Goal: Task Accomplishment & Management: Manage account settings

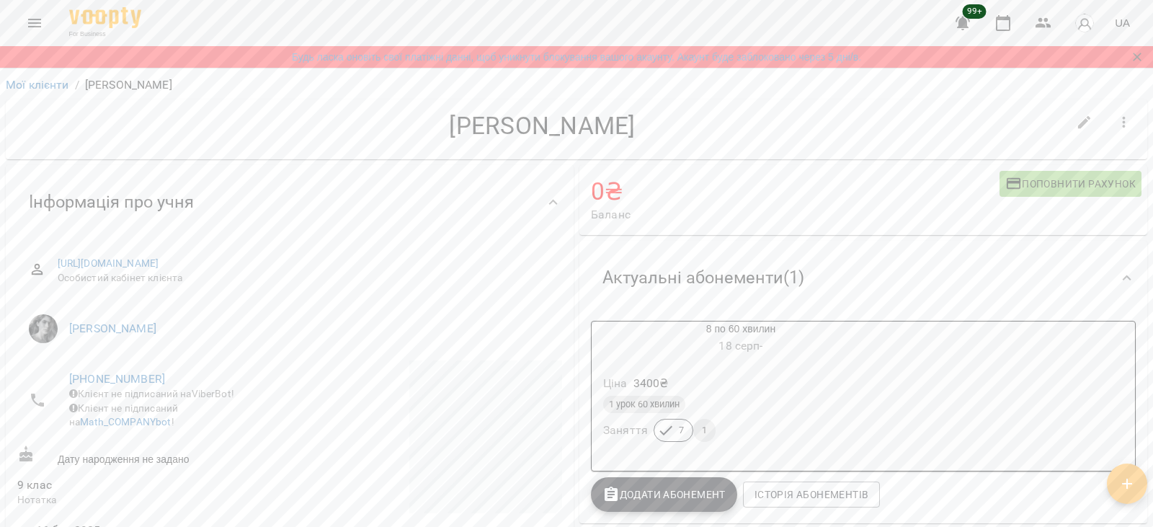
scroll to position [409, 0]
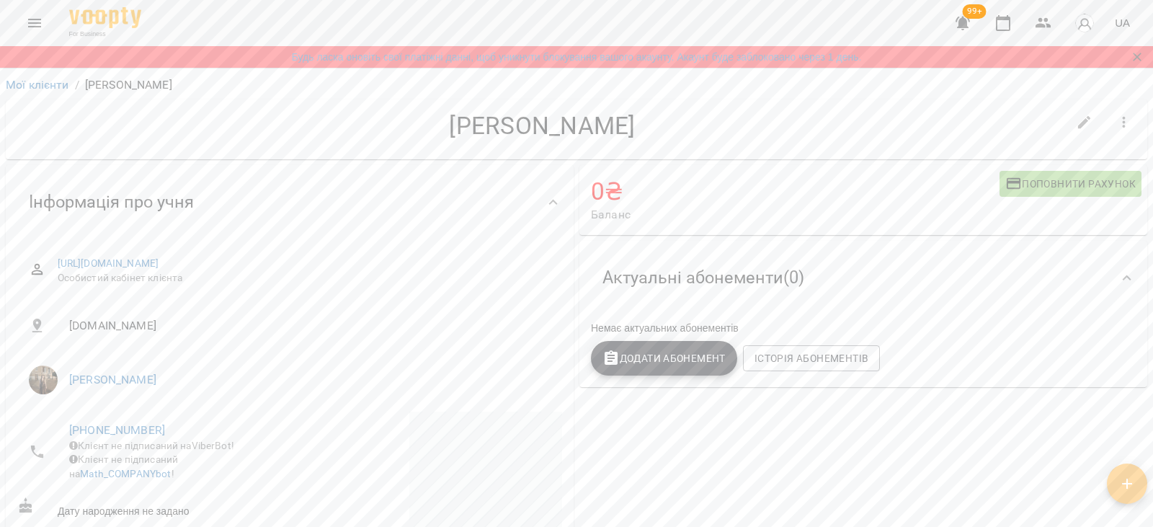
click at [620, 362] on span "Додати Абонемент" at bounding box center [663, 357] width 123 height 17
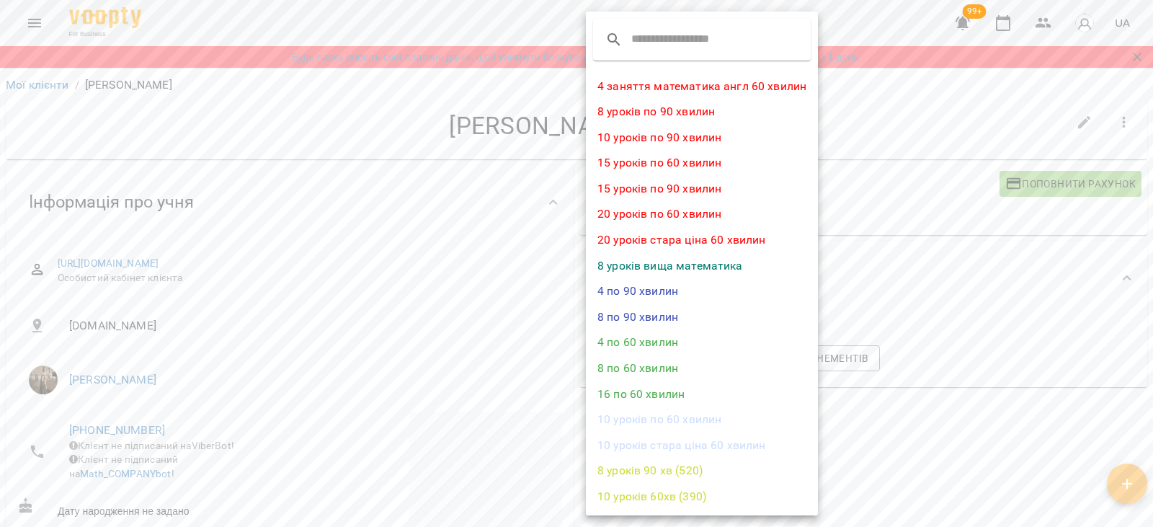
click at [630, 337] on li "4 по 60 хвилин" at bounding box center [702, 342] width 232 height 26
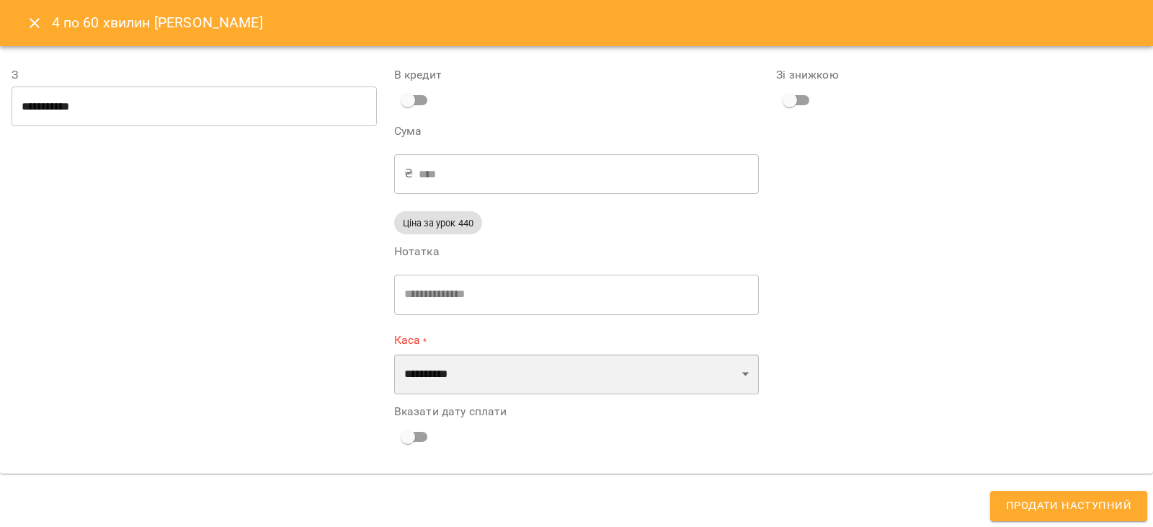
click at [422, 365] on select "**********" at bounding box center [576, 374] width 365 height 40
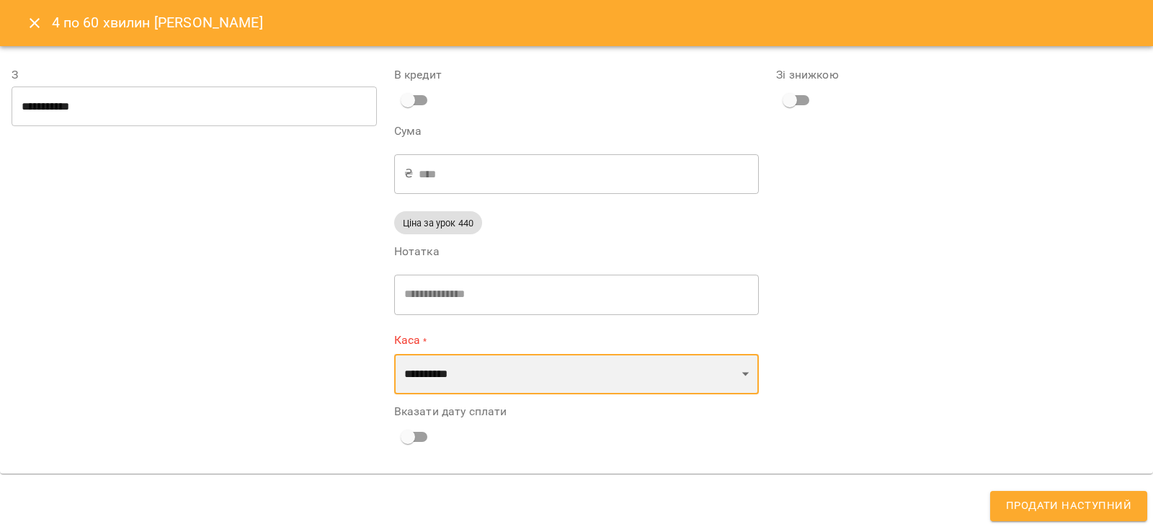
select select "****"
click at [394, 354] on select "**********" at bounding box center [576, 374] width 365 height 40
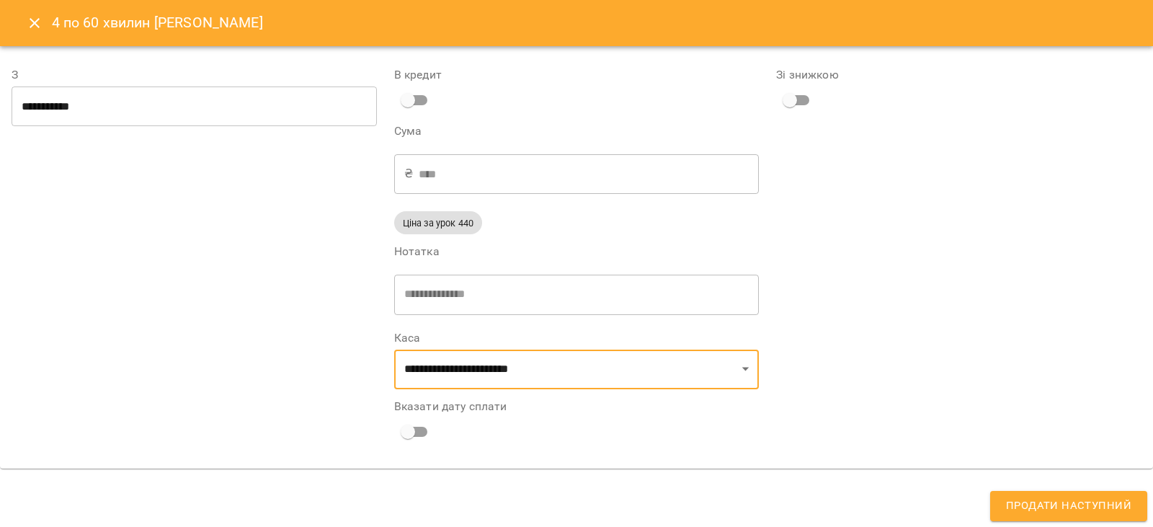
click at [1048, 504] on span "Продати наступний" at bounding box center [1068, 505] width 125 height 19
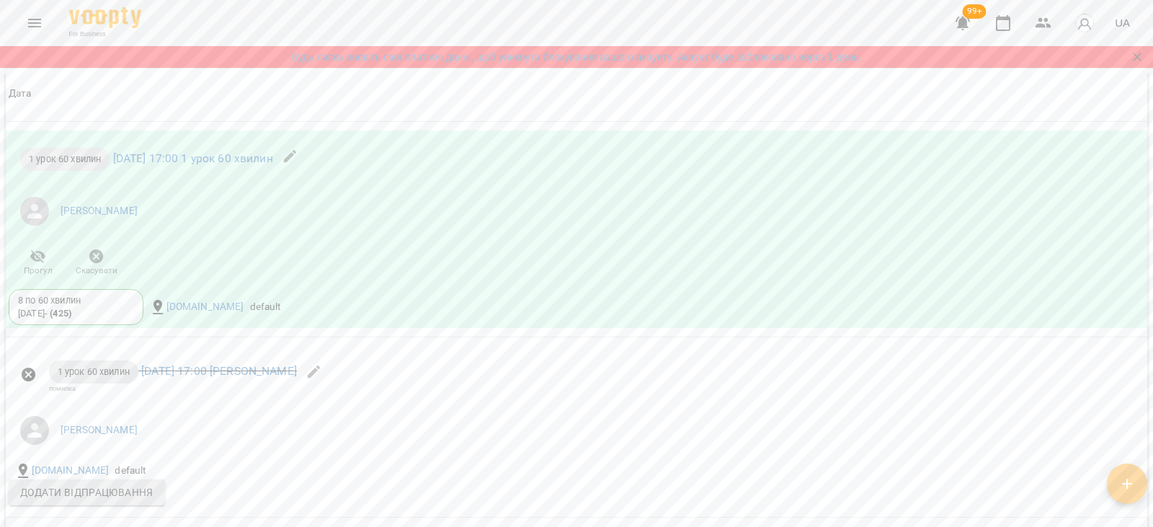
scroll to position [1323, 0]
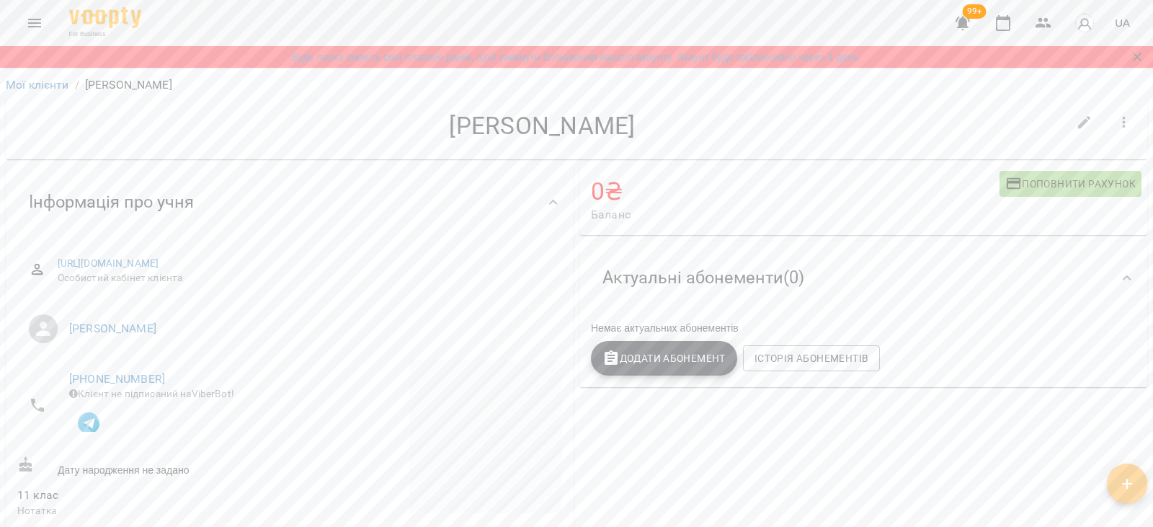
click at [607, 361] on icon "button" at bounding box center [610, 357] width 13 height 14
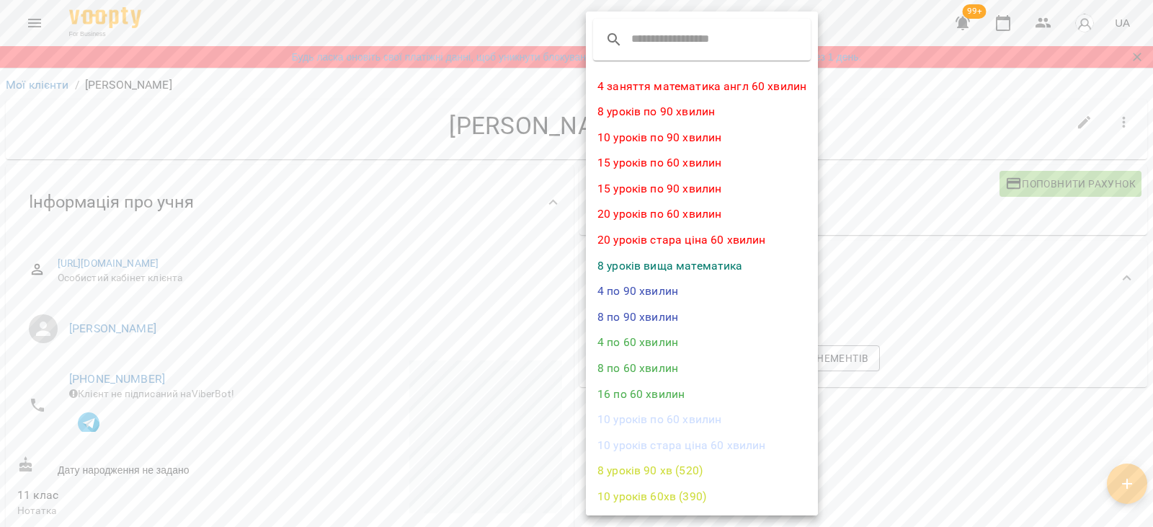
click at [617, 370] on li "8 по 60 хвилин" at bounding box center [702, 368] width 232 height 26
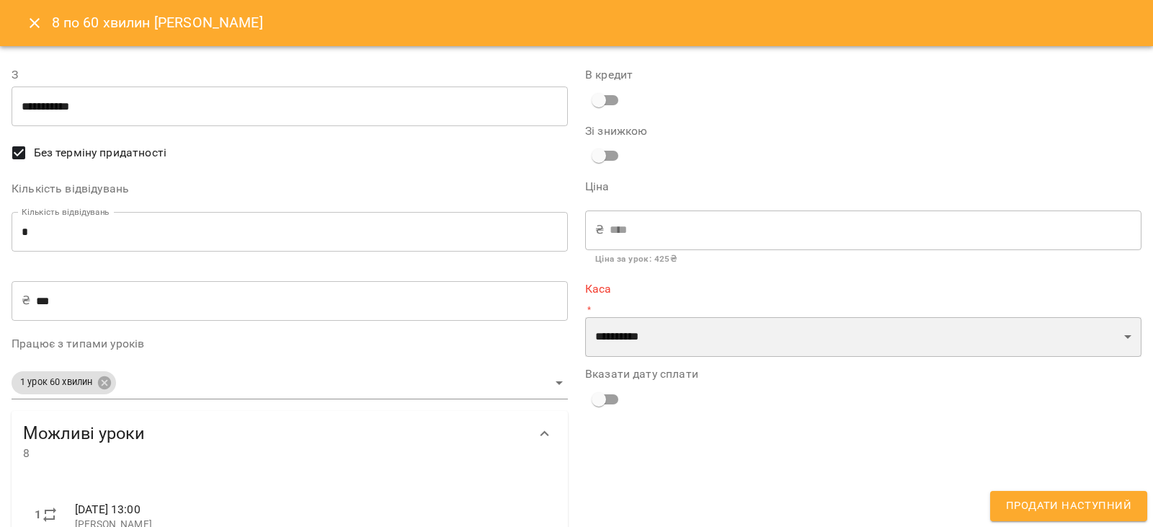
click at [638, 347] on select "**********" at bounding box center [863, 337] width 556 height 40
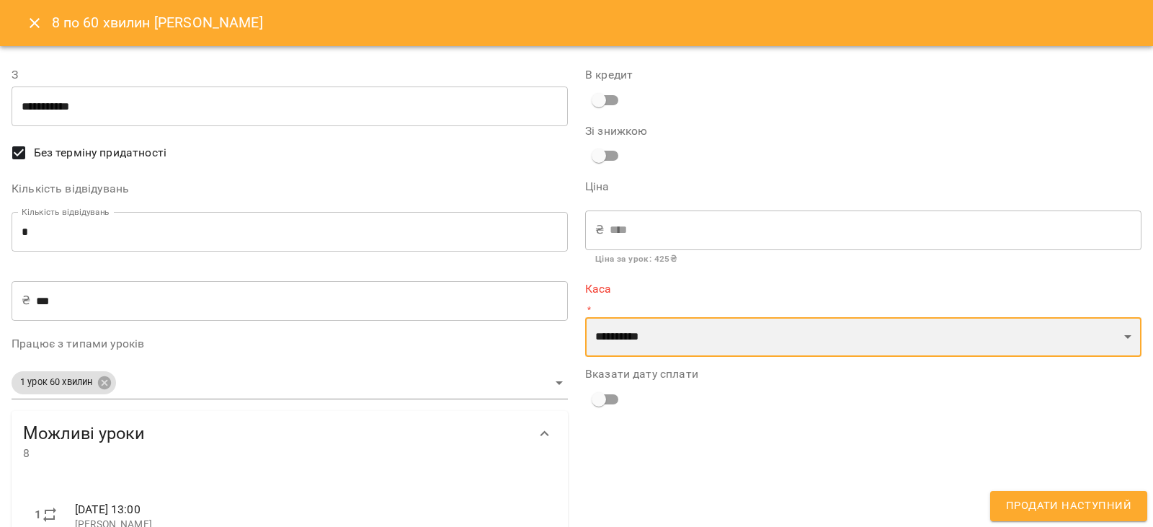
select select "****"
click at [585, 317] on select "**********" at bounding box center [863, 337] width 556 height 40
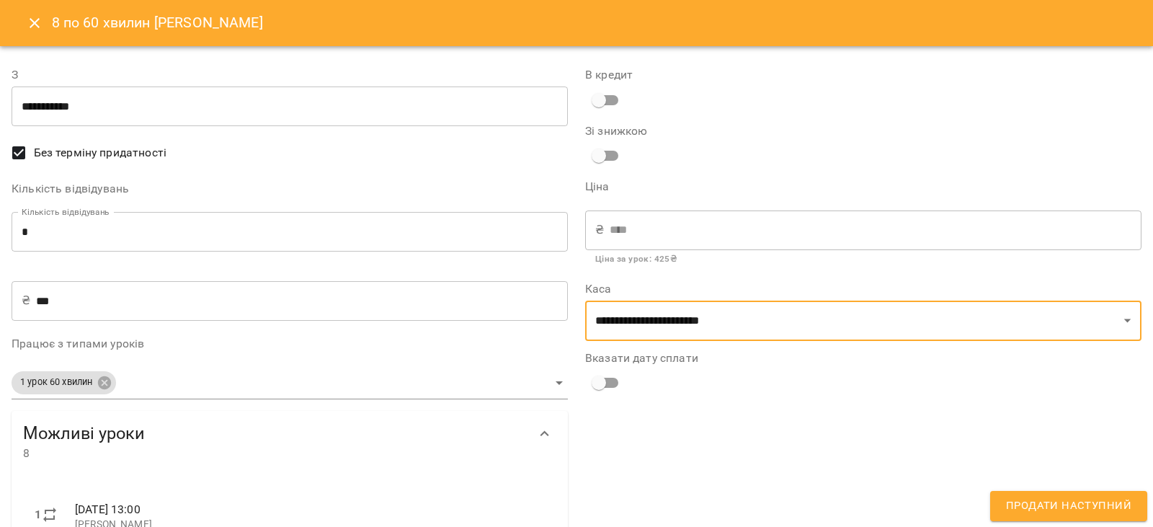
click at [81, 107] on input "**********" at bounding box center [290, 106] width 556 height 40
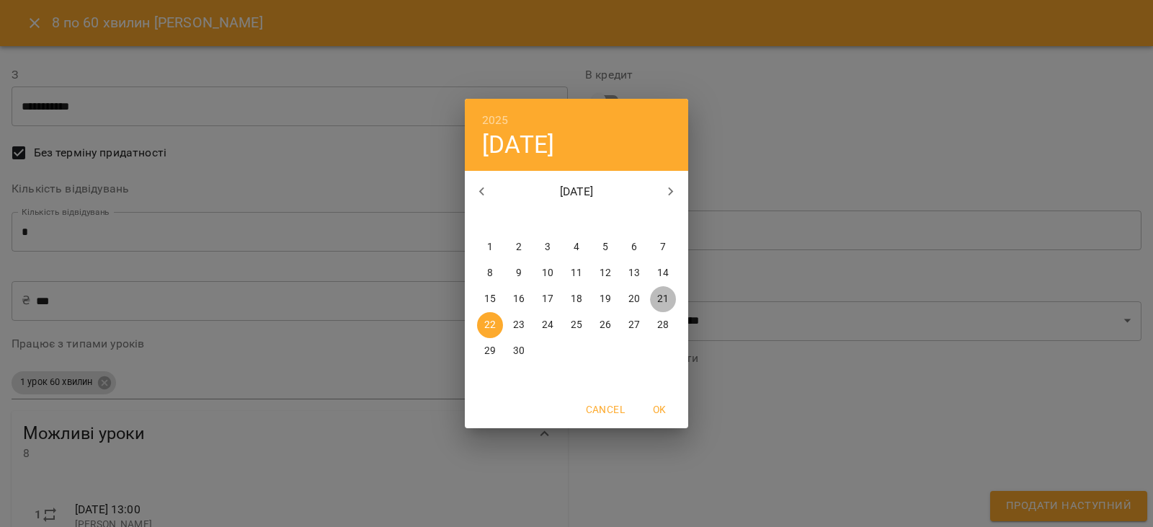
click at [652, 298] on span "21" at bounding box center [663, 299] width 26 height 14
type input "**********"
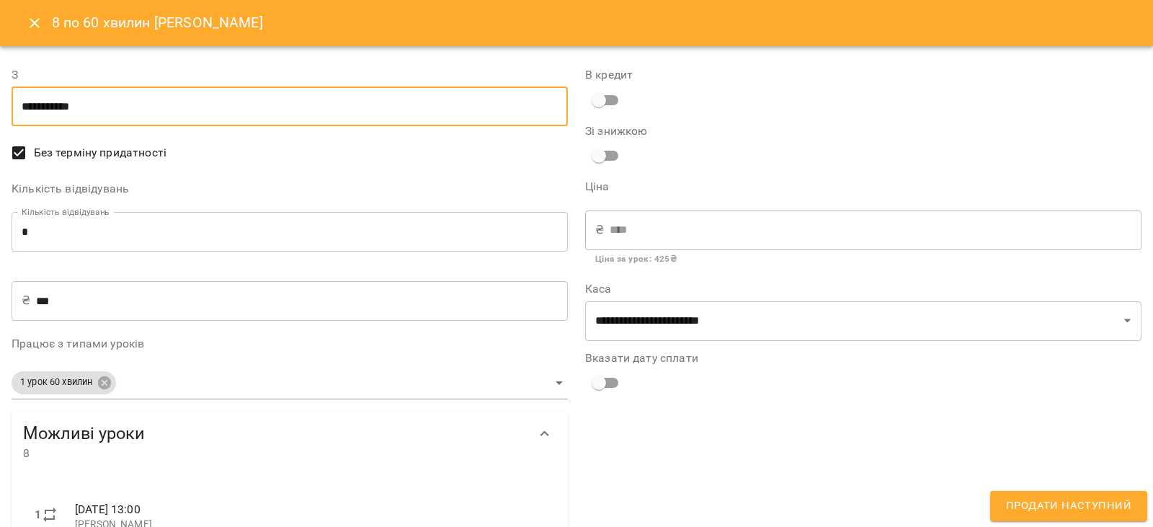
click at [1078, 507] on span "Продати наступний" at bounding box center [1068, 505] width 125 height 19
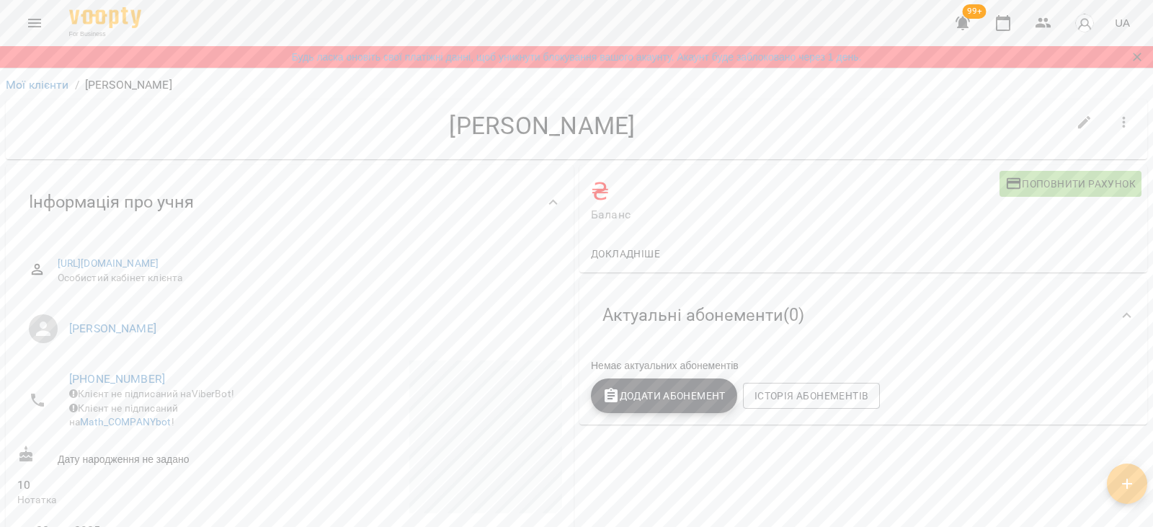
click at [660, 407] on button "Додати Абонемент" at bounding box center [664, 395] width 146 height 35
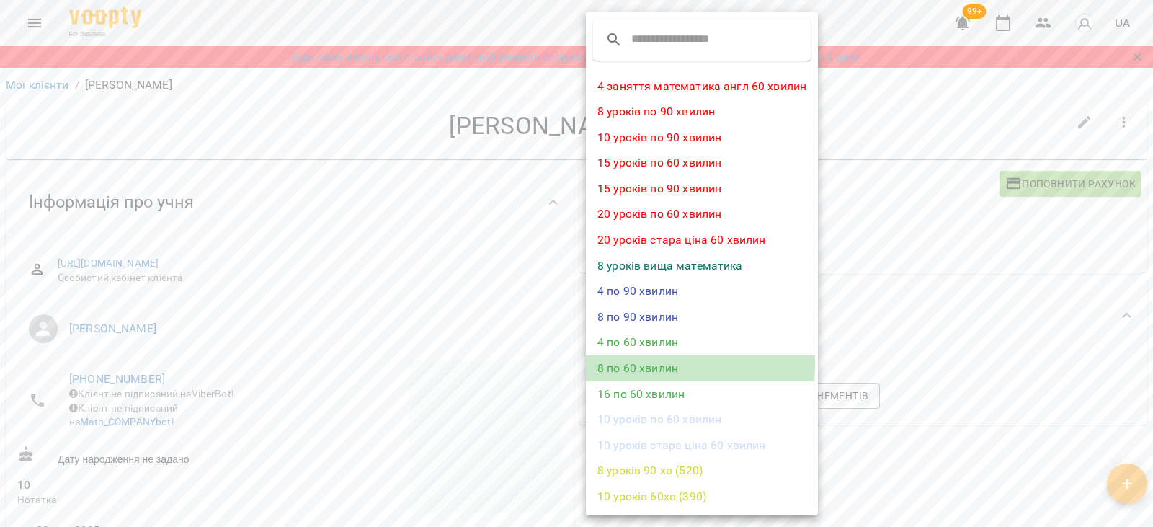
click at [625, 364] on li "8 по 60 хвилин" at bounding box center [702, 368] width 232 height 26
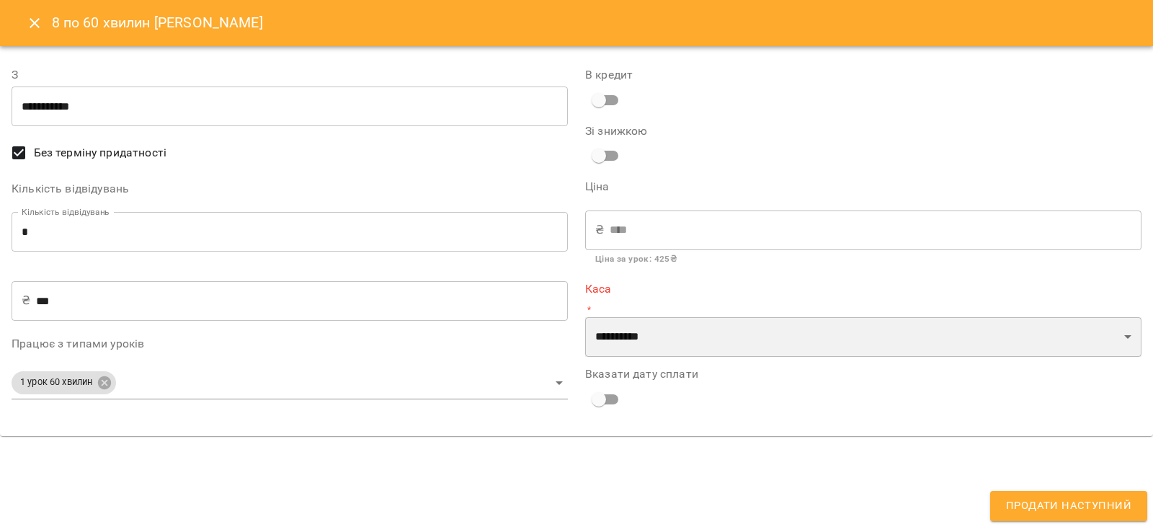
click at [641, 348] on select "**********" at bounding box center [863, 337] width 556 height 40
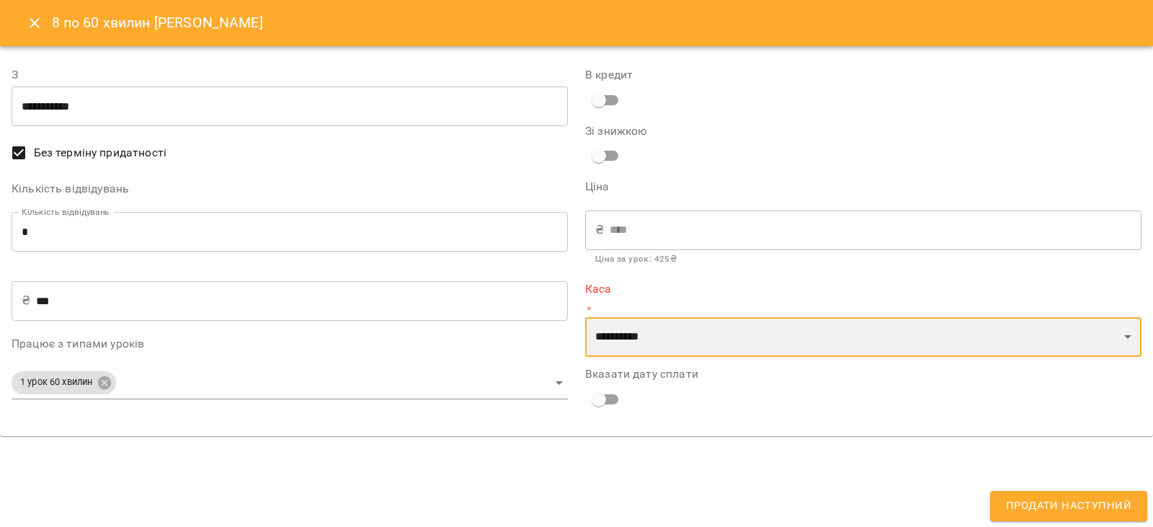
select select "****"
click at [585, 317] on select "**********" at bounding box center [863, 337] width 556 height 40
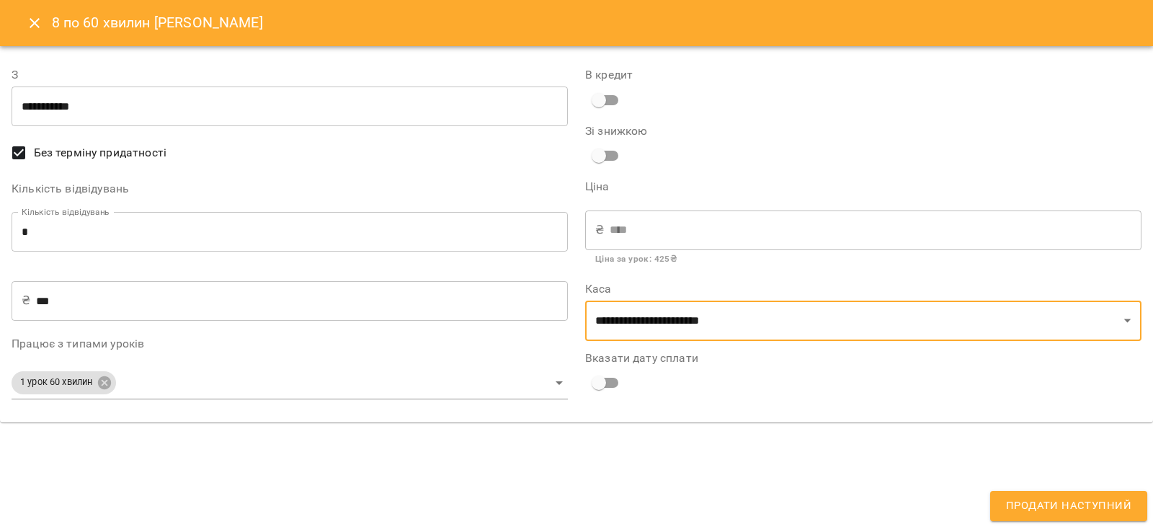
click at [1019, 502] on span "Продати наступний" at bounding box center [1068, 505] width 125 height 19
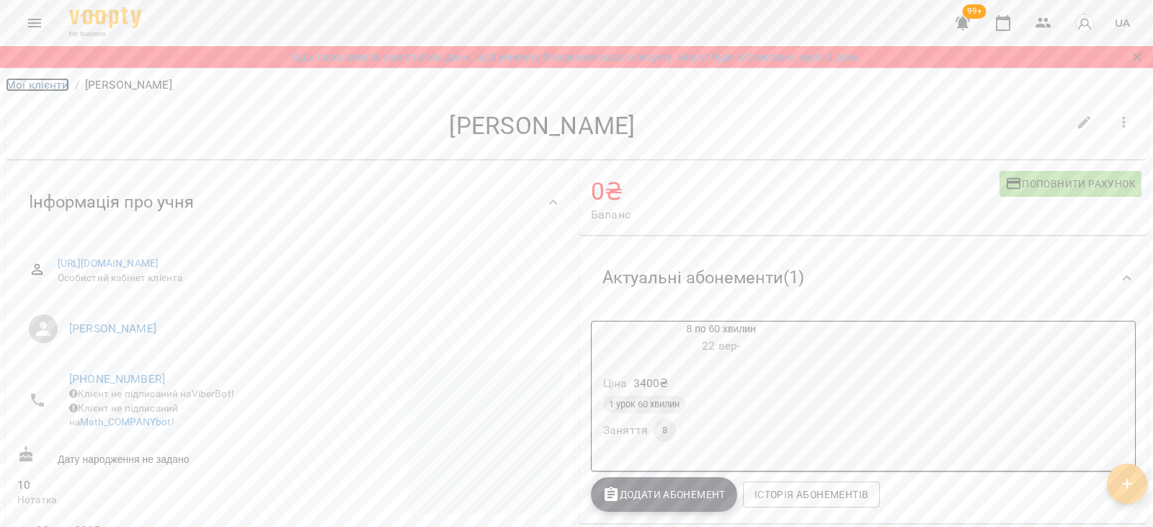
click at [42, 84] on link "Мої клієнти" at bounding box center [37, 85] width 63 height 14
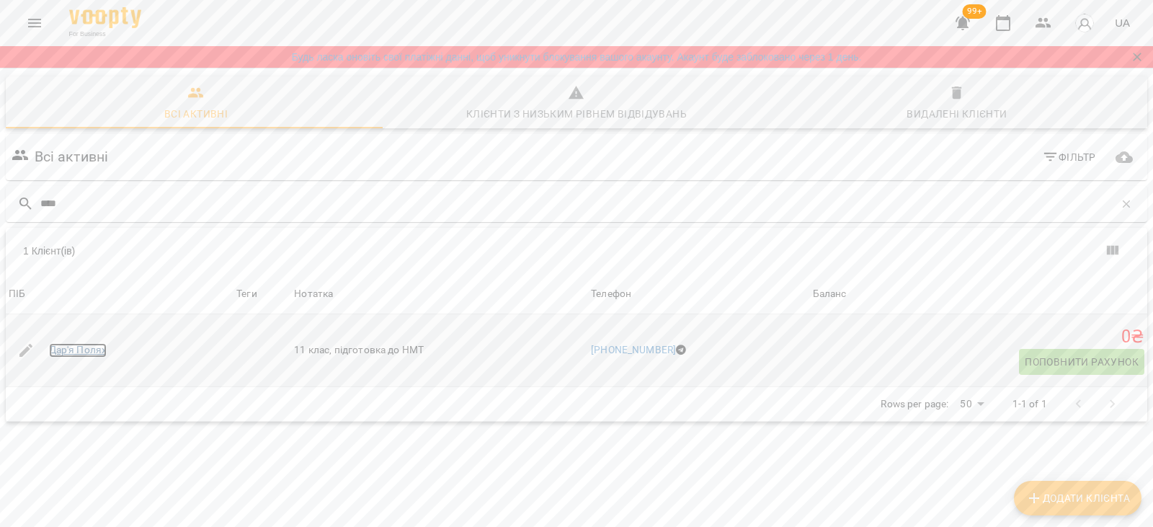
click at [71, 348] on link "Дар'я Полях" at bounding box center [78, 350] width 58 height 14
drag, startPoint x: 92, startPoint y: 204, endPoint x: 0, endPoint y: 213, distance: 92.0
click at [0, 213] on div "Всі активні Клієнти з низьким рівнем відвідувань Видалені клієнти Всі активні Ф…" at bounding box center [576, 299] width 1159 height 463
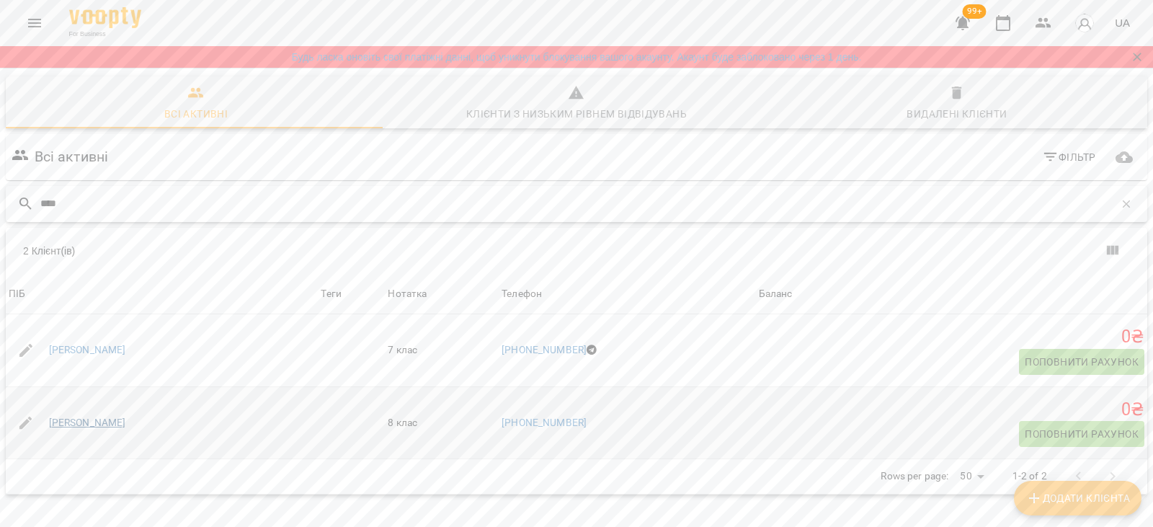
type input "****"
click at [96, 418] on link "[PERSON_NAME]" at bounding box center [87, 423] width 77 height 14
click at [1123, 205] on icon "button" at bounding box center [1127, 204] width 8 height 8
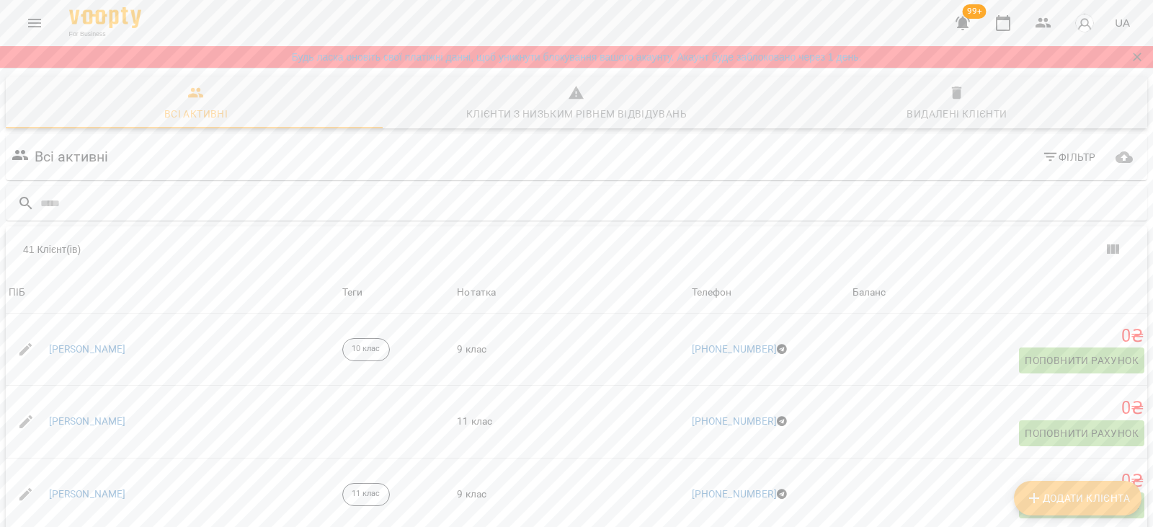
click at [22, 25] on button "Menu" at bounding box center [34, 23] width 35 height 35
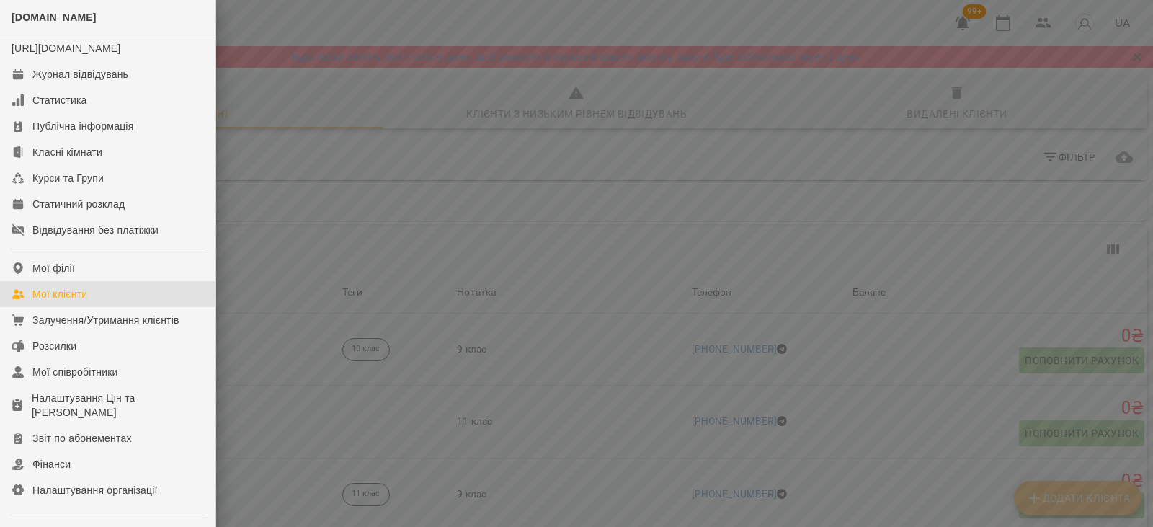
click at [551, 174] on div at bounding box center [576, 263] width 1153 height 527
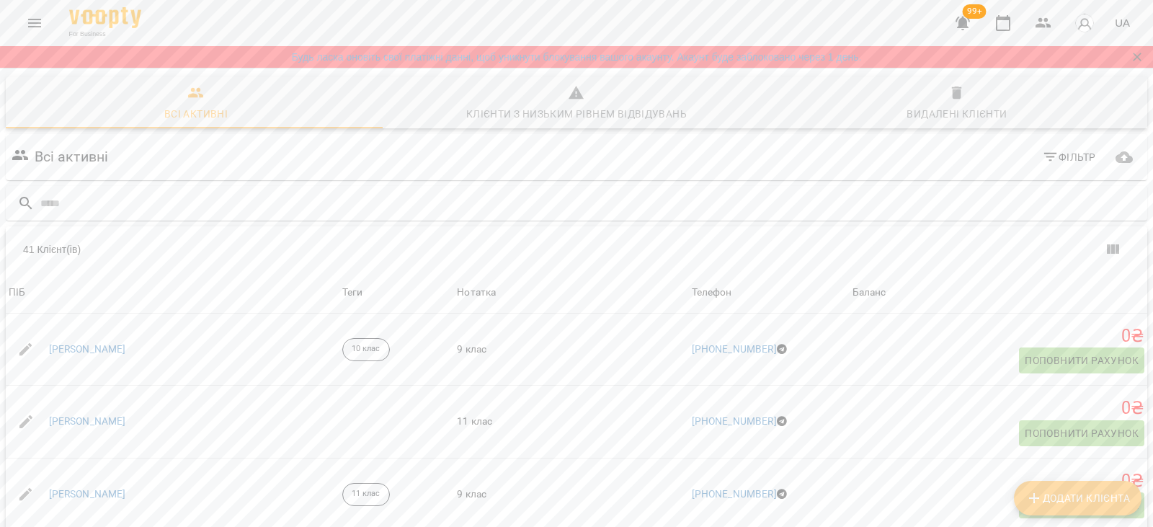
click at [36, 23] on icon "Menu" at bounding box center [34, 23] width 13 height 9
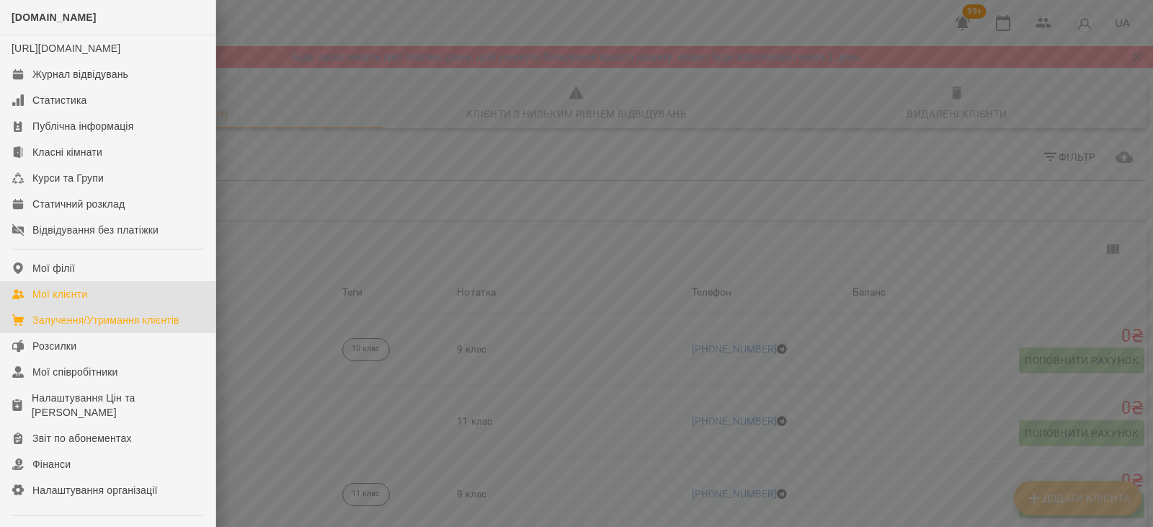
click at [60, 327] on div "Залучення/Утримання клієнтів" at bounding box center [105, 320] width 147 height 14
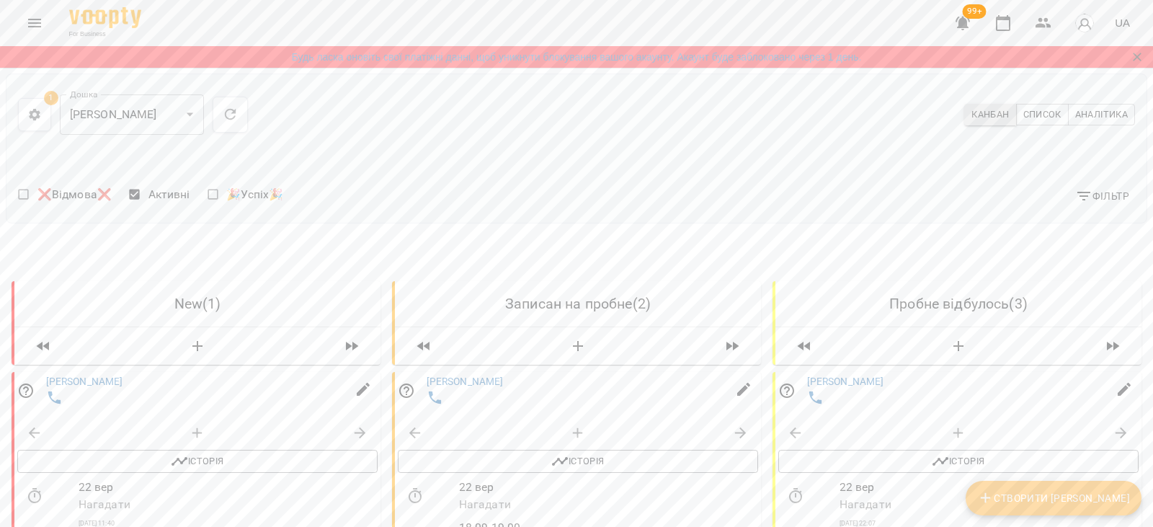
scroll to position [216, 0]
click at [517, 453] on span "Історія" at bounding box center [578, 461] width 346 height 17
click at [892, 386] on div at bounding box center [975, 399] width 343 height 27
click at [780, 383] on icon at bounding box center [787, 390] width 14 height 14
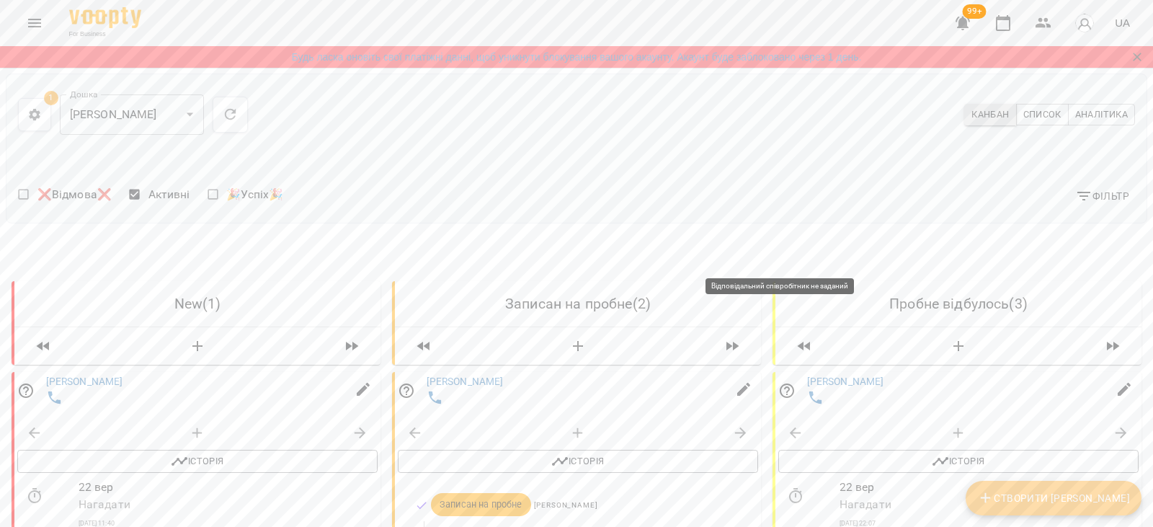
click at [780, 383] on icon at bounding box center [787, 390] width 14 height 14
click at [811, 375] on link "Владислава" at bounding box center [845, 381] width 77 height 12
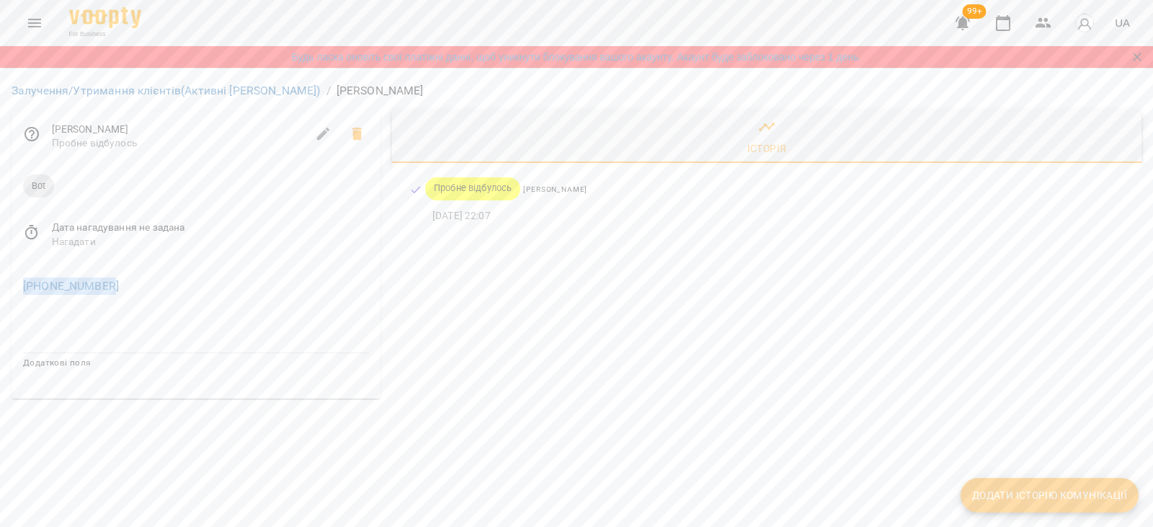
drag, startPoint x: 115, startPoint y: 283, endPoint x: 22, endPoint y: 286, distance: 93.0
click at [22, 286] on div "+380664874047" at bounding box center [196, 286] width 352 height 23
copy link "+380664874047"
click at [94, 88] on link "Залучення/Утримання клієнтів (Активні Ліди)" at bounding box center [166, 91] width 309 height 14
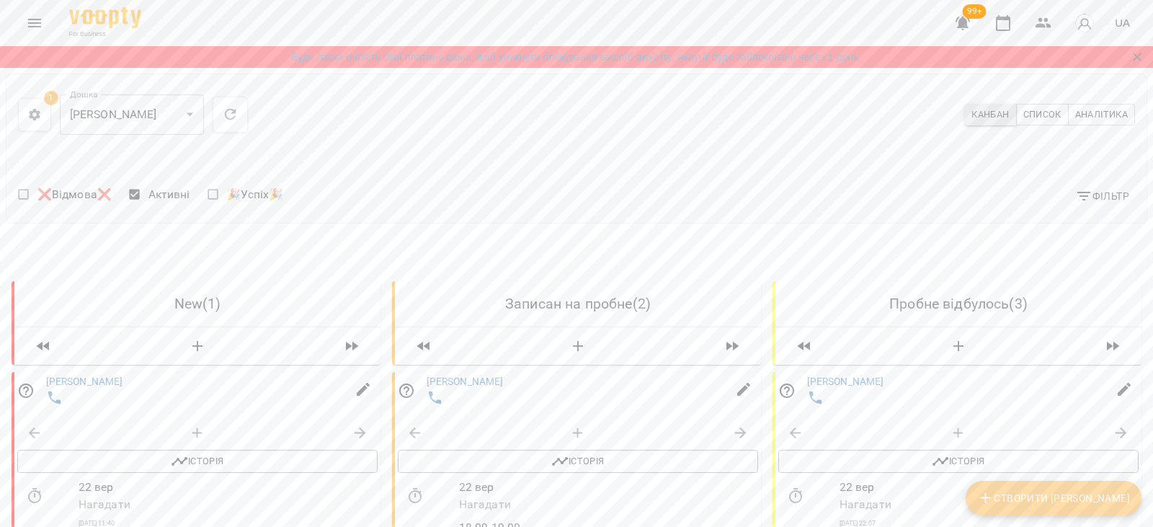
scroll to position [144, 0]
click at [68, 375] on link "Вікторія" at bounding box center [84, 381] width 77 height 12
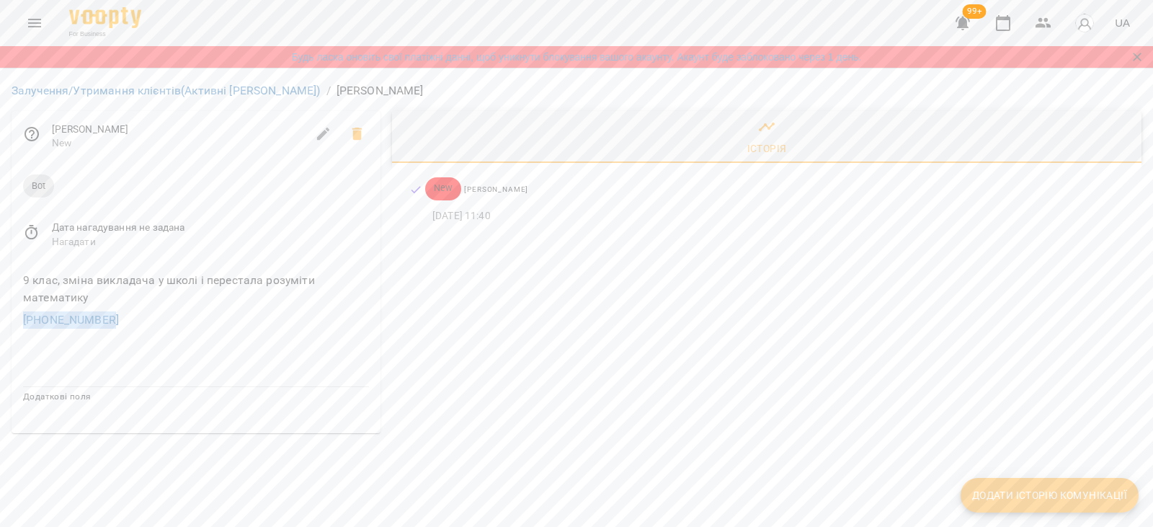
drag, startPoint x: 117, startPoint y: 318, endPoint x: 21, endPoint y: 323, distance: 96.7
click at [21, 323] on div "+380970481696" at bounding box center [196, 319] width 352 height 23
copy link "+380970481696"
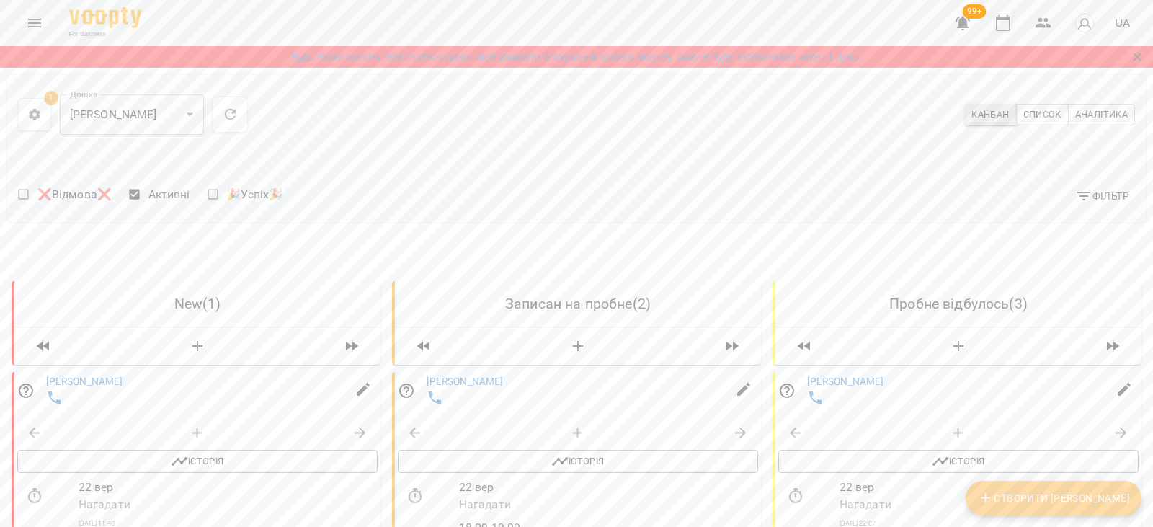
scroll to position [216, 0]
click at [460, 375] on link "Анастасія" at bounding box center [465, 381] width 77 height 12
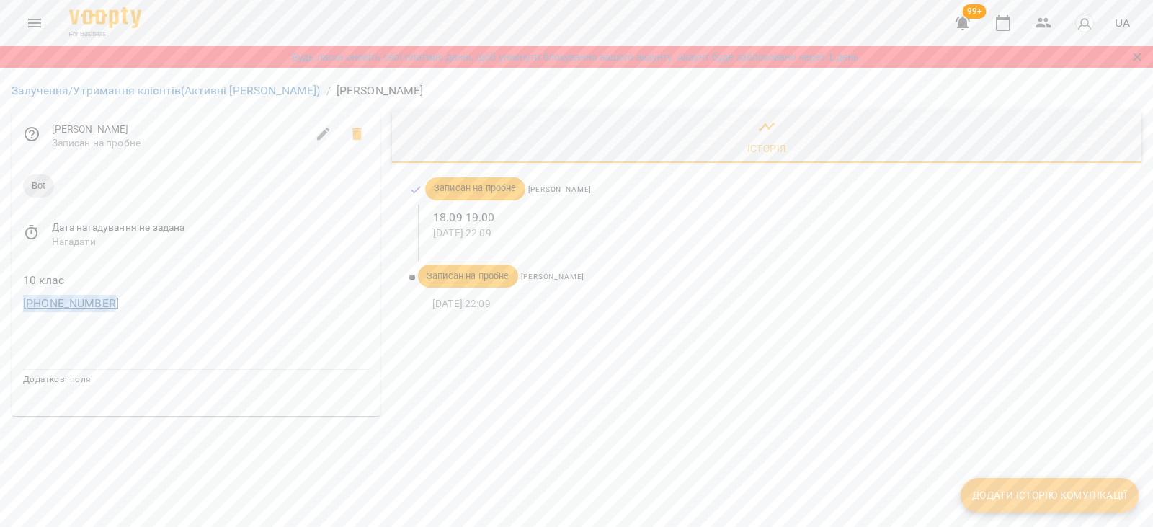
drag, startPoint x: 107, startPoint y: 302, endPoint x: 23, endPoint y: 304, distance: 83.6
click at [23, 304] on div "[PHONE_NUMBER]" at bounding box center [196, 303] width 352 height 23
copy link "[PHONE_NUMBER]"
click at [78, 94] on link "Залучення/Утримання клієнтів (Активні Ліди)" at bounding box center [166, 91] width 309 height 14
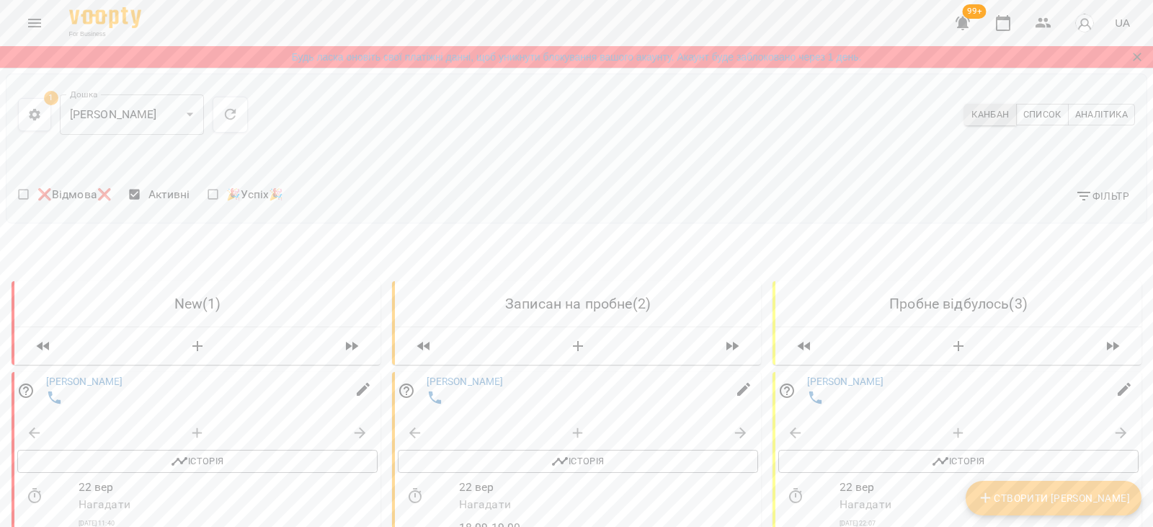
scroll to position [144, 0]
click at [735, 427] on icon "button" at bounding box center [741, 433] width 12 height 12
select select "**********"
select select "*"
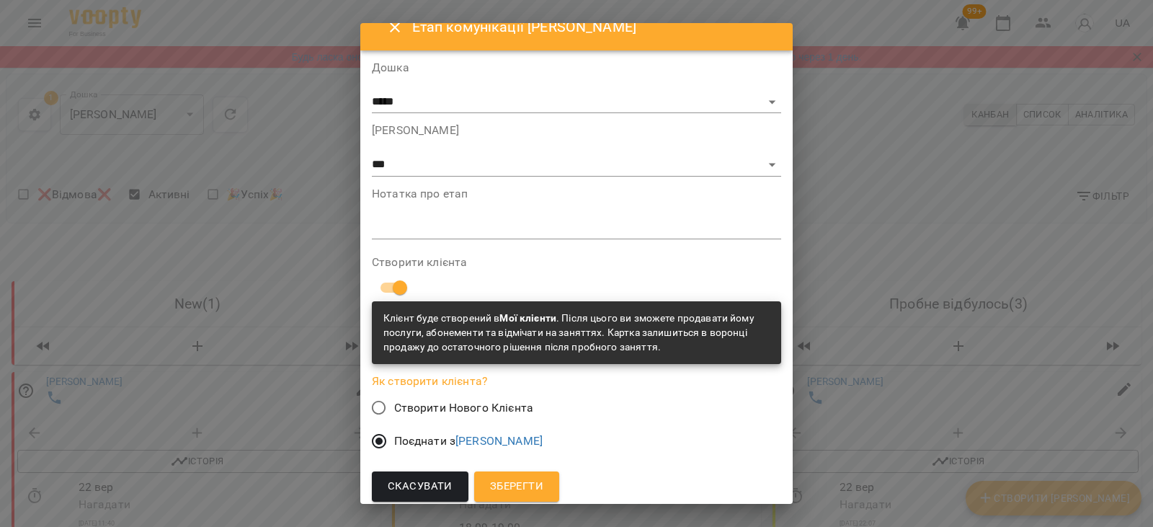
scroll to position [28, 0]
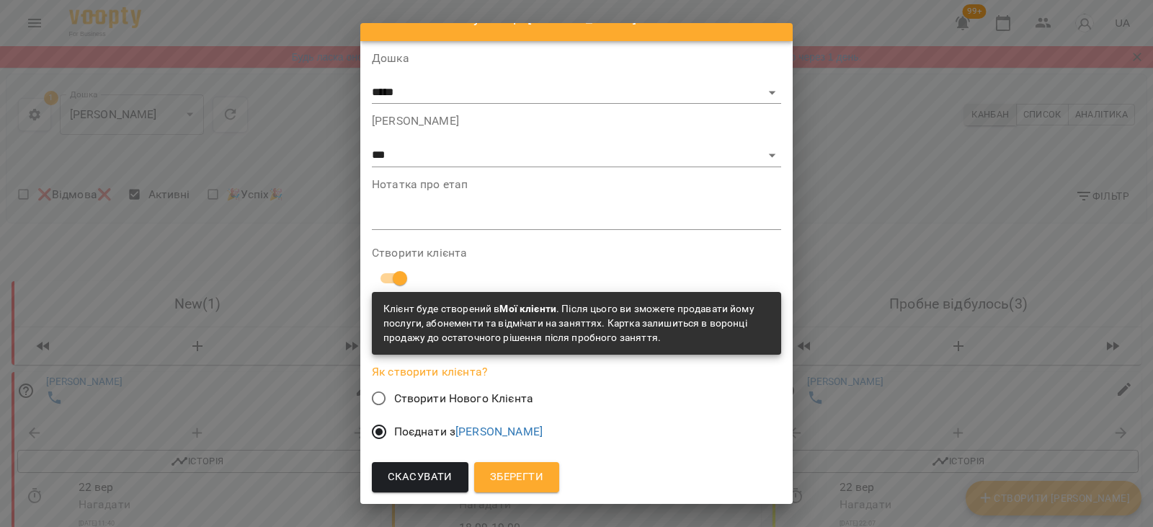
click at [517, 471] on span "Зберегти" at bounding box center [516, 477] width 53 height 19
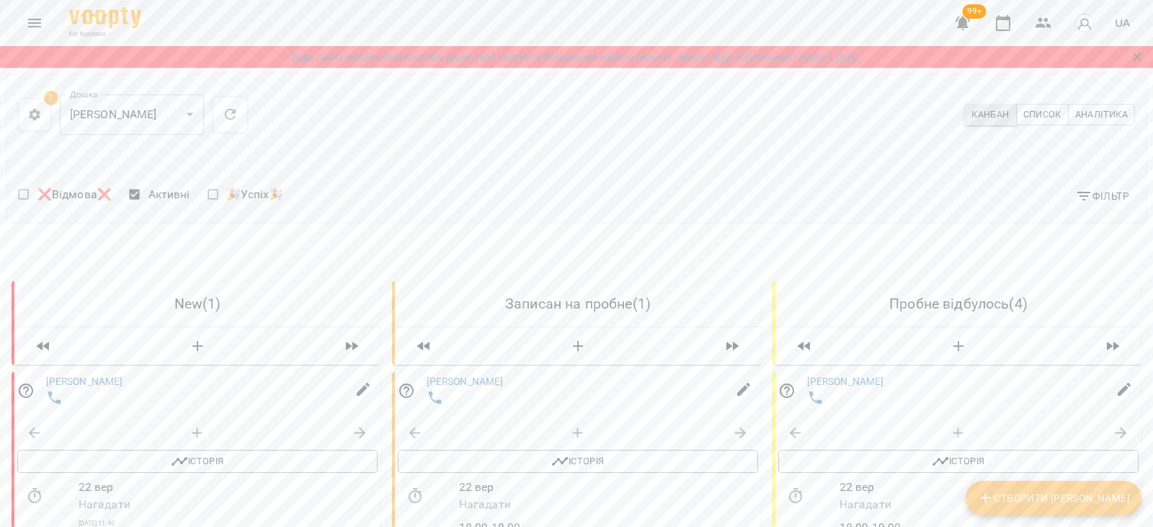
scroll to position [216, 0]
click at [732, 424] on icon "button" at bounding box center [740, 432] width 17 height 17
select select "**********"
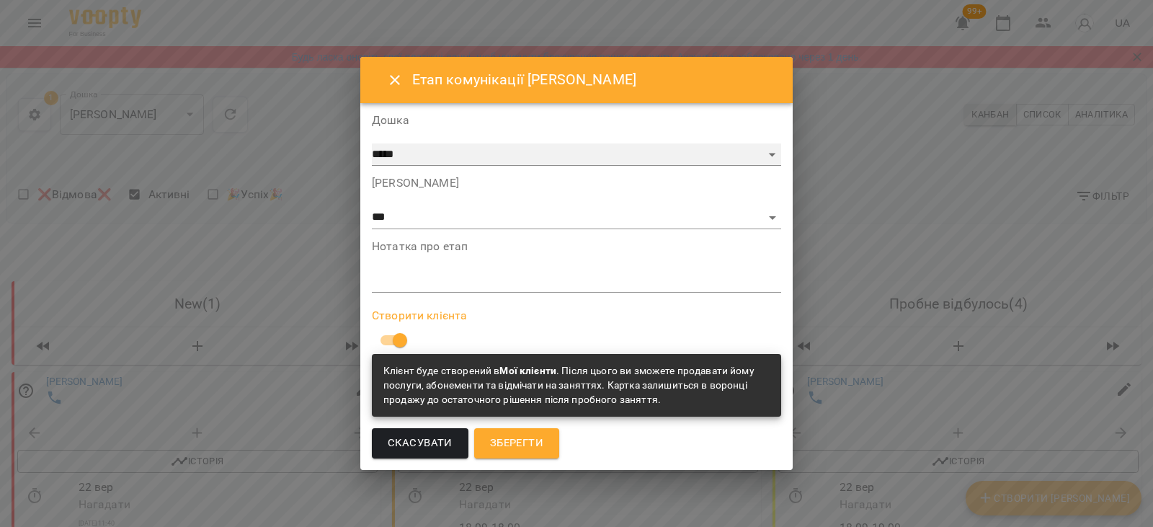
click at [412, 161] on select "***** ****" at bounding box center [576, 154] width 409 height 23
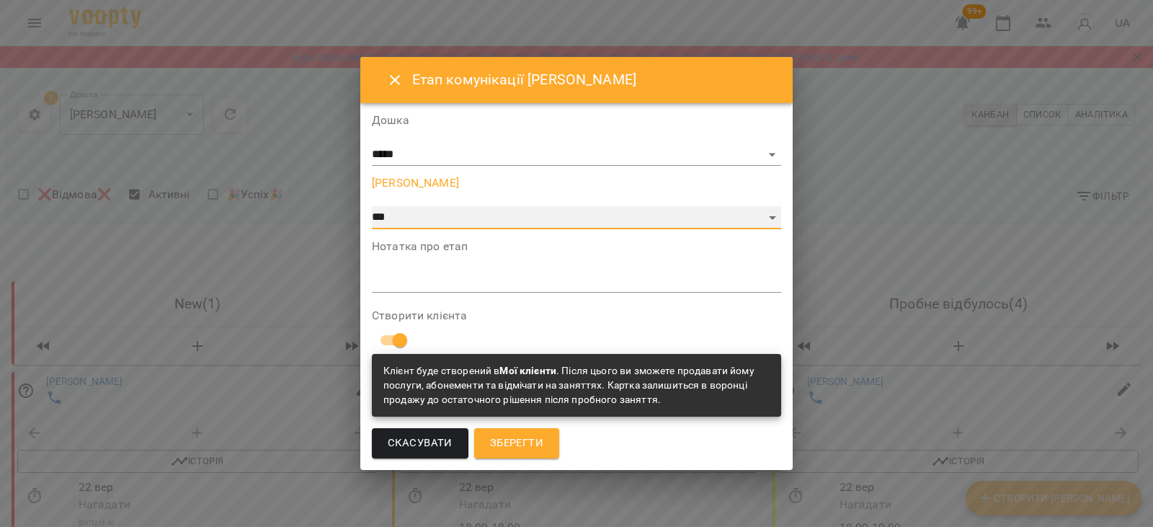
click at [412, 211] on select "**********" at bounding box center [576, 217] width 409 height 23
select select "**********"
click at [459, 229] on select "**********" at bounding box center [576, 217] width 409 height 23
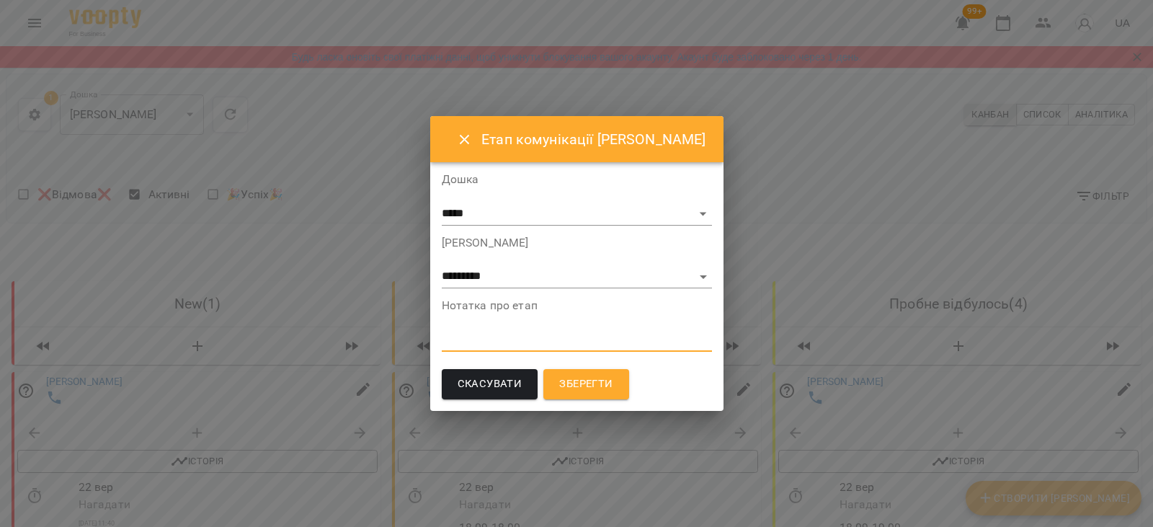
click at [512, 345] on textarea at bounding box center [577, 340] width 270 height 14
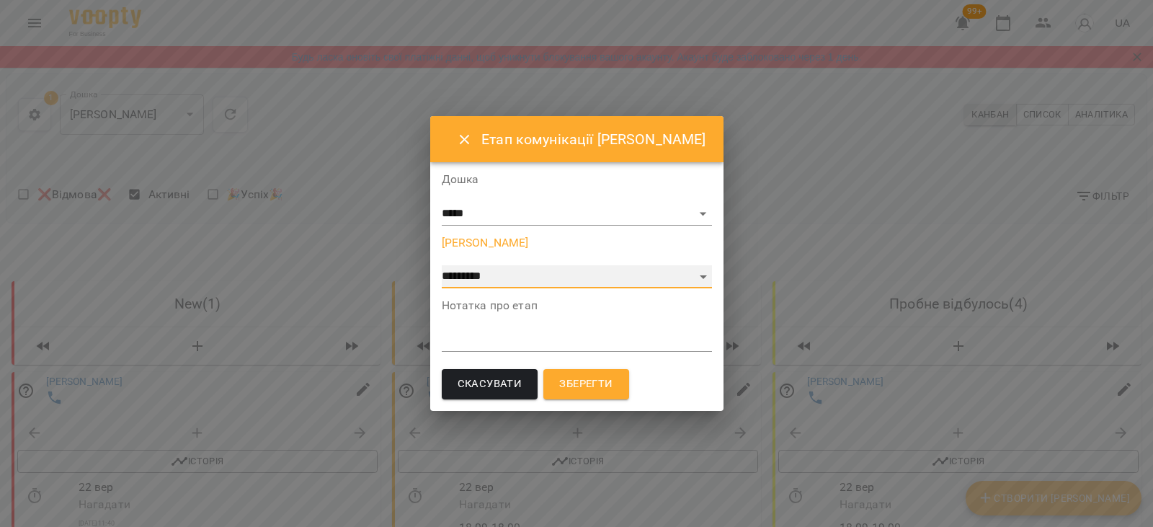
click at [504, 273] on select "**********" at bounding box center [577, 276] width 270 height 23
click at [587, 375] on span "Зберегти" at bounding box center [585, 384] width 53 height 19
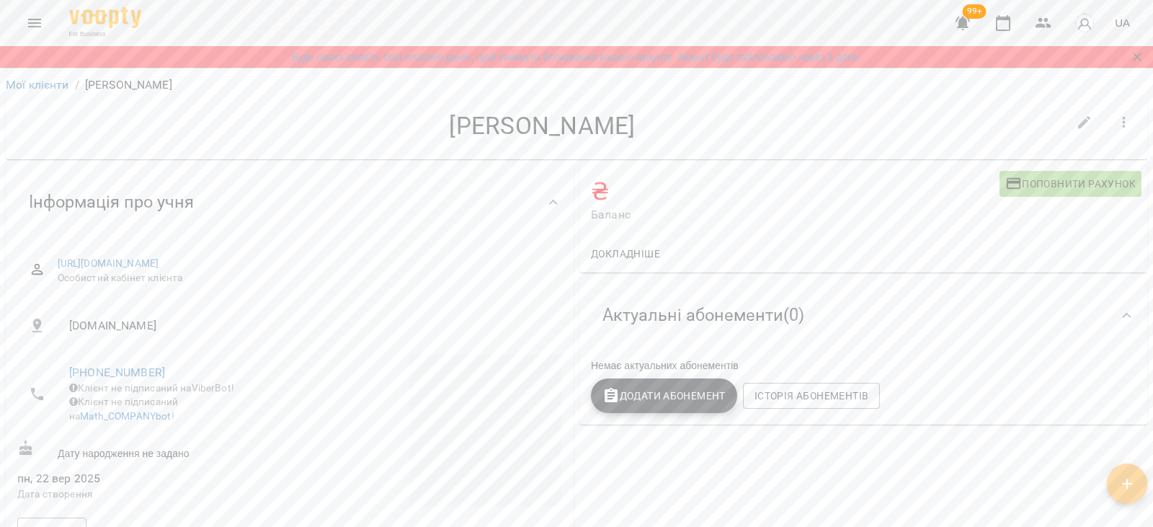
click at [1067, 114] on button "button" at bounding box center [1084, 122] width 35 height 35
select select "**"
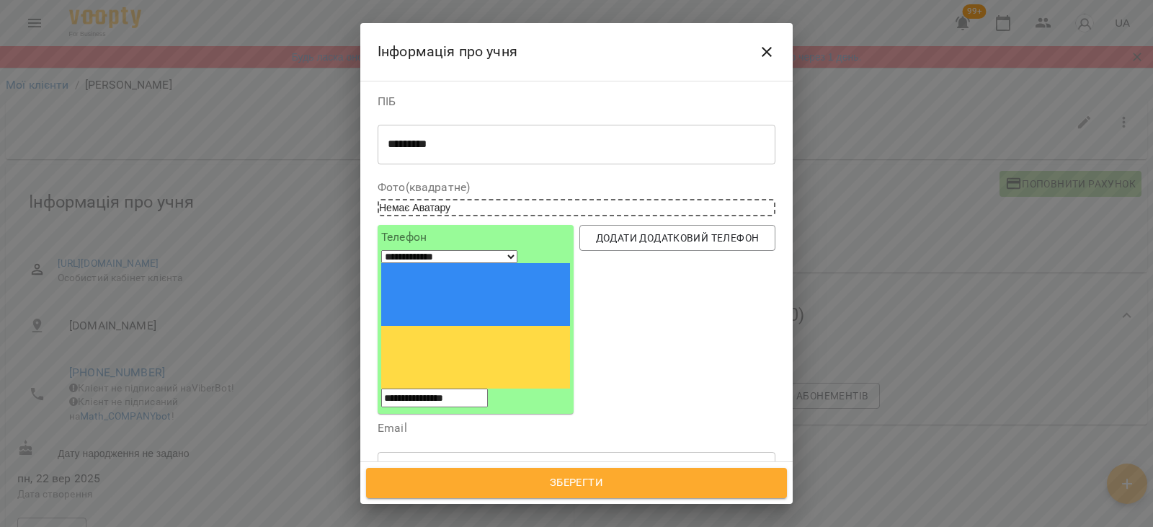
click at [469, 151] on div "********* * ​" at bounding box center [577, 144] width 398 height 40
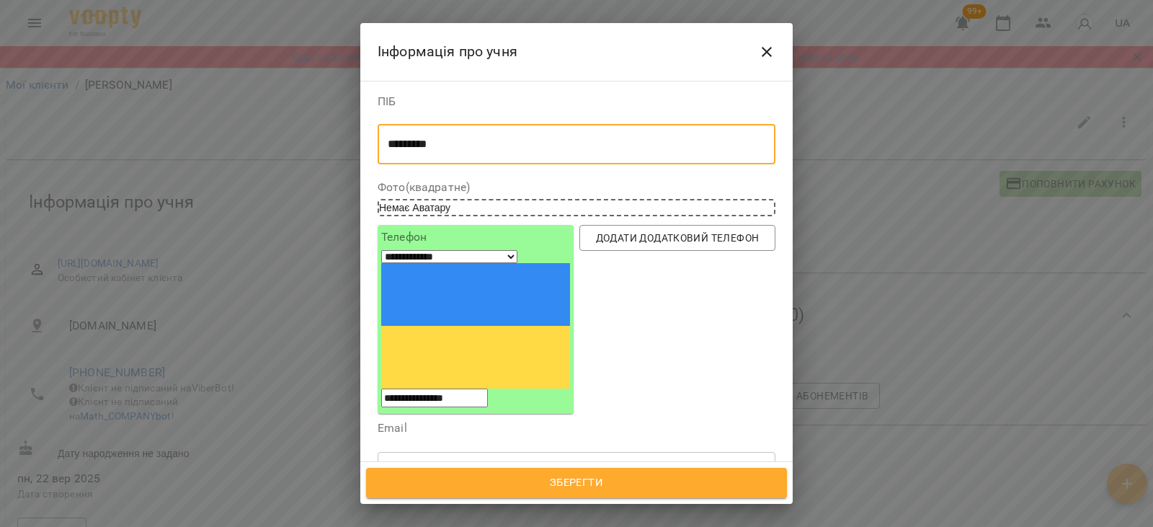
click at [469, 151] on div "********* * ​" at bounding box center [577, 144] width 398 height 40
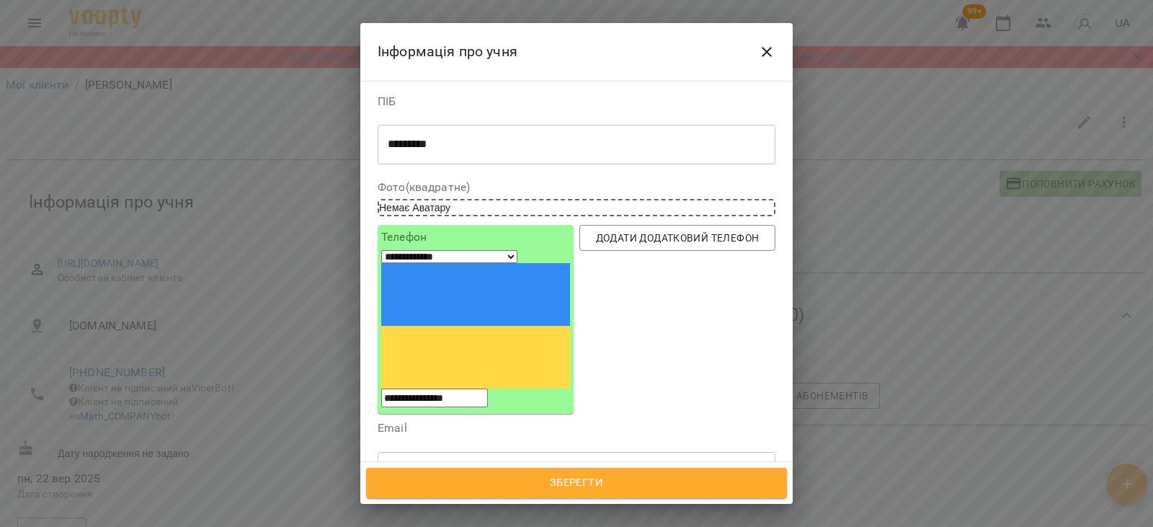
click at [469, 151] on div "********* * ​" at bounding box center [577, 144] width 398 height 40
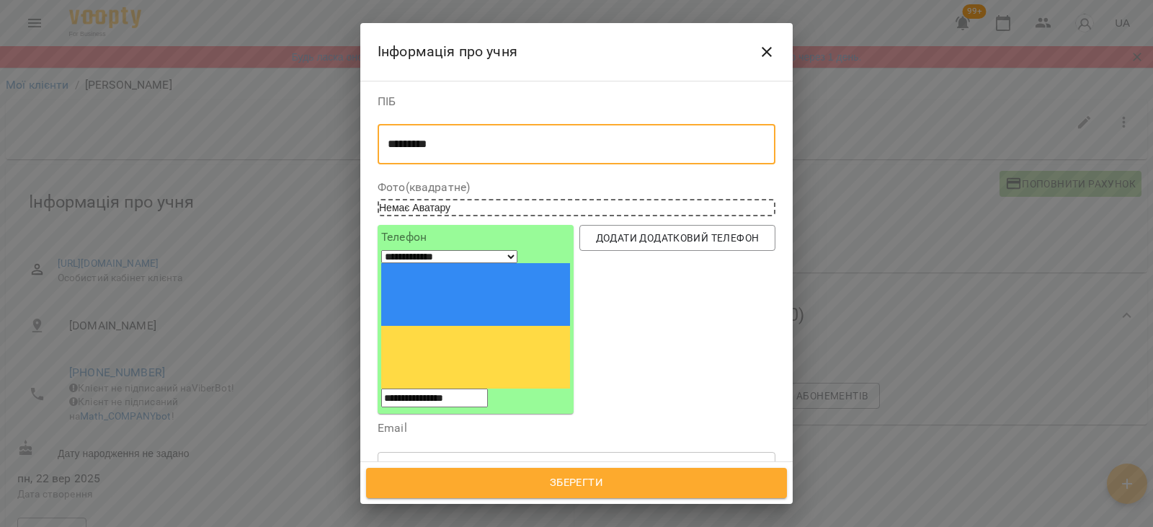
click at [459, 140] on textarea "*********" at bounding box center [571, 145] width 367 height 14
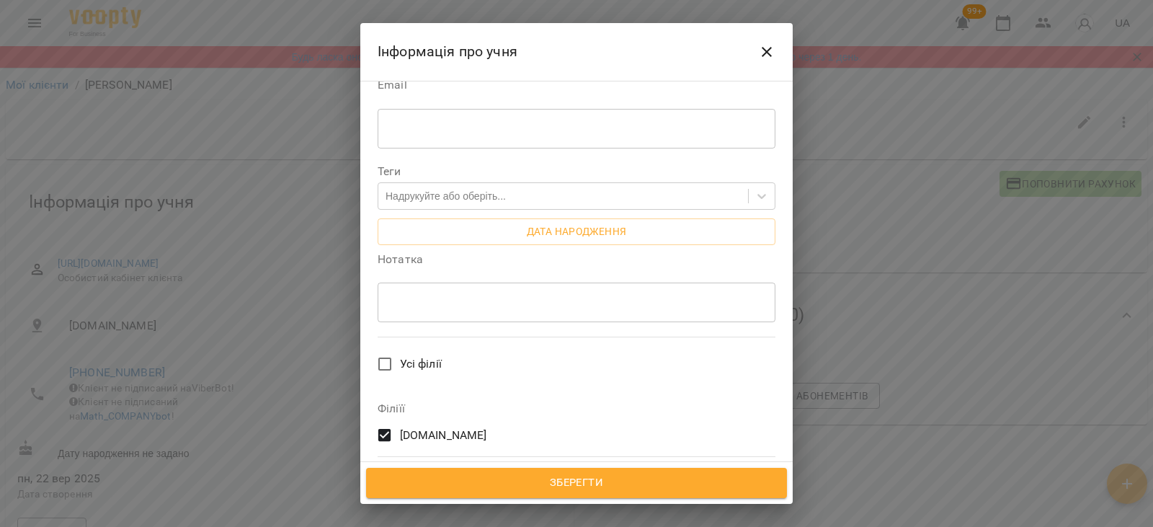
scroll to position [410, 0]
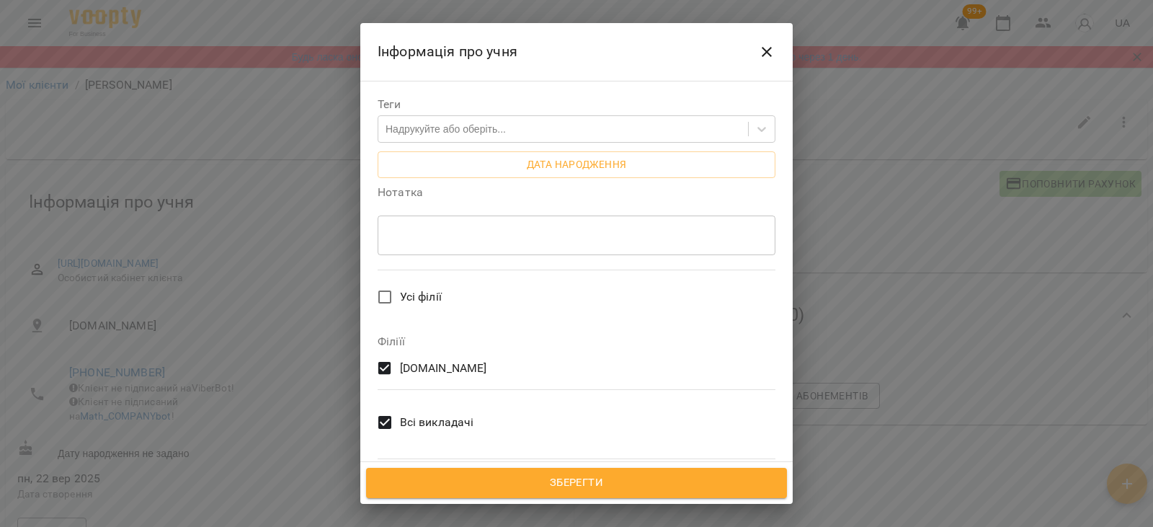
type textarea "**********"
click at [427, 414] on span "Всі викладачі" at bounding box center [437, 422] width 74 height 17
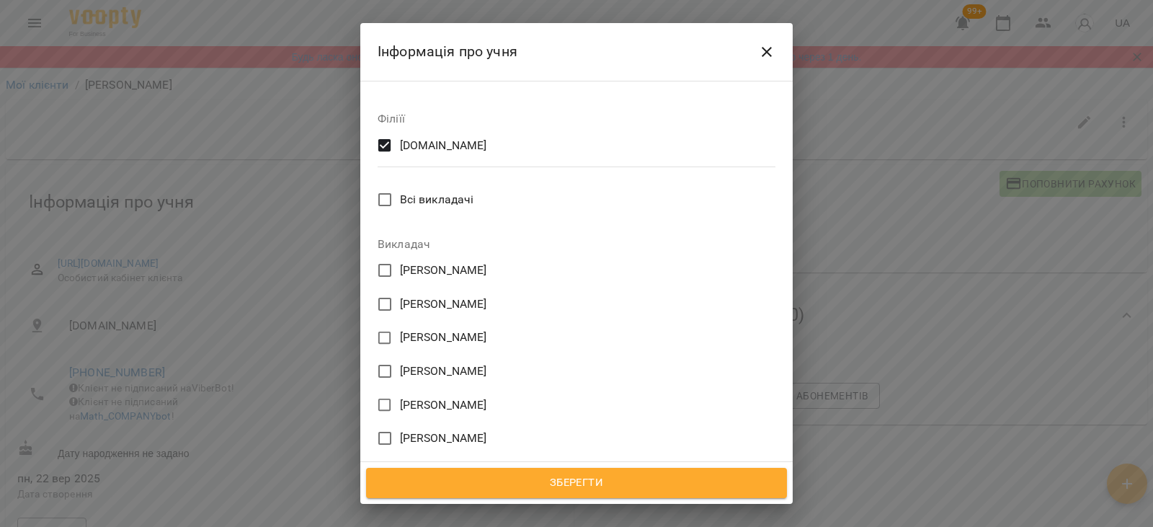
scroll to position [909, 0]
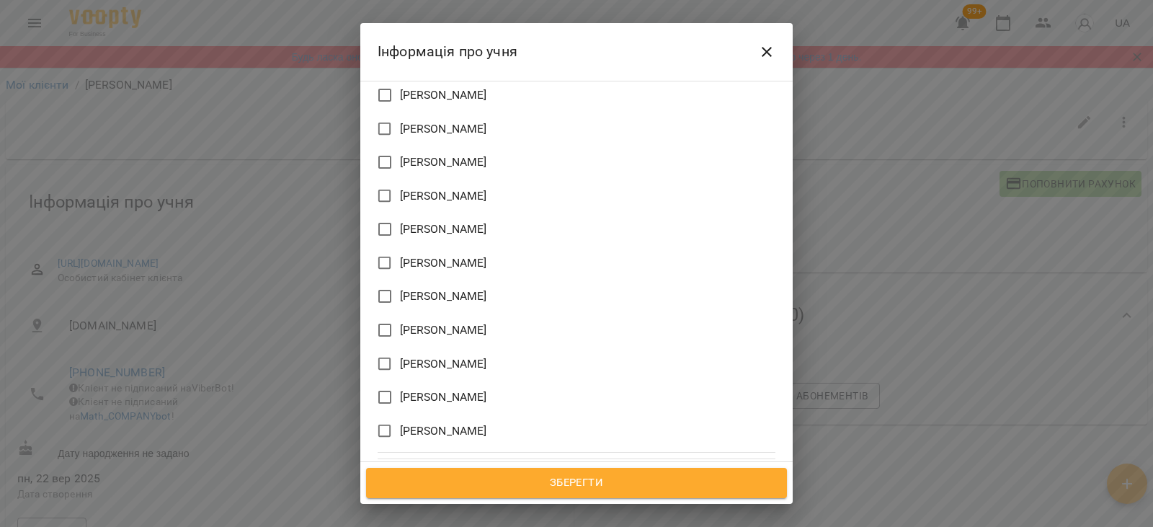
click at [421, 388] on span "Тетяна Горленко" at bounding box center [443, 396] width 87 height 17
click at [468, 486] on span "Зберегти" at bounding box center [576, 482] width 389 height 19
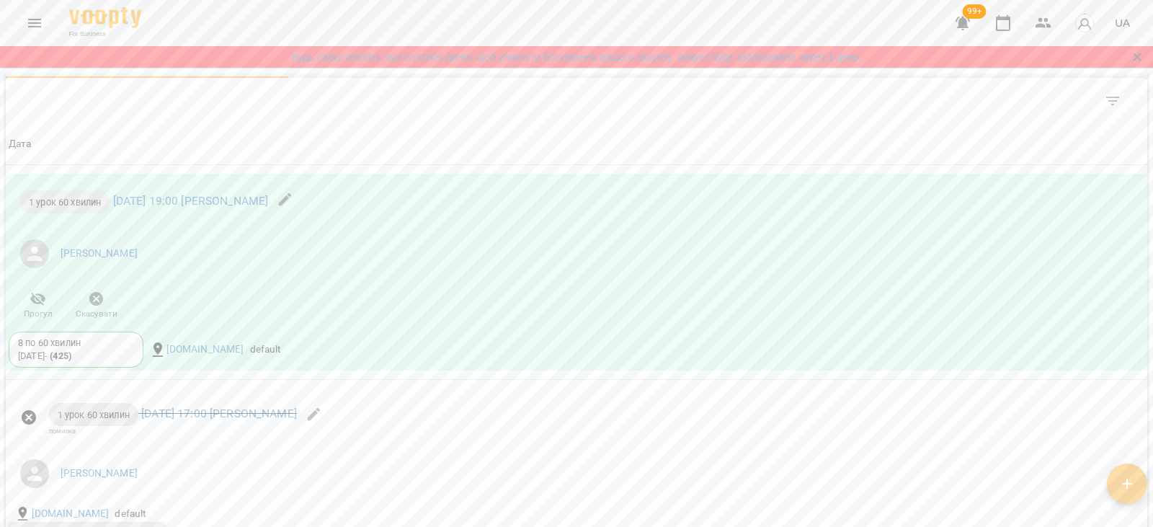
scroll to position [1009, 0]
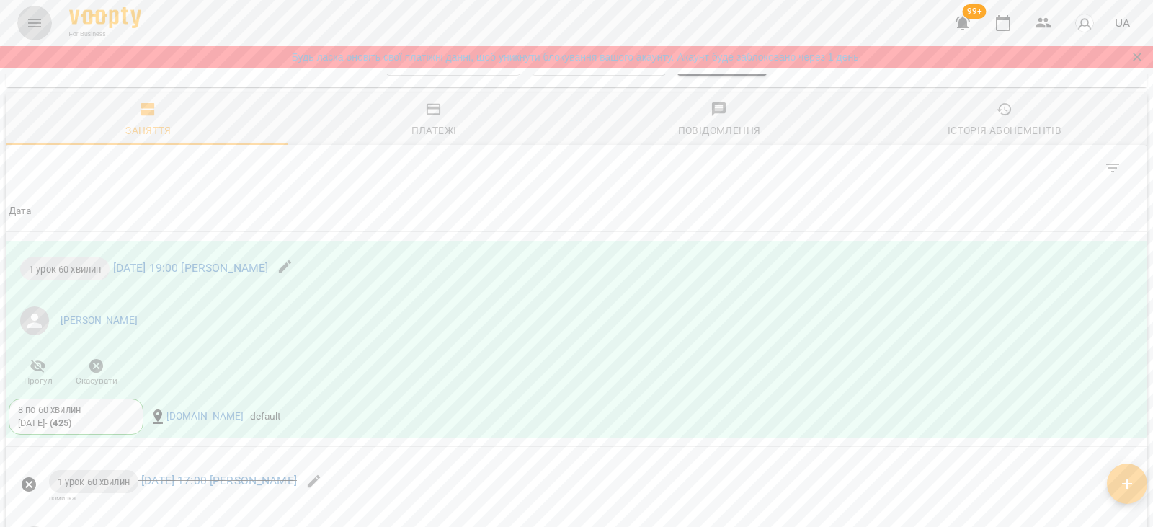
click at [19, 17] on button "Menu" at bounding box center [34, 23] width 35 height 35
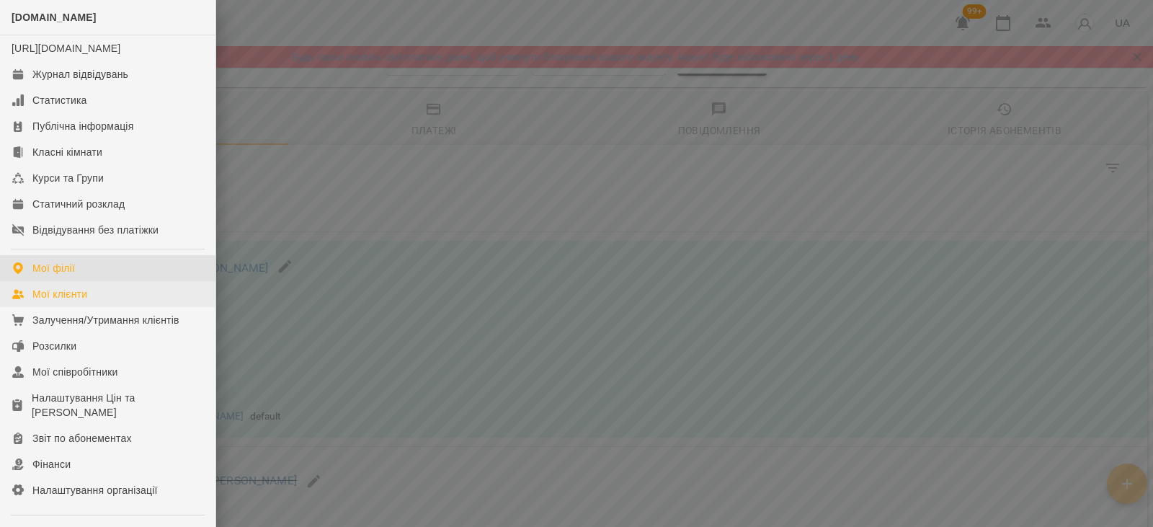
click at [48, 296] on ul "Math.Company https://www.voopty.com.ua/studio/65a2f640a7df8ca6d70b2932 Журнал в…" at bounding box center [107, 325] width 215 height 651
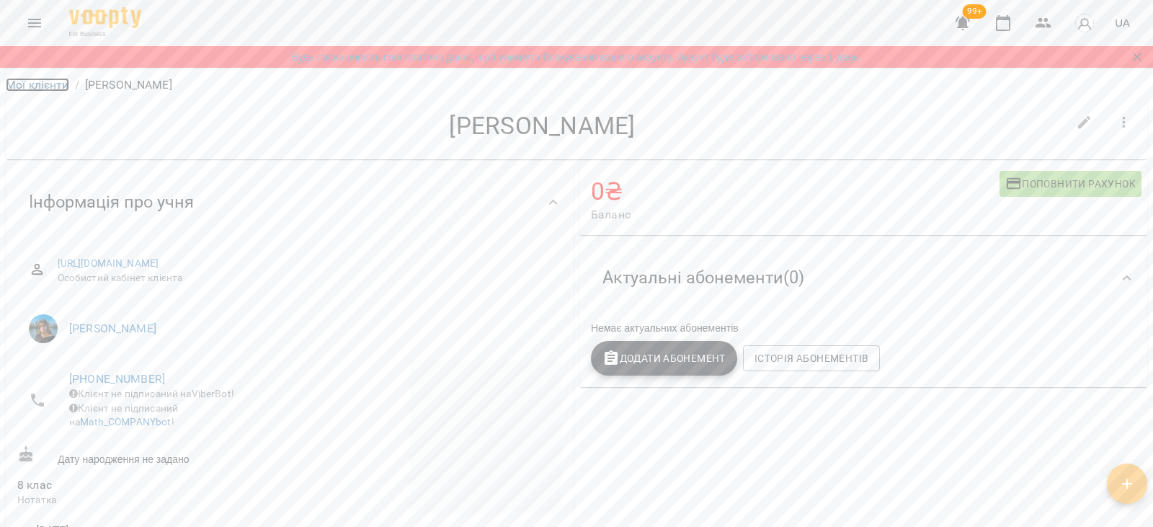
click at [24, 81] on link "Мої клієнти" at bounding box center [37, 85] width 63 height 14
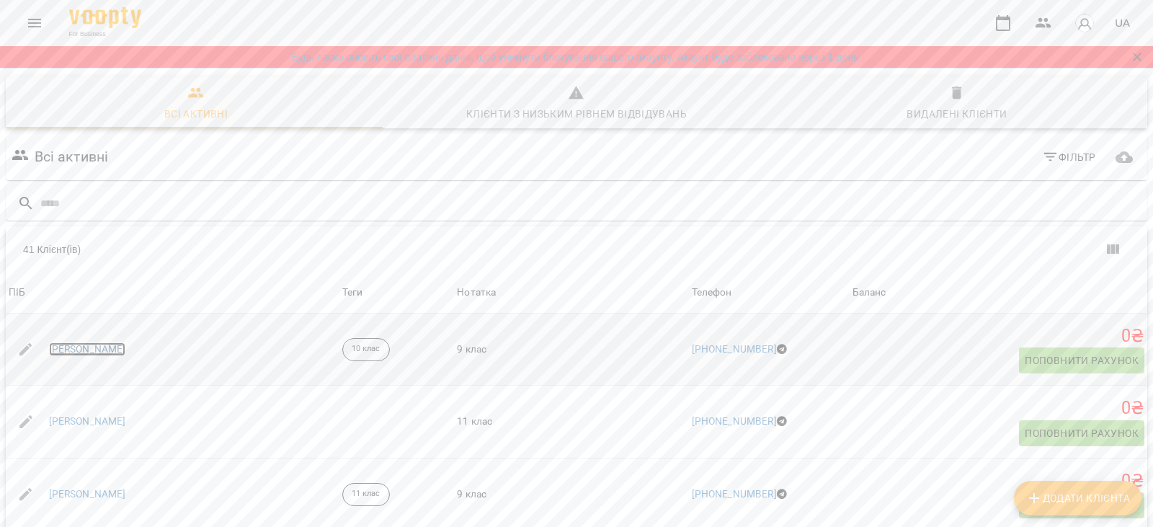
click at [81, 348] on link "[PERSON_NAME]" at bounding box center [87, 349] width 77 height 14
click at [71, 421] on link "[PERSON_NAME]" at bounding box center [87, 421] width 77 height 14
click at [94, 494] on link "[PERSON_NAME]" at bounding box center [87, 494] width 77 height 14
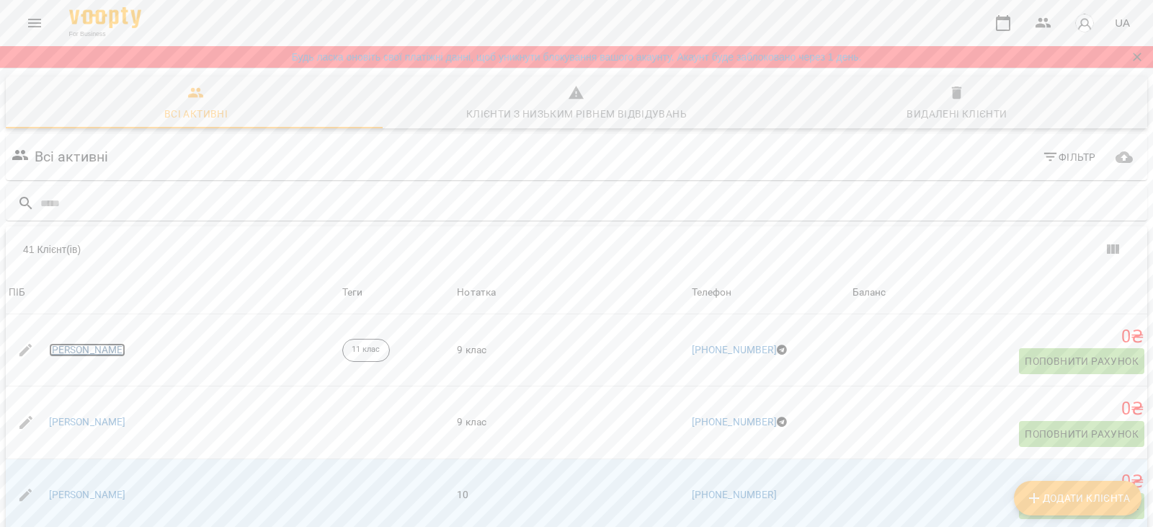
scroll to position [216, 0]
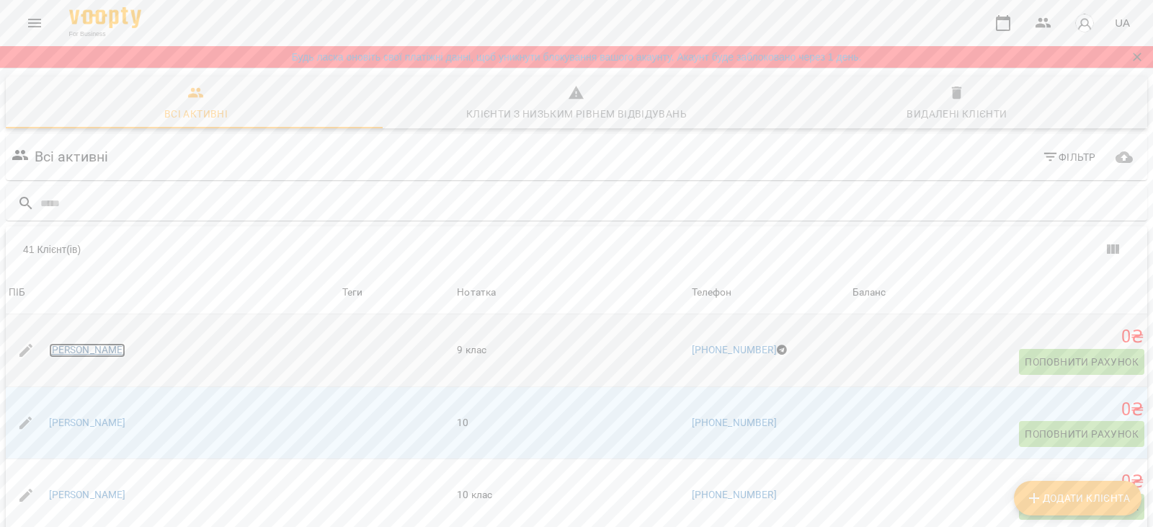
click at [85, 354] on link "[PERSON_NAME]" at bounding box center [87, 350] width 77 height 14
click at [96, 422] on link "[PERSON_NAME]" at bounding box center [87, 423] width 77 height 14
click at [100, 496] on link "[PERSON_NAME]" at bounding box center [87, 495] width 77 height 14
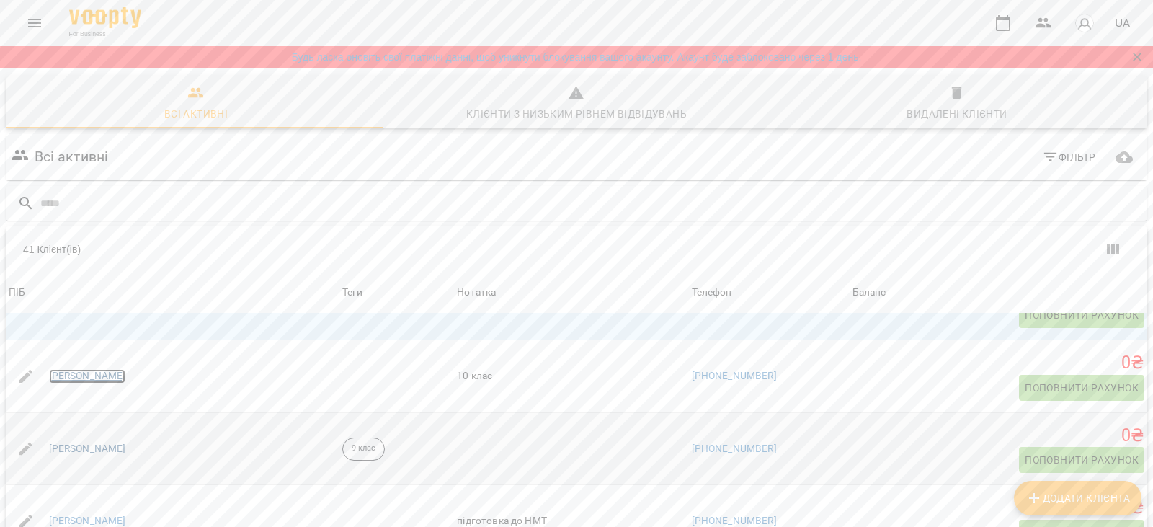
scroll to position [360, 0]
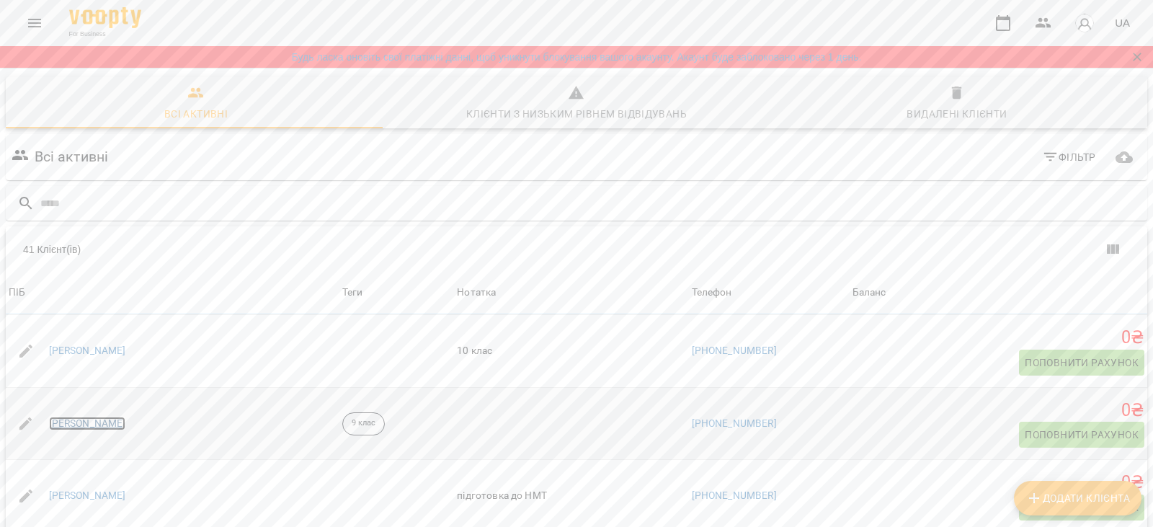
click at [104, 424] on link "[PERSON_NAME]" at bounding box center [87, 423] width 77 height 14
click at [97, 496] on link "[PERSON_NAME]" at bounding box center [87, 495] width 77 height 14
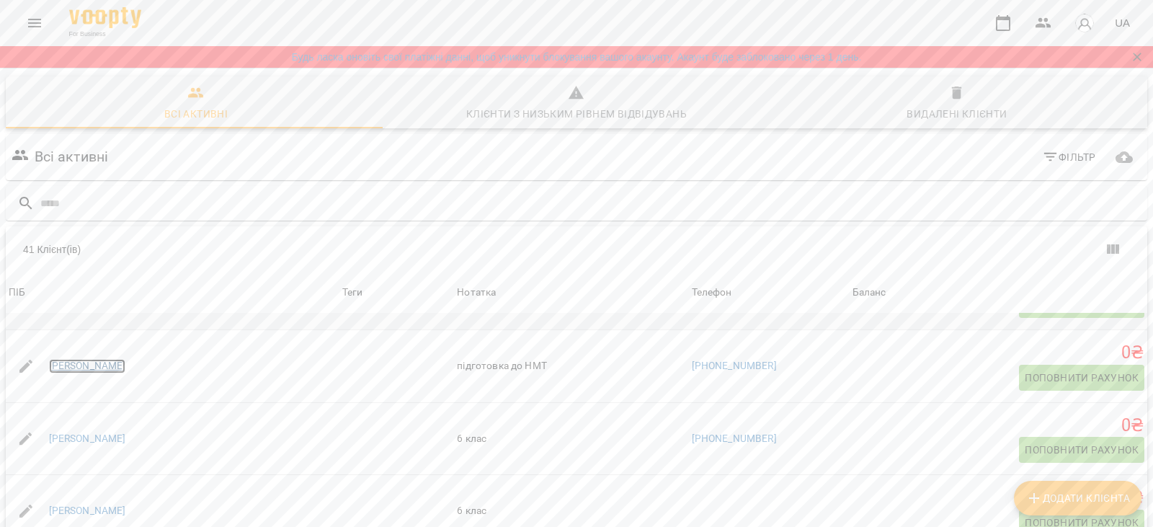
scroll to position [504, 0]
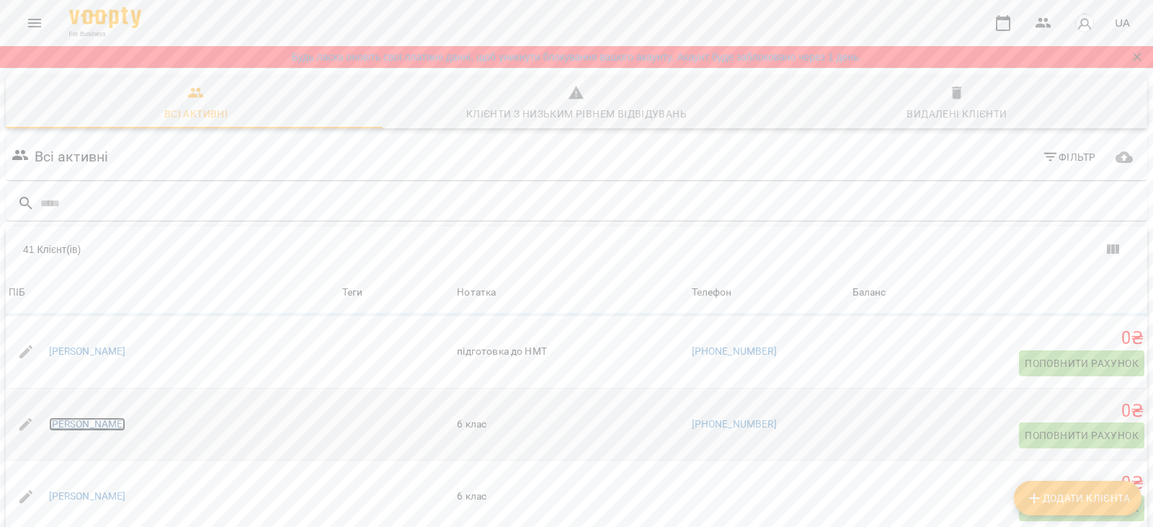
click at [108, 427] on link "[PERSON_NAME]" at bounding box center [87, 424] width 77 height 14
click at [92, 497] on link "[PERSON_NAME]" at bounding box center [87, 496] width 77 height 14
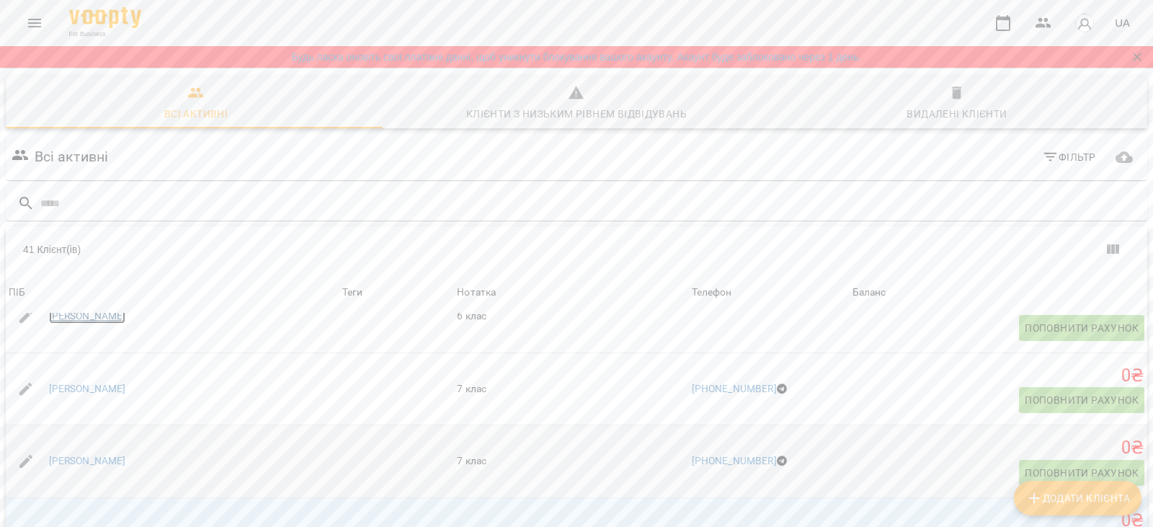
scroll to position [720, 0]
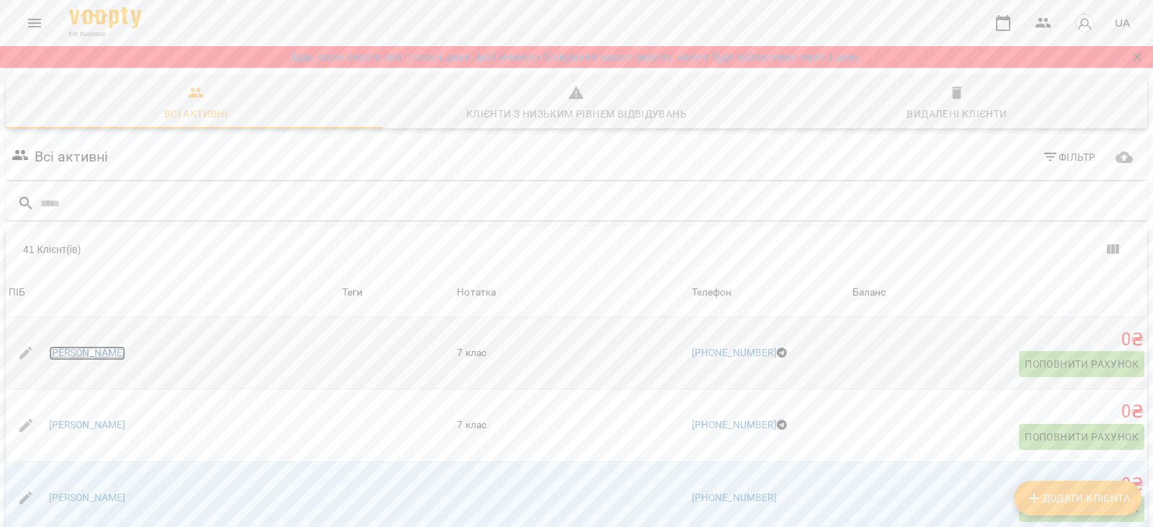
click at [85, 356] on link "[PERSON_NAME]" at bounding box center [87, 353] width 77 height 14
click at [79, 426] on link "[PERSON_NAME]" at bounding box center [87, 425] width 77 height 14
click at [98, 496] on link "[PERSON_NAME]" at bounding box center [87, 498] width 77 height 14
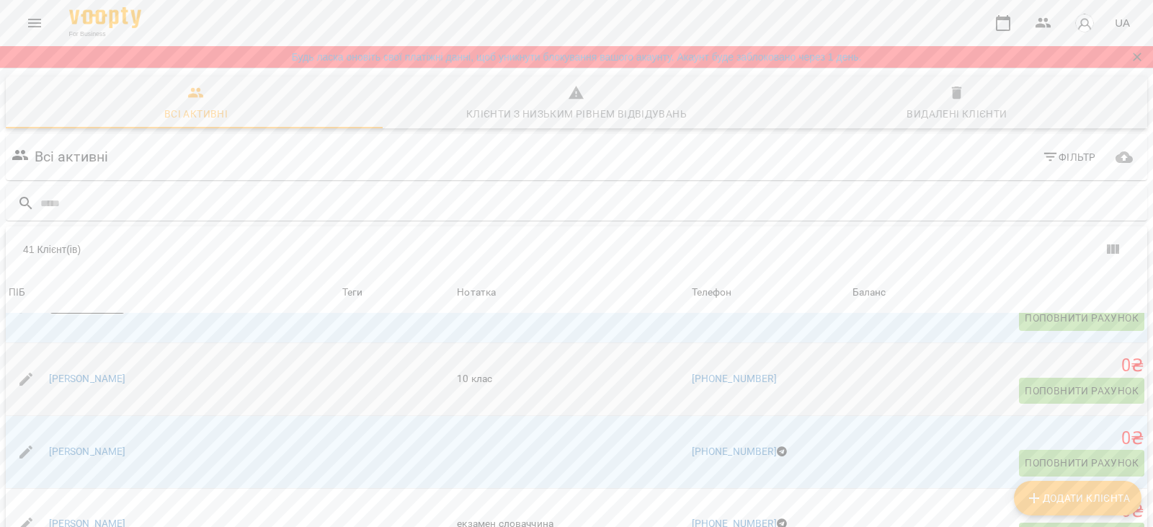
scroll to position [937, 0]
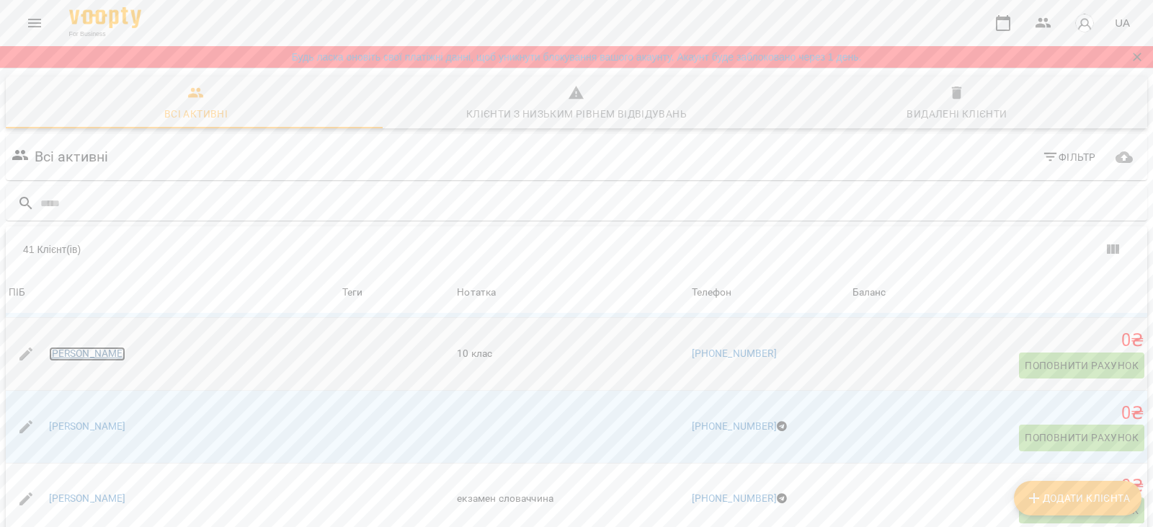
click at [56, 356] on link "[PERSON_NAME]" at bounding box center [87, 354] width 77 height 14
click at [71, 429] on link "[PERSON_NAME]" at bounding box center [87, 426] width 77 height 14
click at [89, 498] on link "[PERSON_NAME]" at bounding box center [87, 498] width 77 height 14
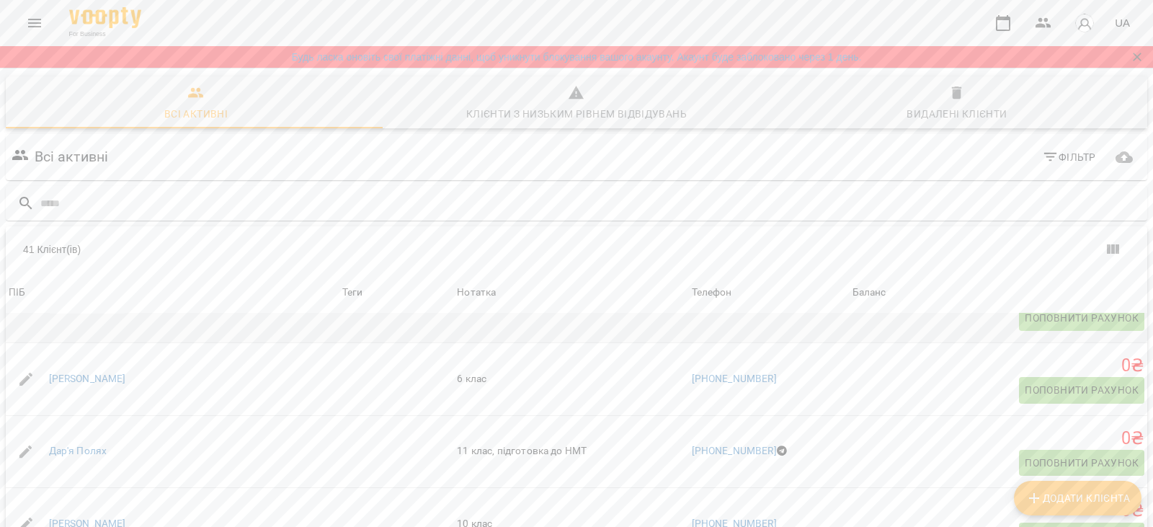
scroll to position [1153, 0]
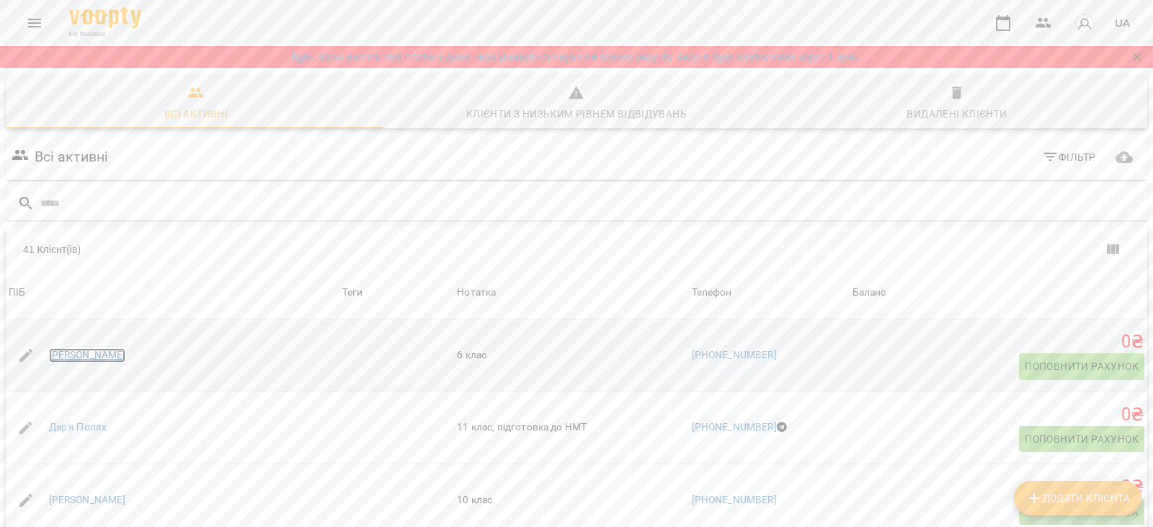
click at [84, 354] on link "[PERSON_NAME]" at bounding box center [87, 355] width 77 height 14
click at [76, 427] on link "Дар'я Полях" at bounding box center [78, 427] width 58 height 14
click at [77, 500] on link "[PERSON_NAME]" at bounding box center [87, 500] width 77 height 14
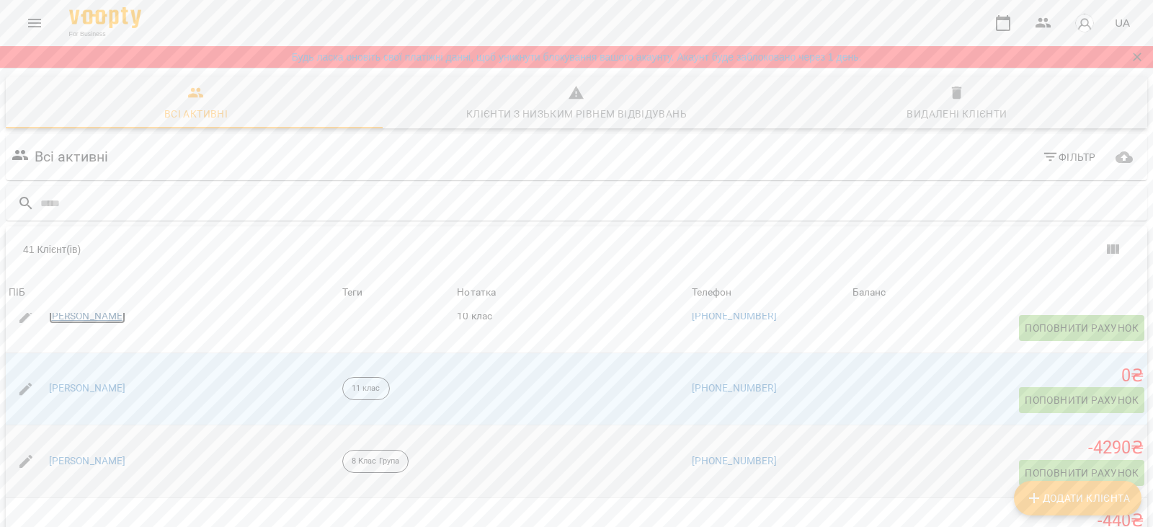
scroll to position [1369, 0]
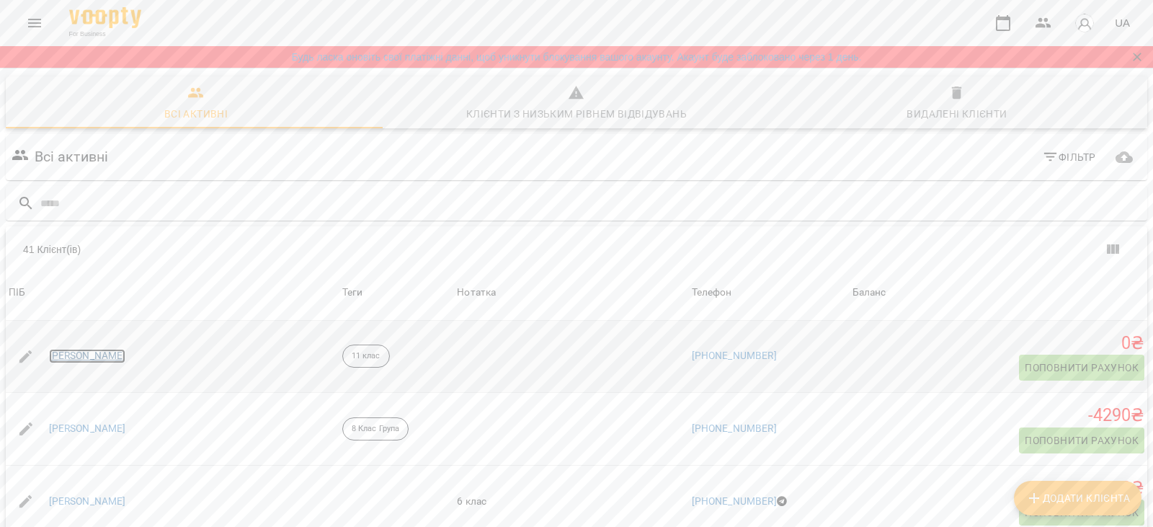
click at [90, 360] on link "Кароліна Грицюк" at bounding box center [87, 356] width 77 height 14
click at [94, 427] on link "Каріна Бондаренко" at bounding box center [87, 428] width 77 height 14
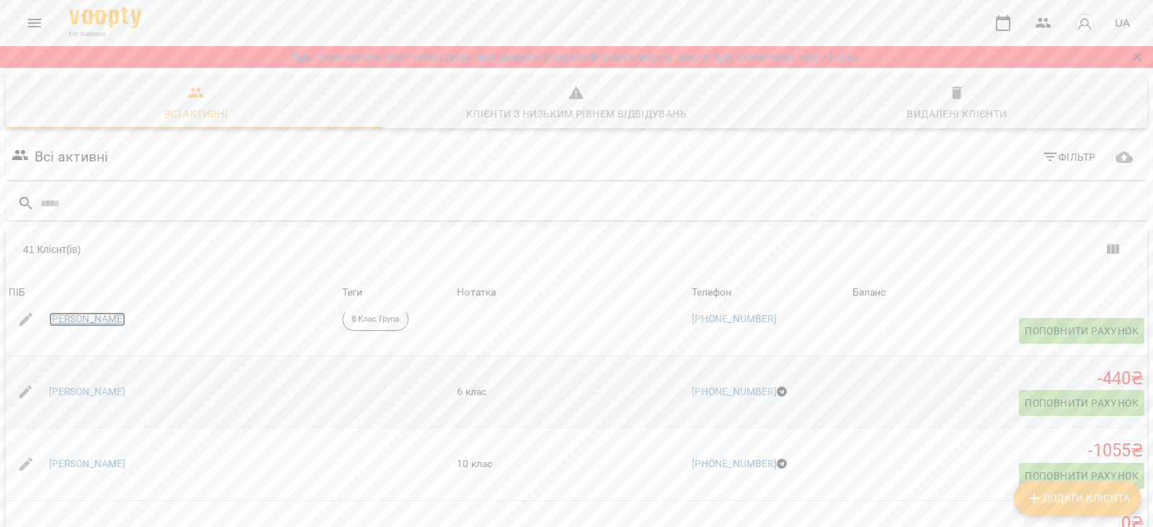
scroll to position [1513, 0]
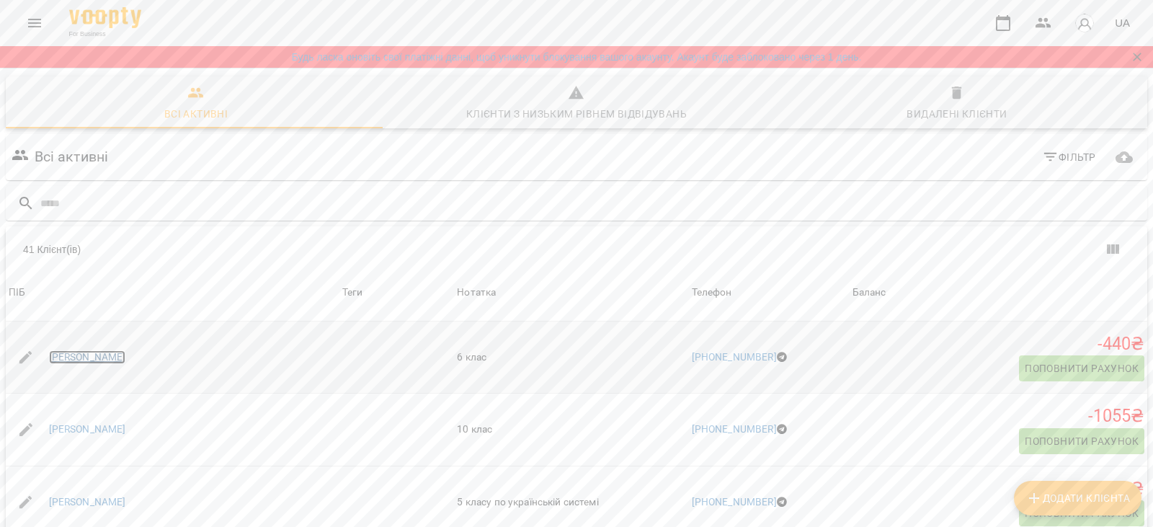
click at [93, 354] on link "Кирил Черноморов" at bounding box center [87, 357] width 77 height 14
click at [84, 430] on link "Ліса Гончаренко" at bounding box center [87, 429] width 77 height 14
click at [87, 503] on link "Макар Стрилюк" at bounding box center [87, 502] width 77 height 14
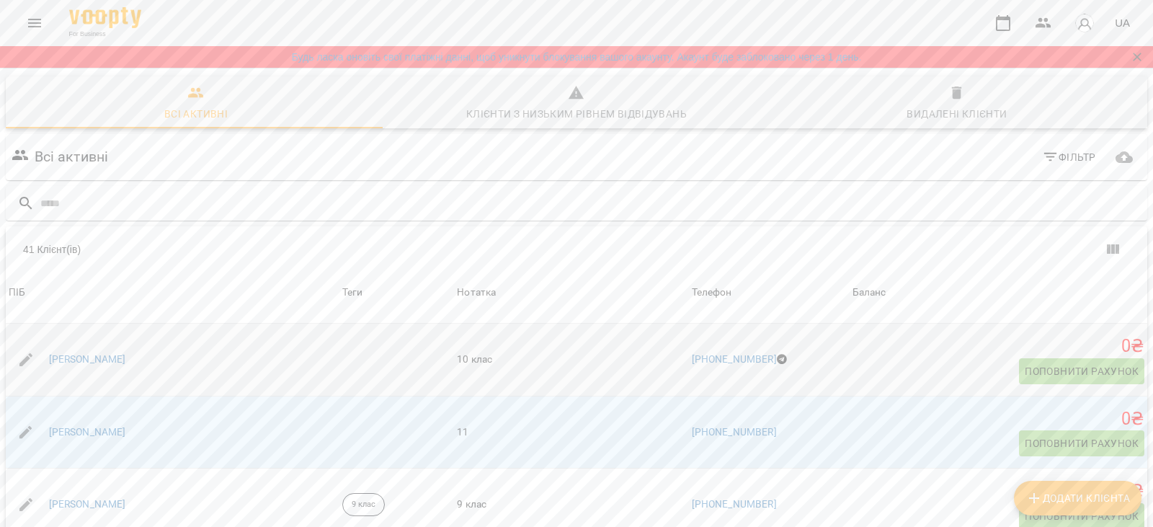
scroll to position [1729, 0]
click at [95, 362] on link "Мар'яна Пастушенко" at bounding box center [87, 358] width 77 height 14
click at [91, 430] on link "Маргарита Смірнова" at bounding box center [87, 431] width 77 height 14
click at [84, 501] on link "Марта Векліч" at bounding box center [87, 503] width 77 height 14
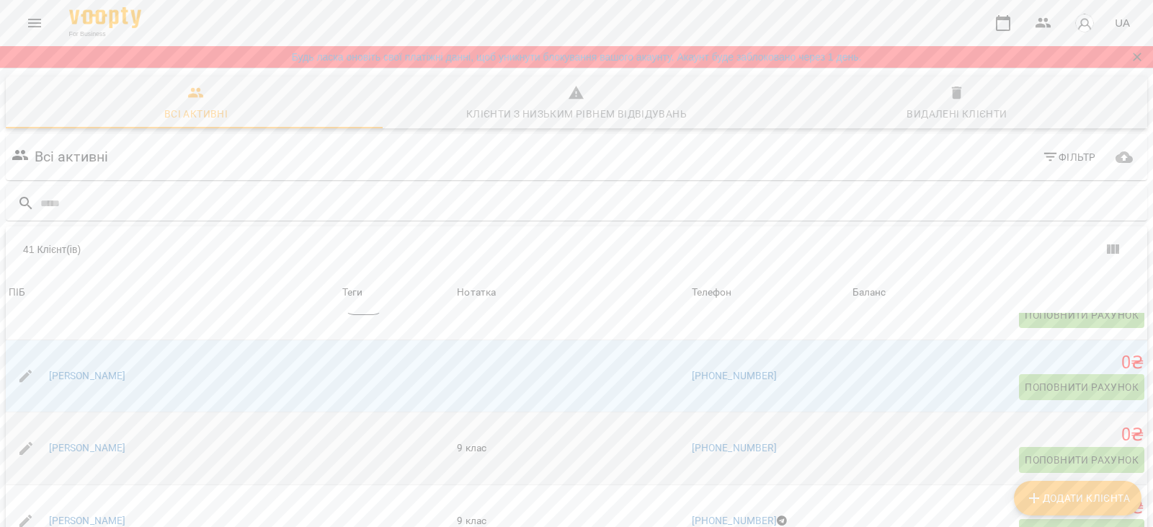
scroll to position [1945, 0]
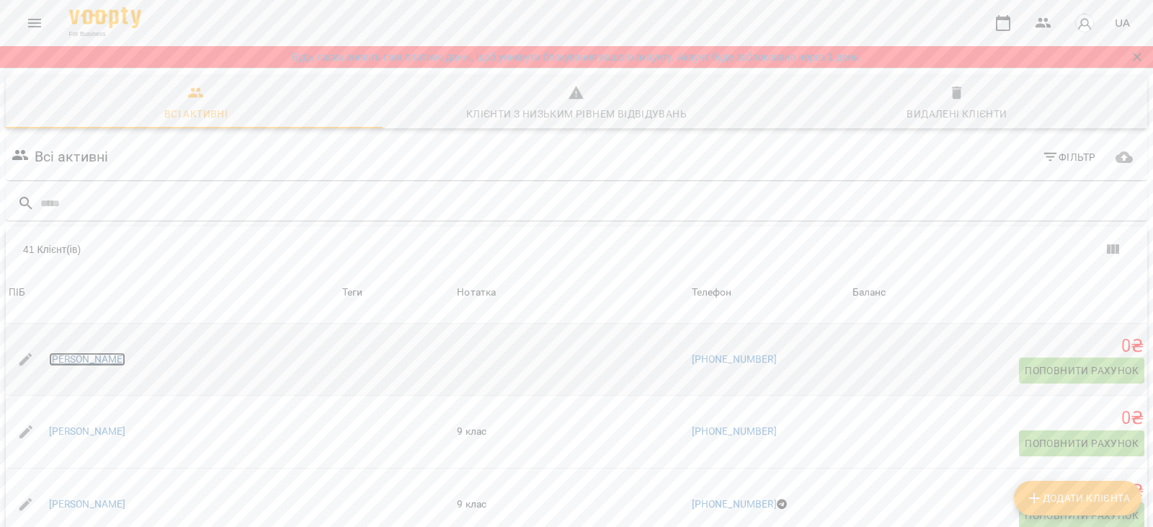
click at [92, 357] on link "Марія Алексеенко" at bounding box center [87, 359] width 77 height 14
click at [89, 429] on link "Марія Боголюбська" at bounding box center [87, 431] width 77 height 14
click at [81, 504] on link "Марія Мельниченко" at bounding box center [87, 504] width 77 height 14
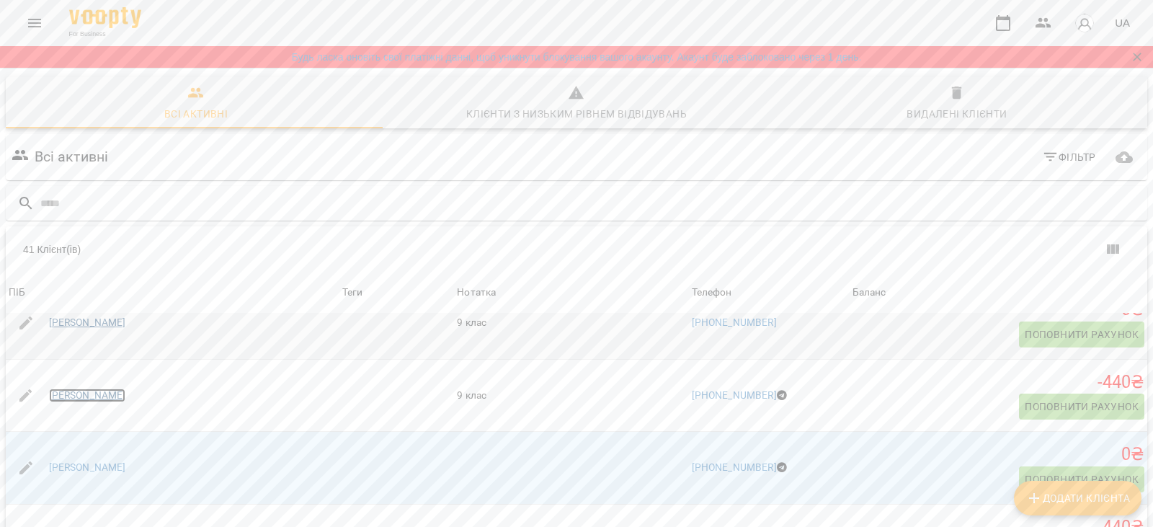
scroll to position [2089, 0]
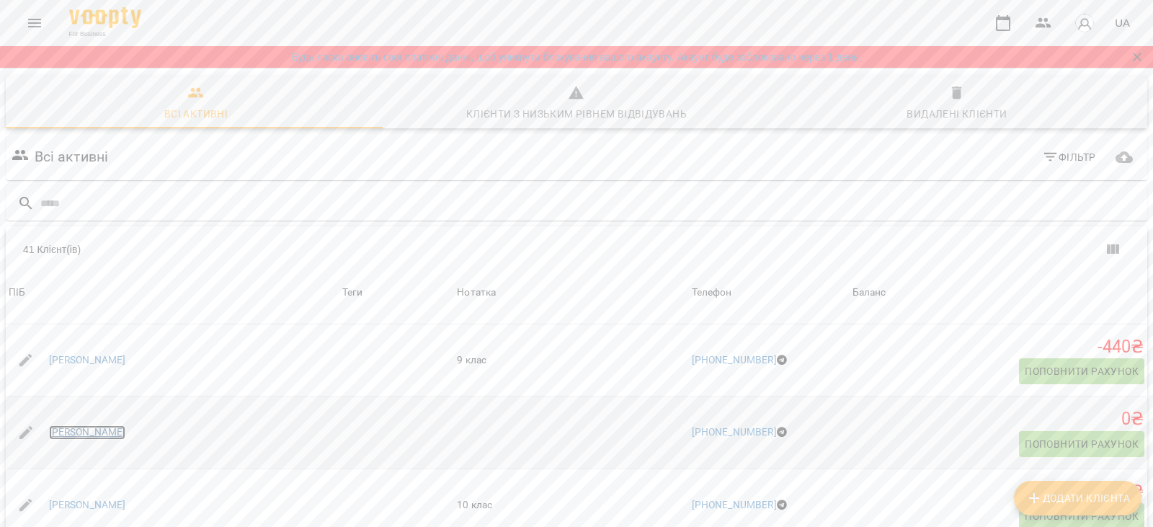
click at [120, 430] on link "Матвій Бакланов" at bounding box center [87, 432] width 77 height 14
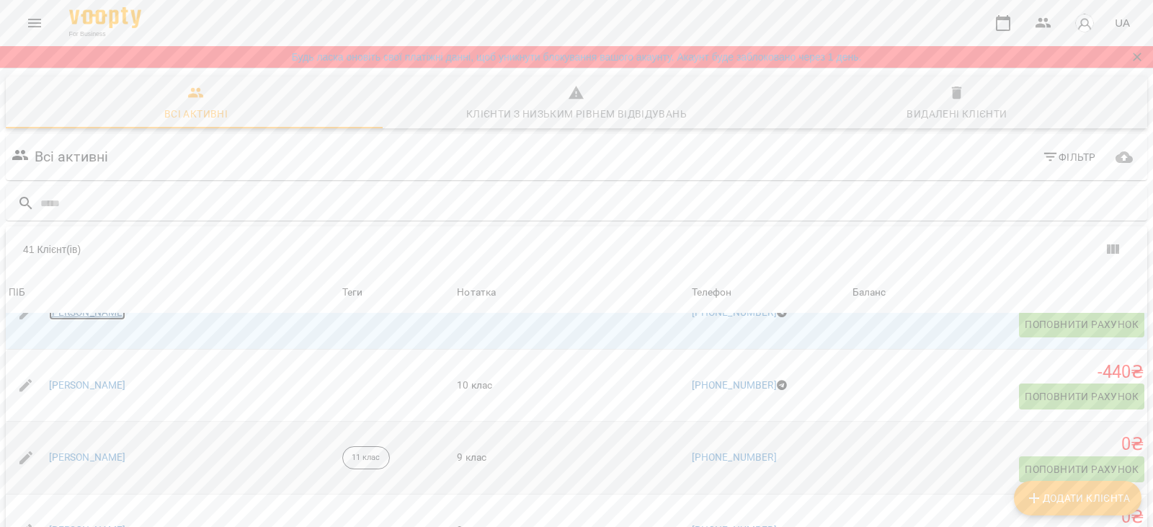
scroll to position [2234, 0]
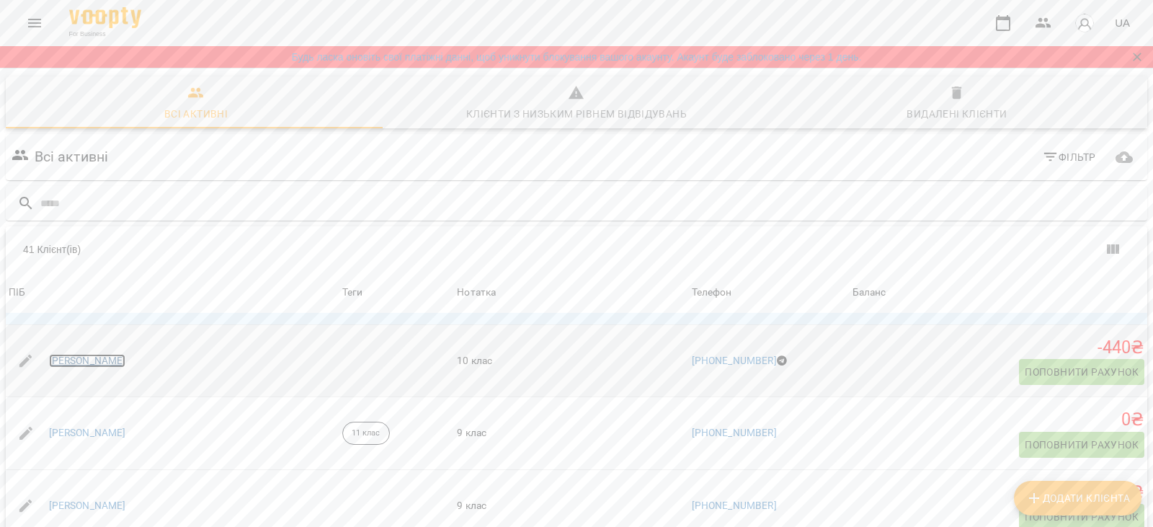
click at [79, 363] on link "Мер'єм Чариєва" at bounding box center [87, 361] width 77 height 14
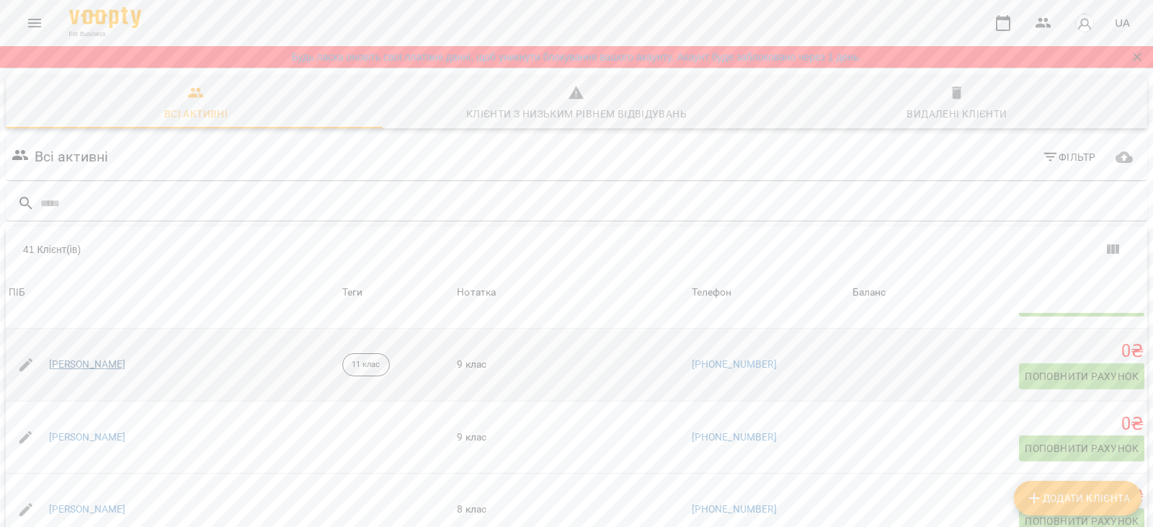
scroll to position [2306, 0]
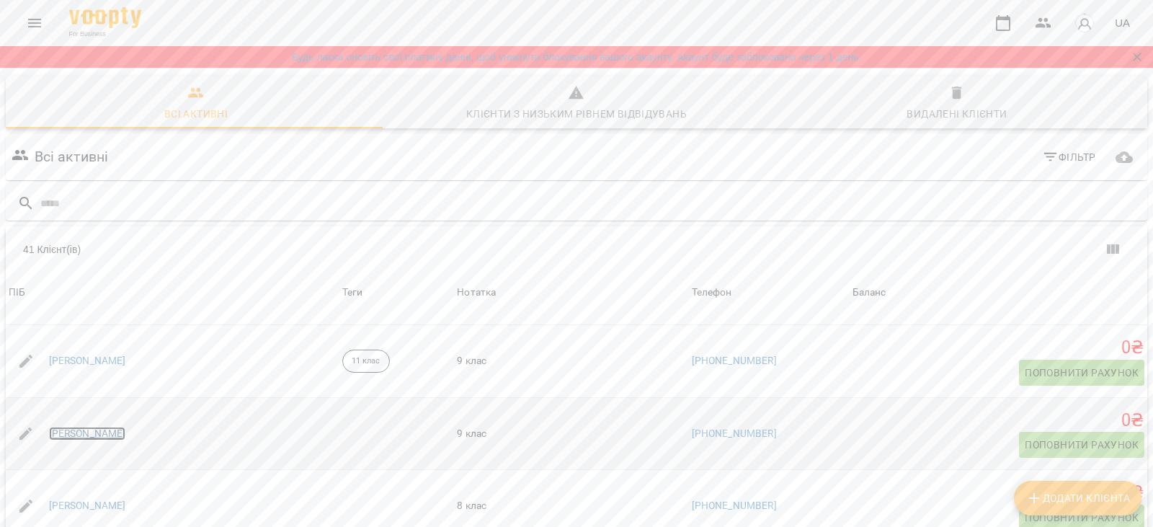
click at [84, 432] on link "Орина Іваненко" at bounding box center [87, 434] width 77 height 14
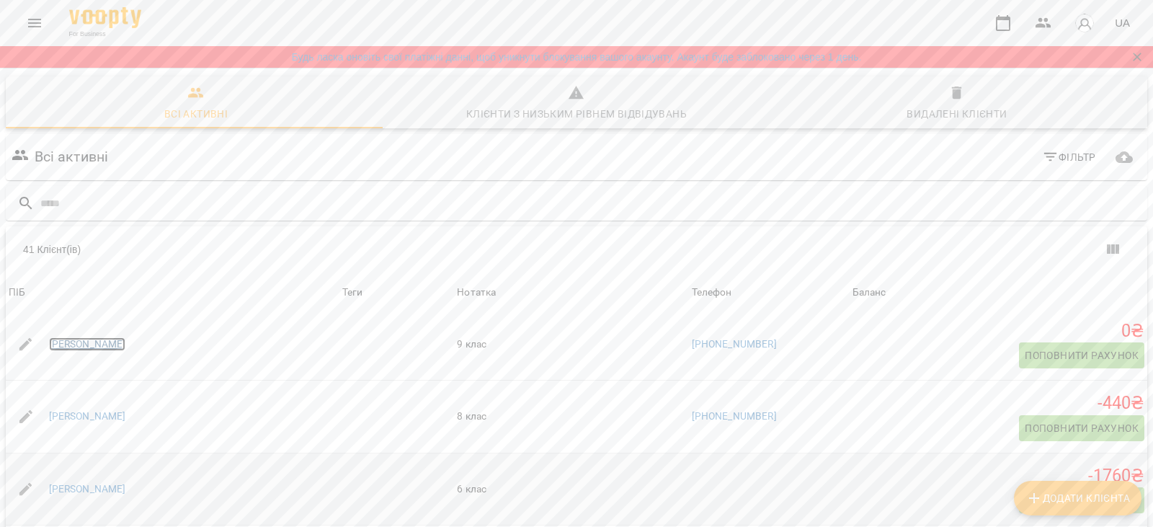
scroll to position [2450, 0]
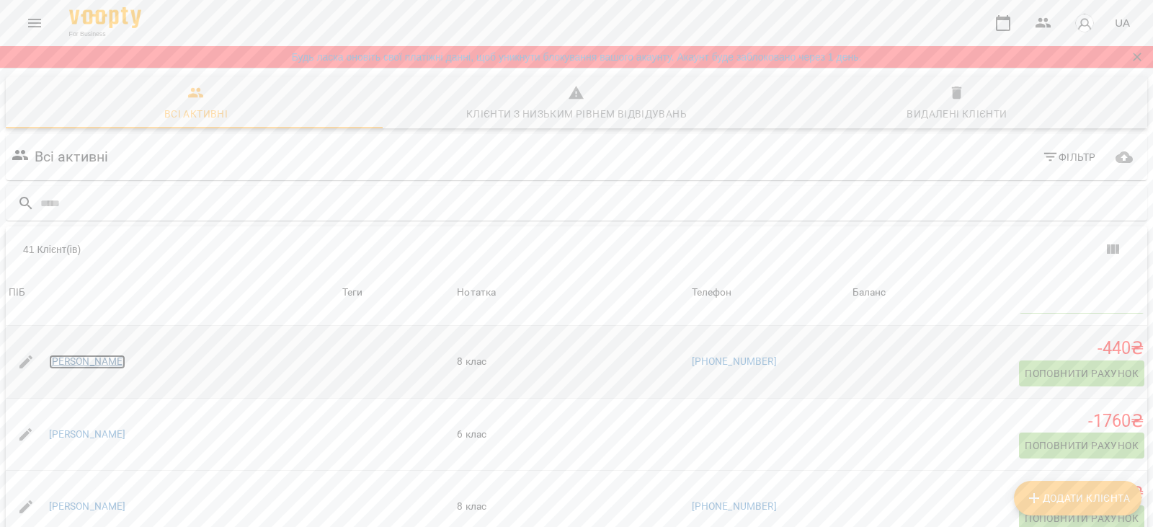
click at [68, 362] on link "Поліна Снєжко" at bounding box center [87, 361] width 77 height 14
click at [71, 434] on link "Сабріна Кун" at bounding box center [87, 434] width 77 height 14
click at [78, 505] on link "Соломія Дорош" at bounding box center [87, 506] width 77 height 14
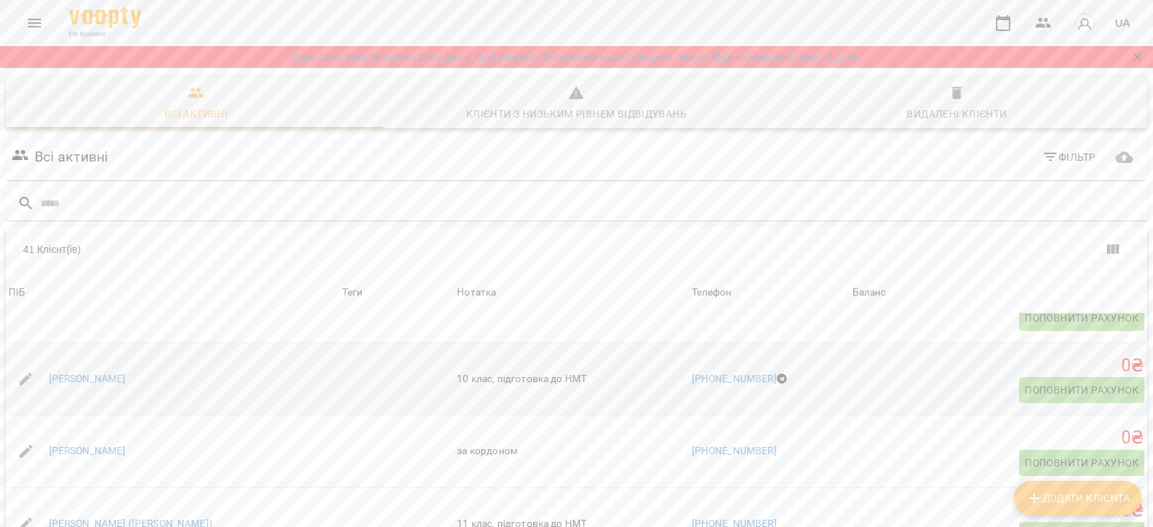
scroll to position [2651, 0]
click at [71, 380] on link "Софія Загурська" at bounding box center [87, 378] width 77 height 14
click at [73, 452] on link "Софія Хачатрян" at bounding box center [87, 450] width 77 height 14
click at [79, 516] on link "Уляна (Ле Тхі Ван Ханг)" at bounding box center [131, 523] width 164 height 14
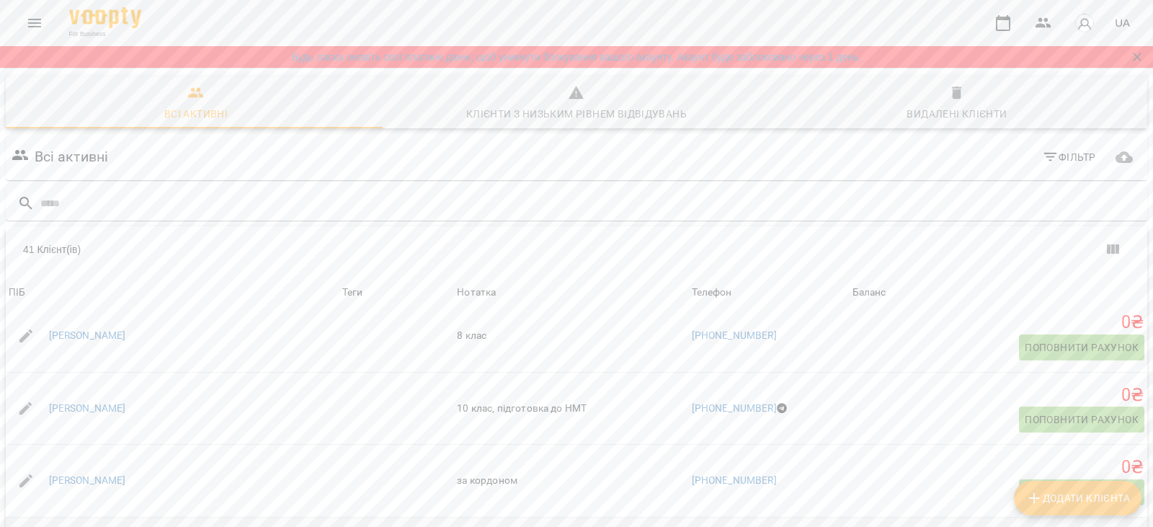
scroll to position [2651, 0]
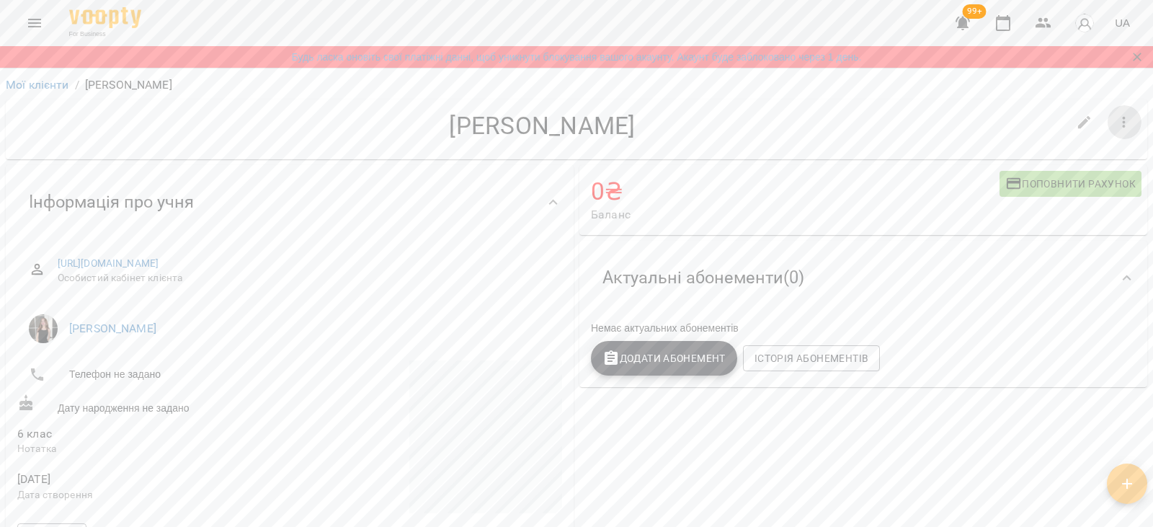
click at [1123, 117] on icon "button" at bounding box center [1124, 123] width 3 height 12
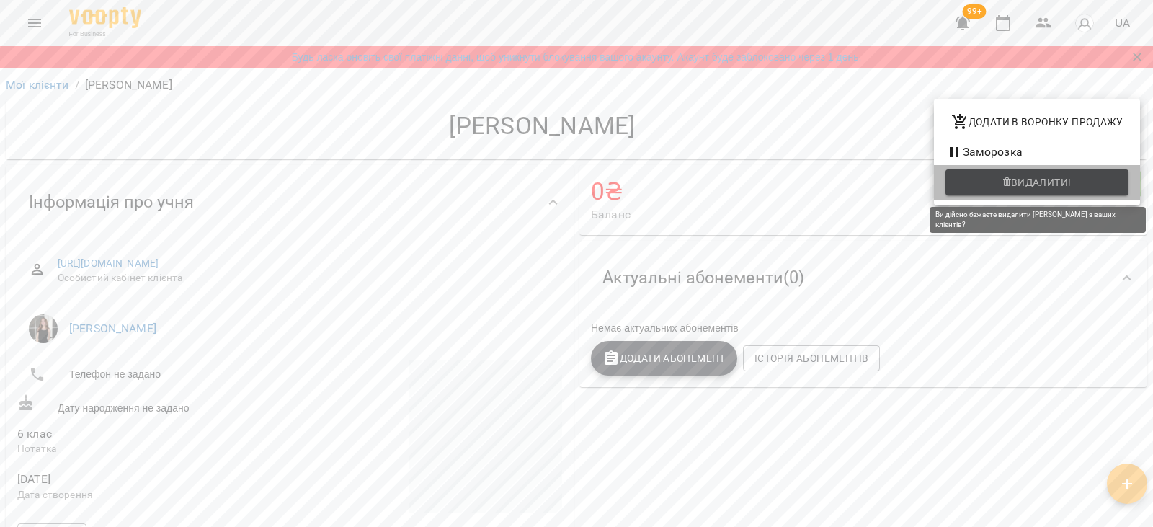
click at [1006, 184] on icon "button" at bounding box center [1007, 182] width 8 height 10
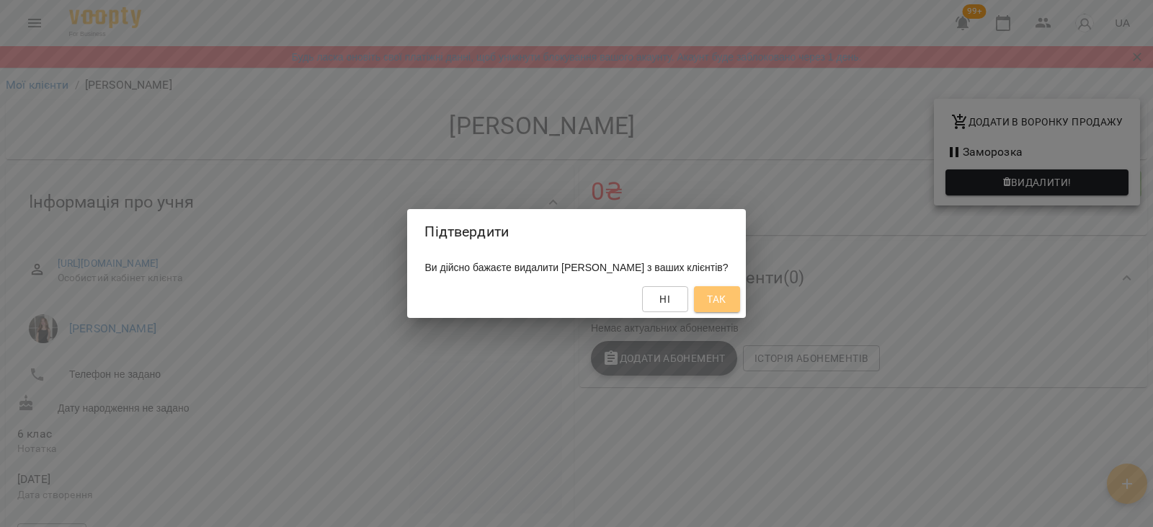
click at [726, 300] on span "Так" at bounding box center [716, 298] width 19 height 17
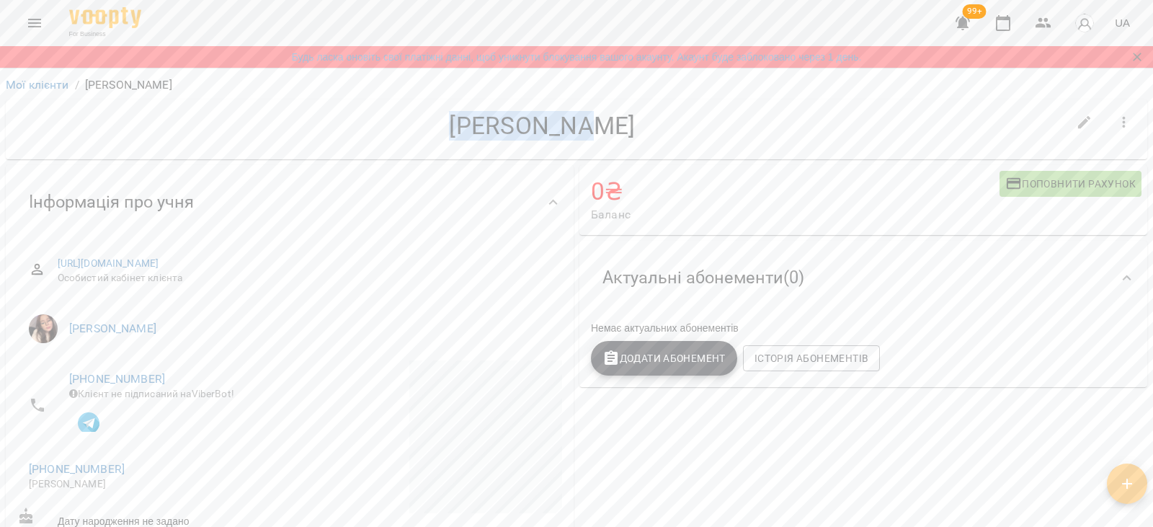
drag, startPoint x: 465, startPoint y: 120, endPoint x: 644, endPoint y: 122, distance: 178.7
click at [644, 122] on h4 "[PERSON_NAME]" at bounding box center [542, 126] width 1050 height 30
copy h4 "[PERSON_NAME]"
click at [1122, 120] on button "button" at bounding box center [1124, 122] width 35 height 35
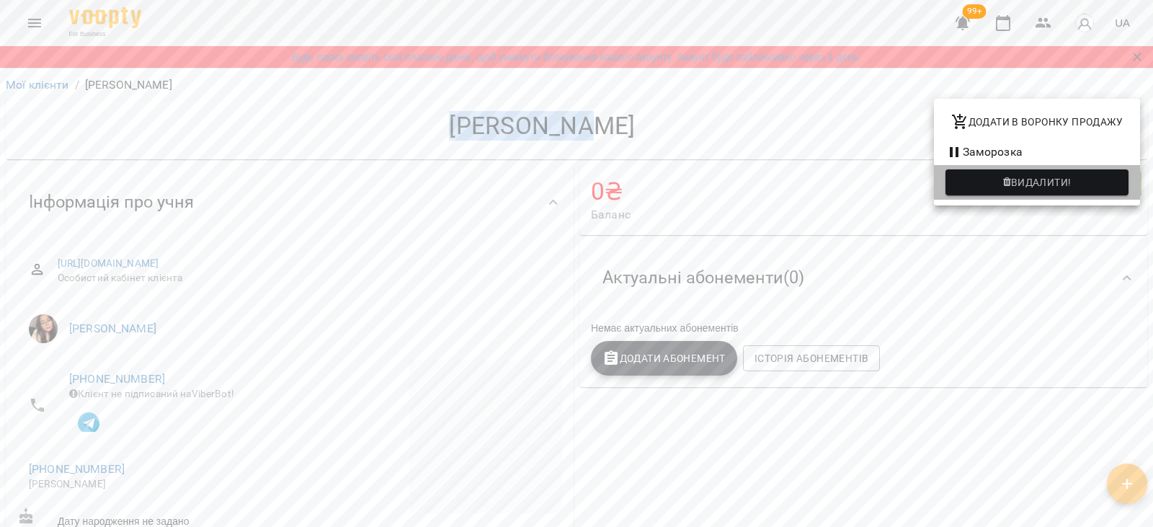
click at [981, 197] on li "Видалити!" at bounding box center [1037, 182] width 206 height 35
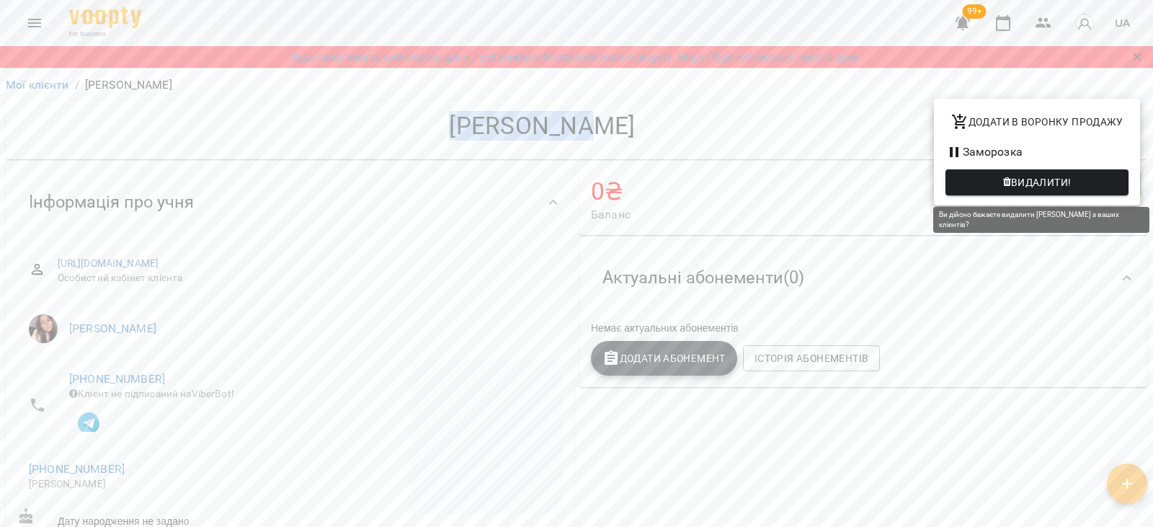
click at [981, 179] on span "Видалити!" at bounding box center [1037, 182] width 160 height 17
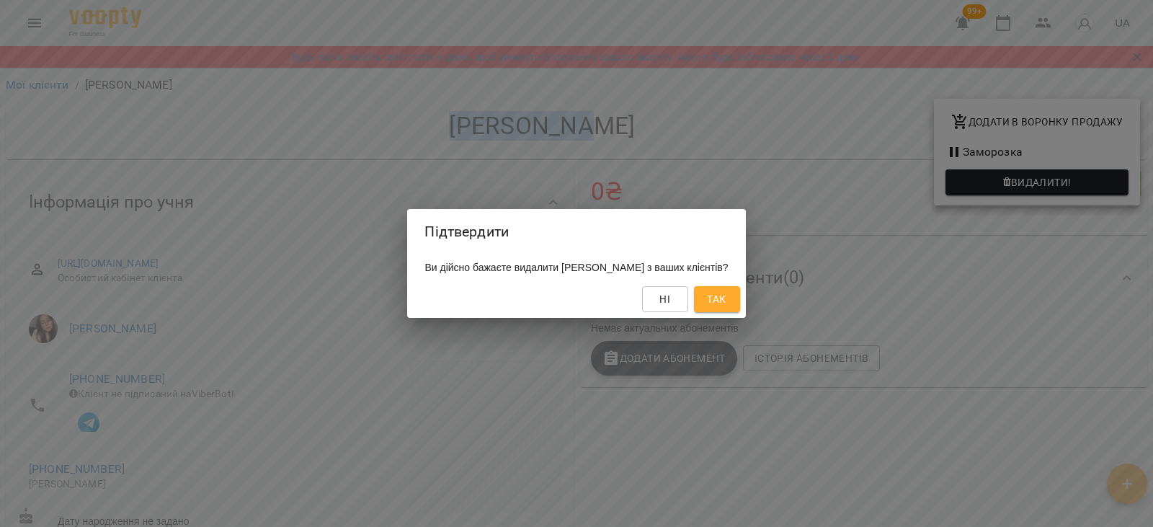
click at [726, 303] on span "Так" at bounding box center [716, 298] width 19 height 17
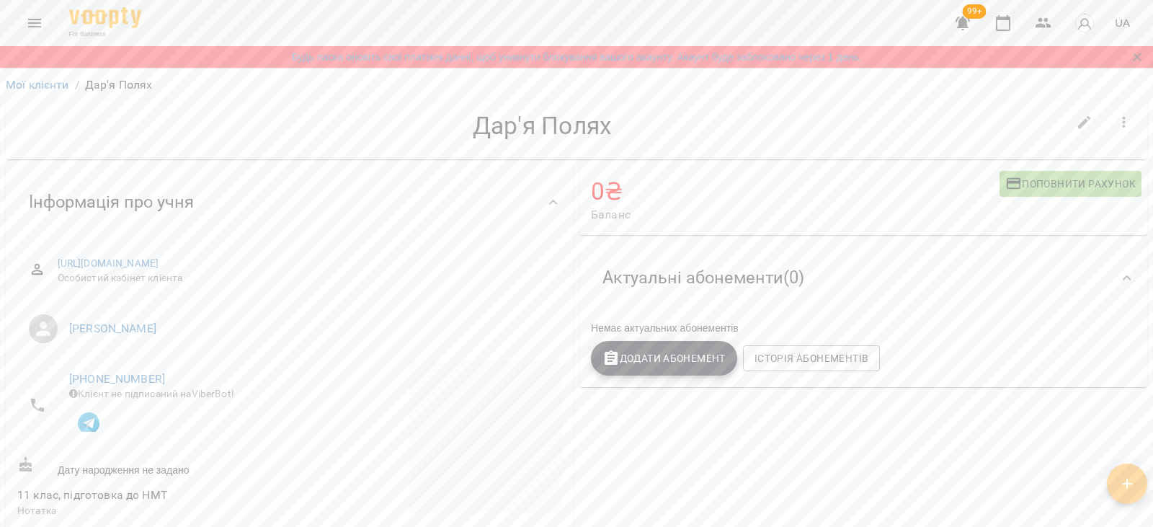
click at [1115, 128] on icon "button" at bounding box center [1123, 122] width 17 height 17
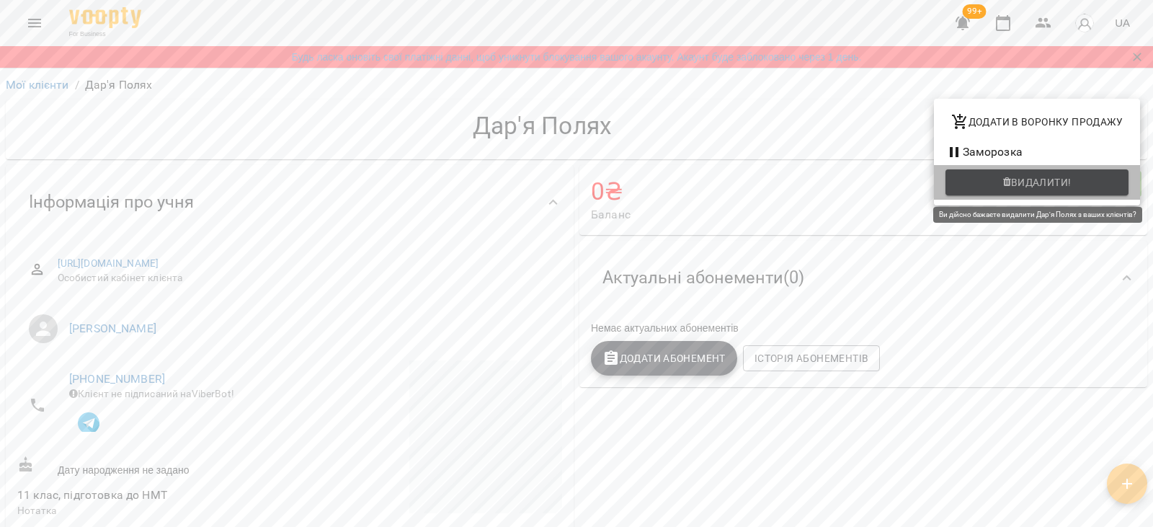
click at [1024, 195] on button "Видалити!" at bounding box center [1036, 182] width 183 height 26
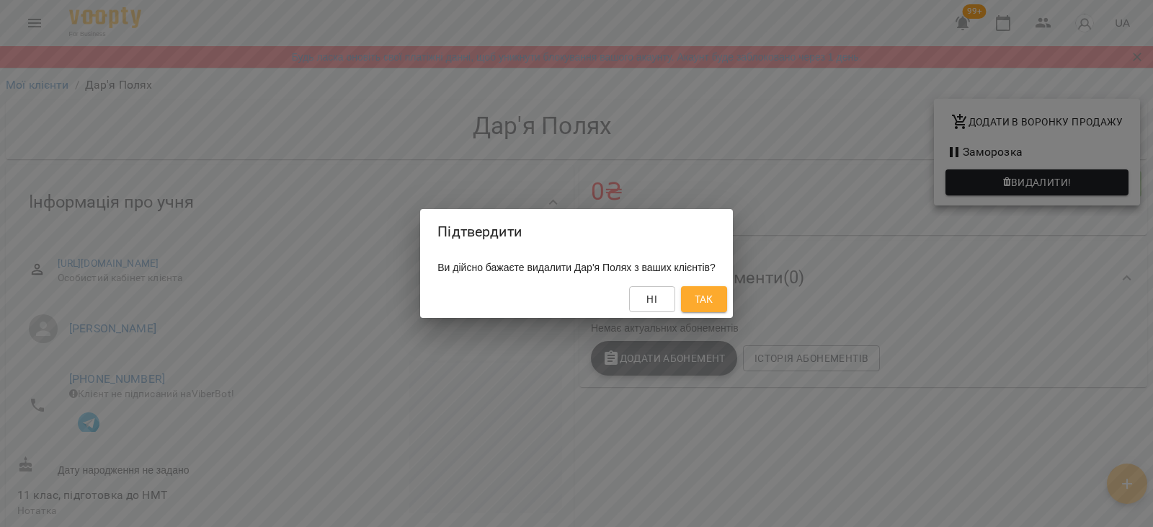
click at [713, 305] on span "Так" at bounding box center [704, 298] width 19 height 17
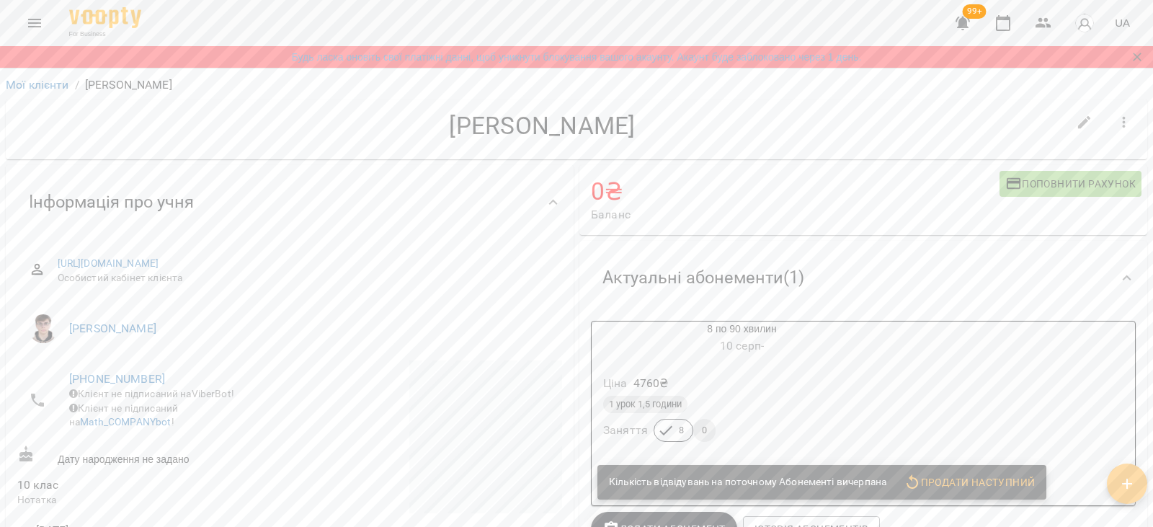
click at [767, 339] on h6 "[DATE] -" at bounding box center [742, 346] width 300 height 20
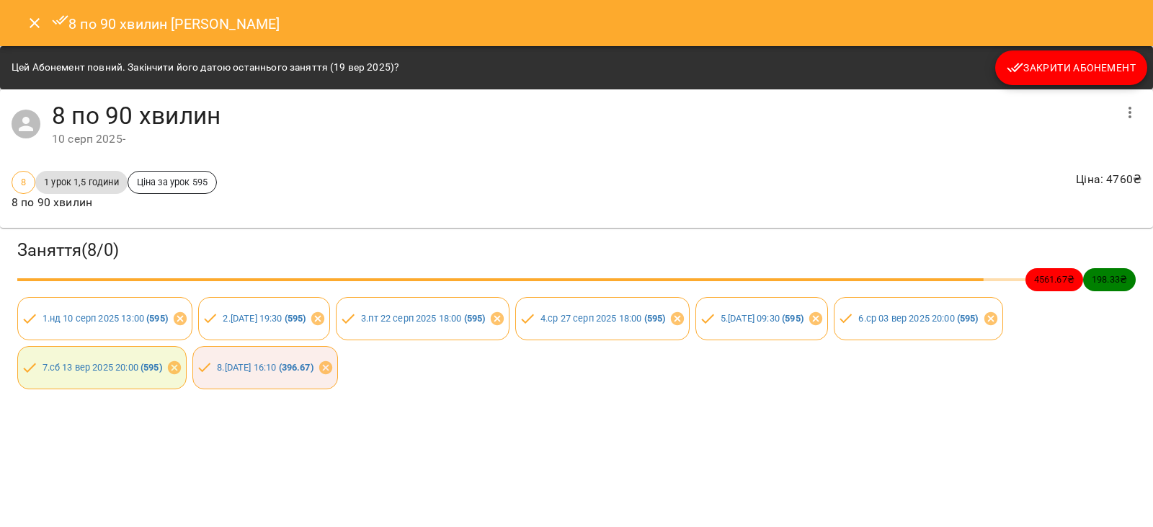
click at [1039, 86] on div "Цей Абонемент повний. Закінчити його датою останнього заняття ([DATE])? Закрити…" at bounding box center [576, 67] width 1153 height 43
click at [1042, 73] on span "Закрити Абонемент" at bounding box center [1071, 67] width 129 height 17
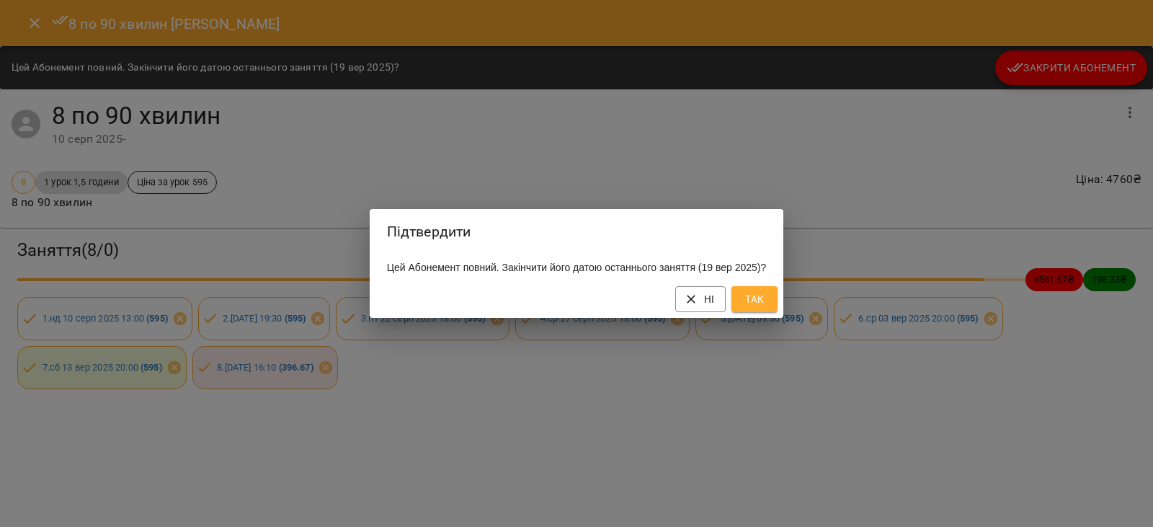
click at [751, 312] on button "Так" at bounding box center [754, 299] width 46 height 26
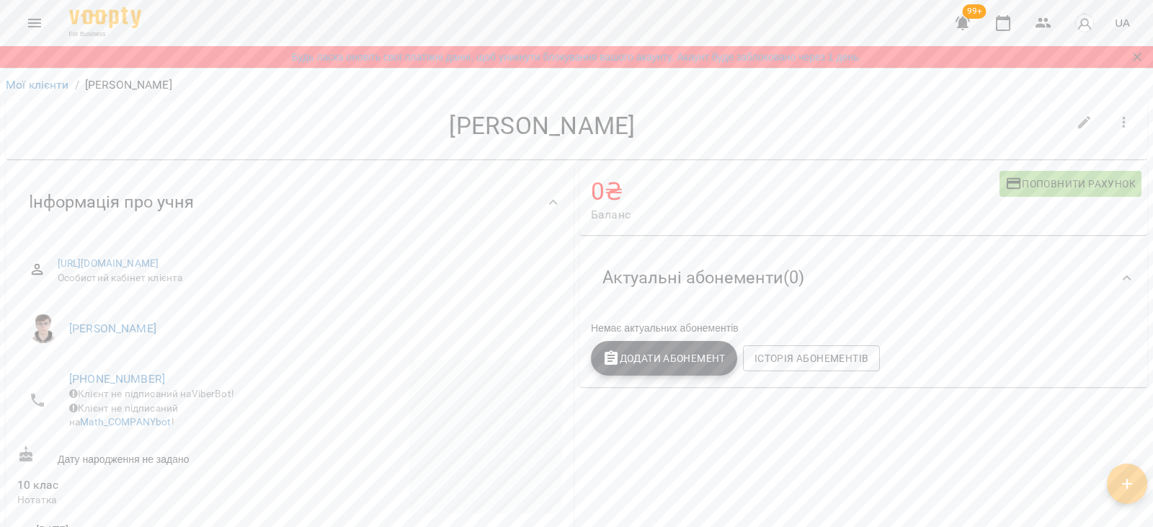
drag, startPoint x: 480, startPoint y: 126, endPoint x: 635, endPoint y: 126, distance: 154.9
click at [635, 126] on h4 "Кароліна Гресь" at bounding box center [542, 126] width 1050 height 30
copy h4 "Кароліна Гресь"
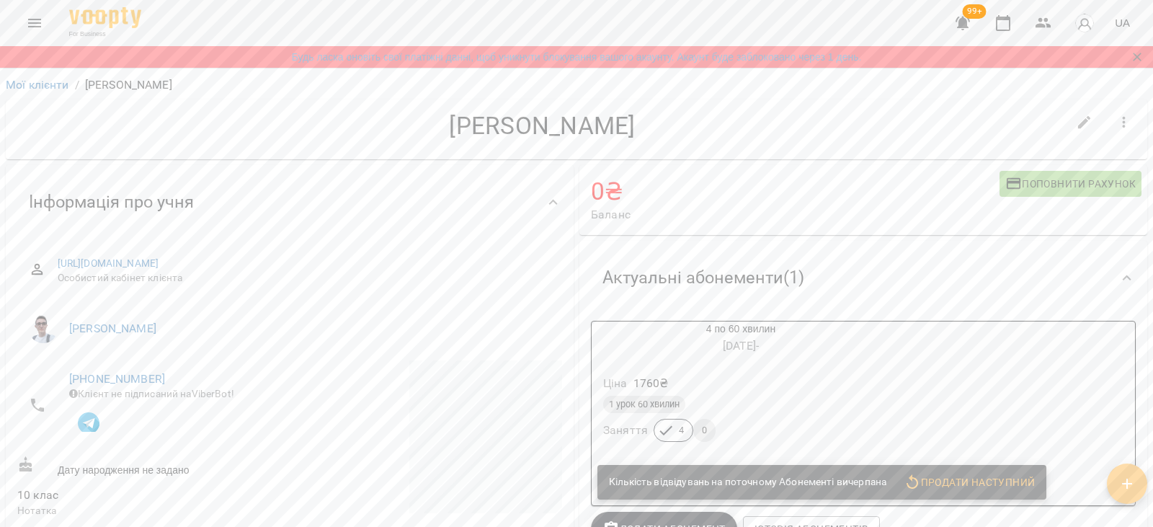
click at [691, 361] on div "Ціна 1760 ₴ 1 урок 60 хвилин Заняття 4 0" at bounding box center [741, 411] width 304 height 104
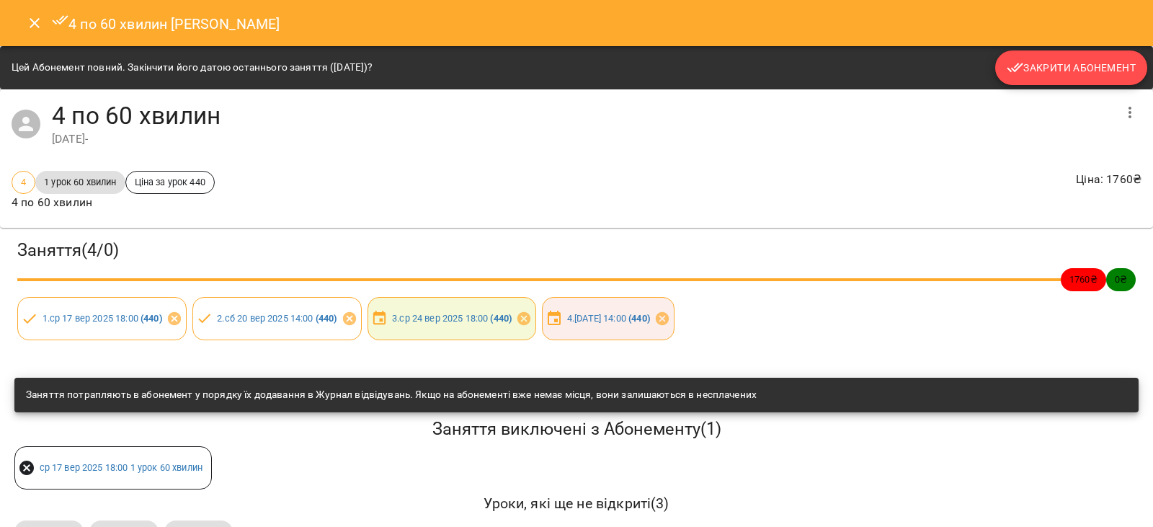
click at [1043, 75] on span "Закрити Абонемент" at bounding box center [1071, 67] width 129 height 17
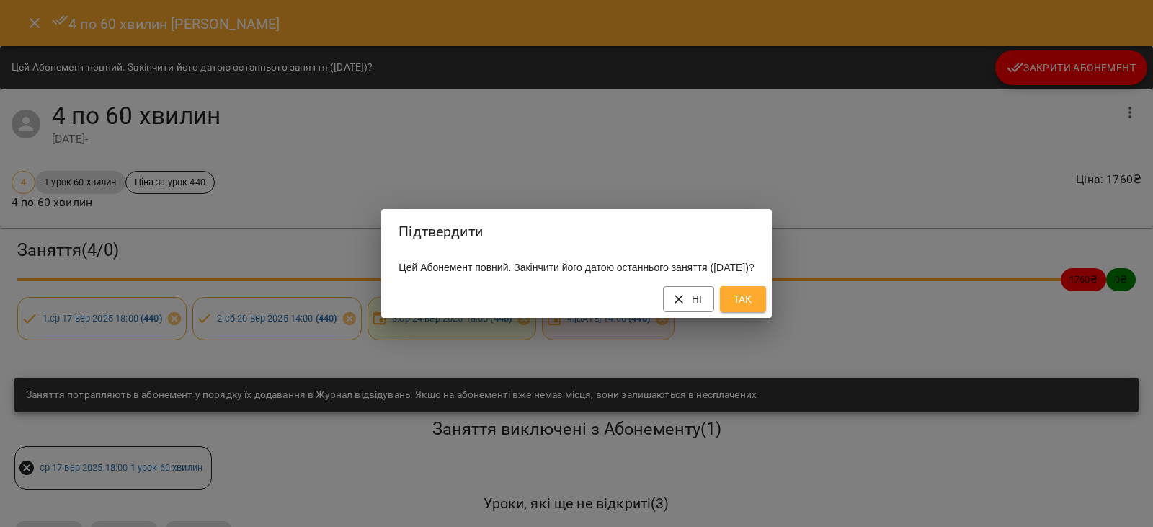
click at [754, 308] on span "Так" at bounding box center [742, 298] width 23 height 17
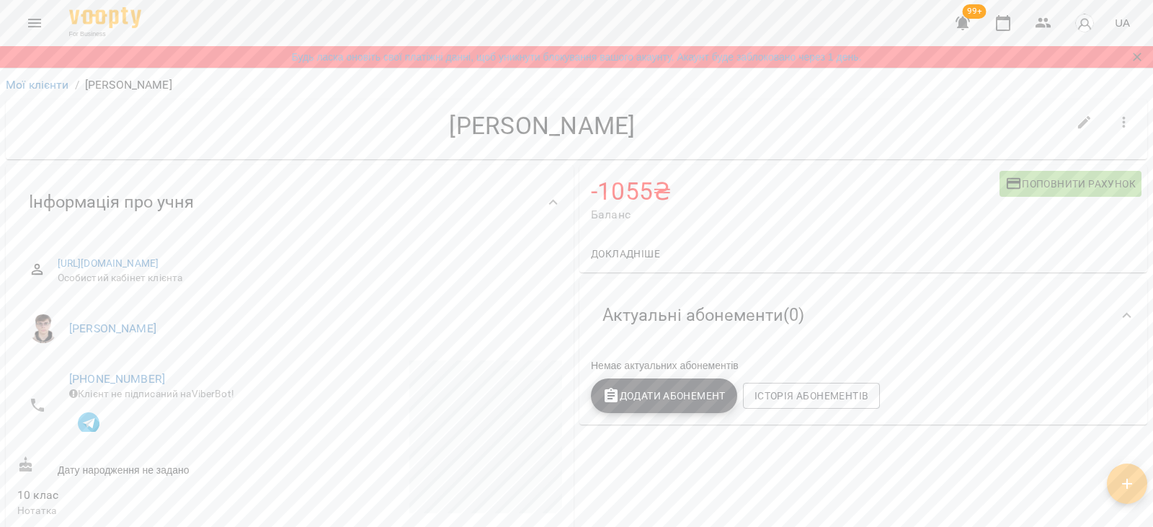
drag, startPoint x: 462, startPoint y: 125, endPoint x: 653, endPoint y: 127, distance: 190.9
click at [653, 127] on h4 "Ліса Гончаренко" at bounding box center [542, 126] width 1050 height 30
copy h4 "Ліса Гончаренко"
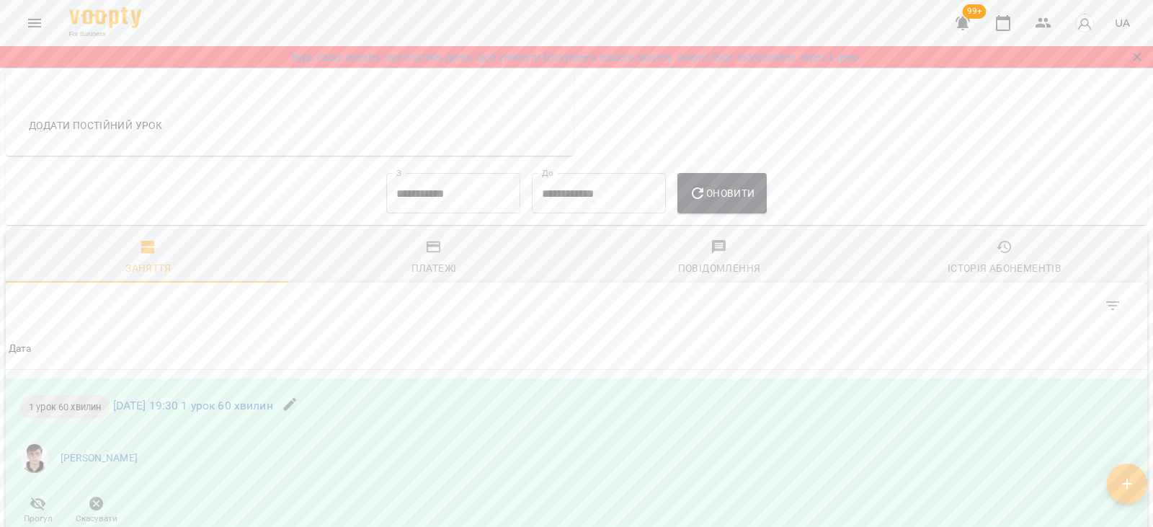
scroll to position [620, 0]
click at [450, 224] on div "**********" at bounding box center [453, 198] width 146 height 52
click at [449, 211] on input "**********" at bounding box center [453, 198] width 134 height 40
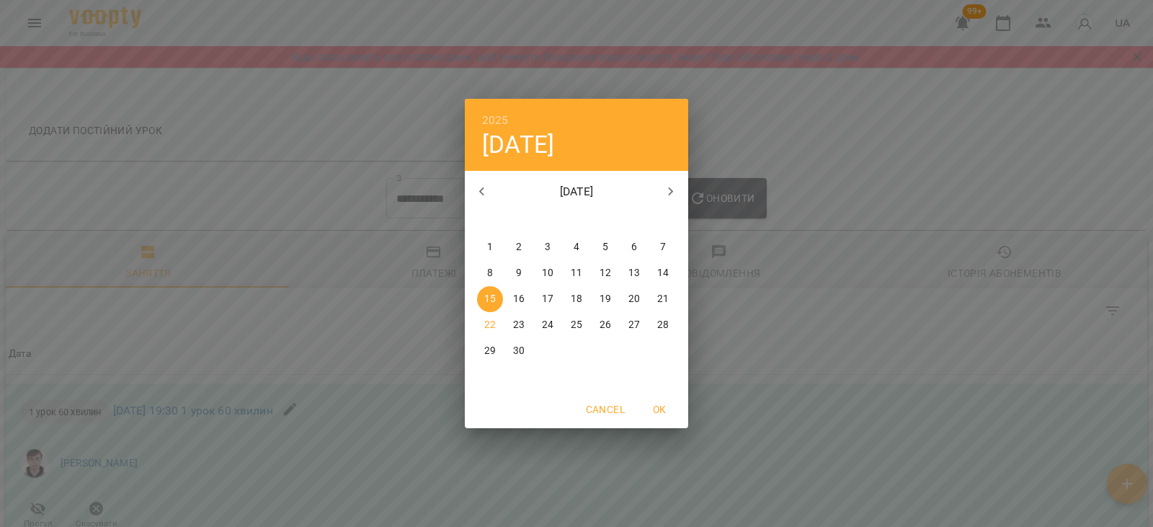
click at [492, 269] on p "8" at bounding box center [490, 273] width 6 height 14
type input "**********"
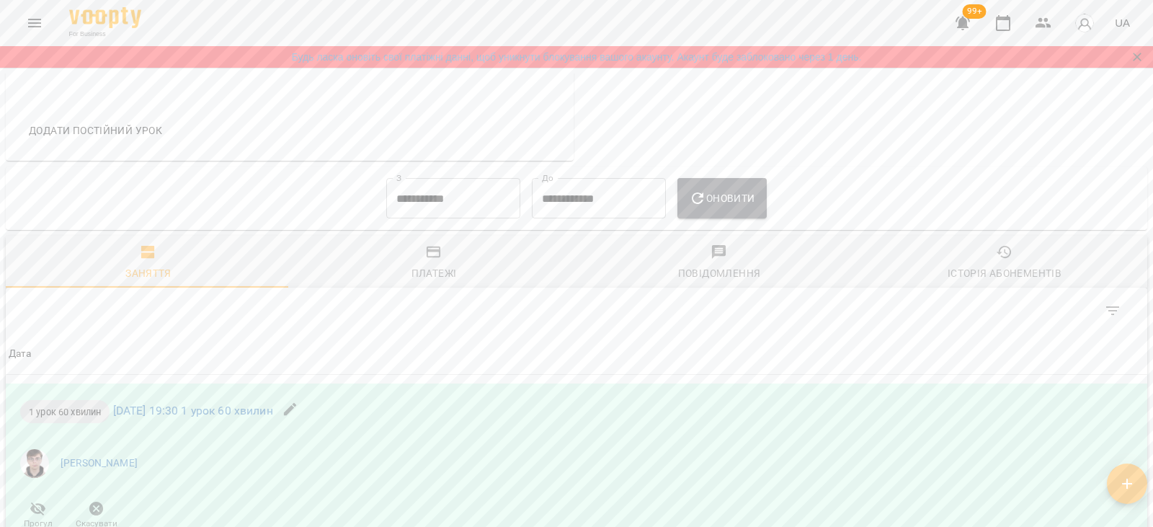
click at [732, 204] on span "Оновити" at bounding box center [722, 197] width 66 height 17
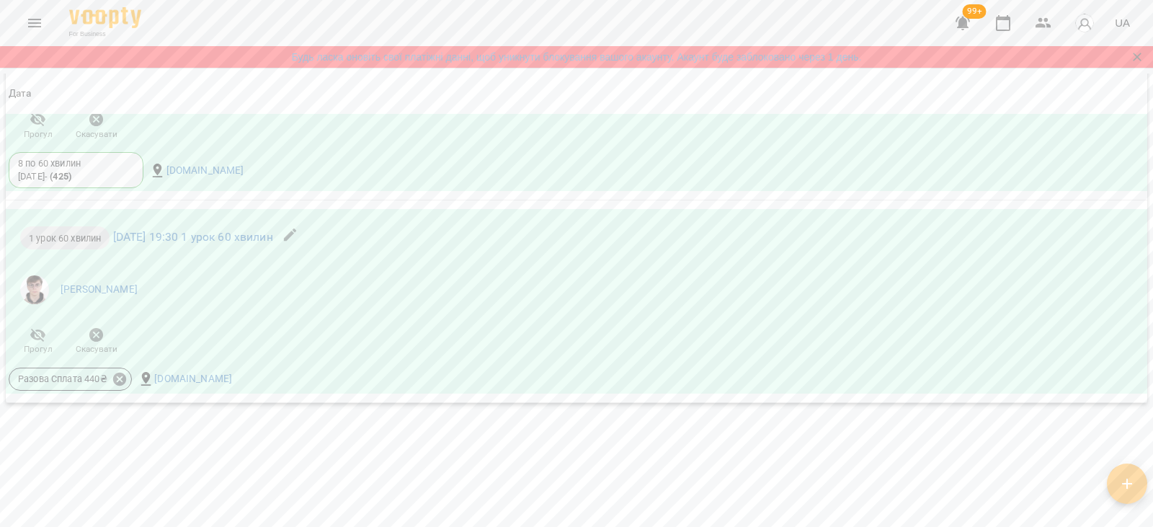
scroll to position [1441, 0]
click at [120, 385] on icon at bounding box center [120, 377] width 16 height 16
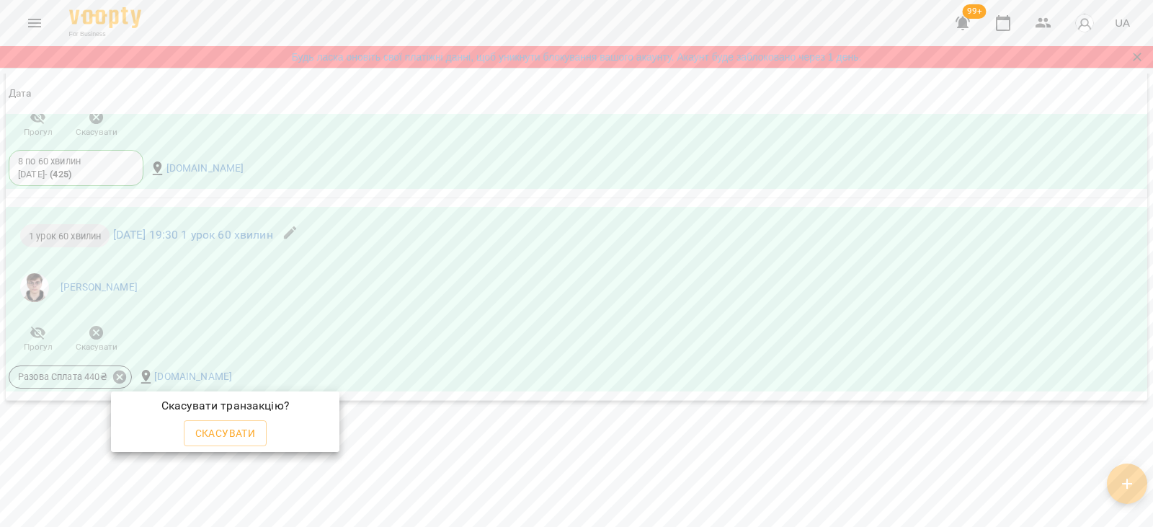
click at [228, 433] on span "Скасувати" at bounding box center [225, 432] width 61 height 17
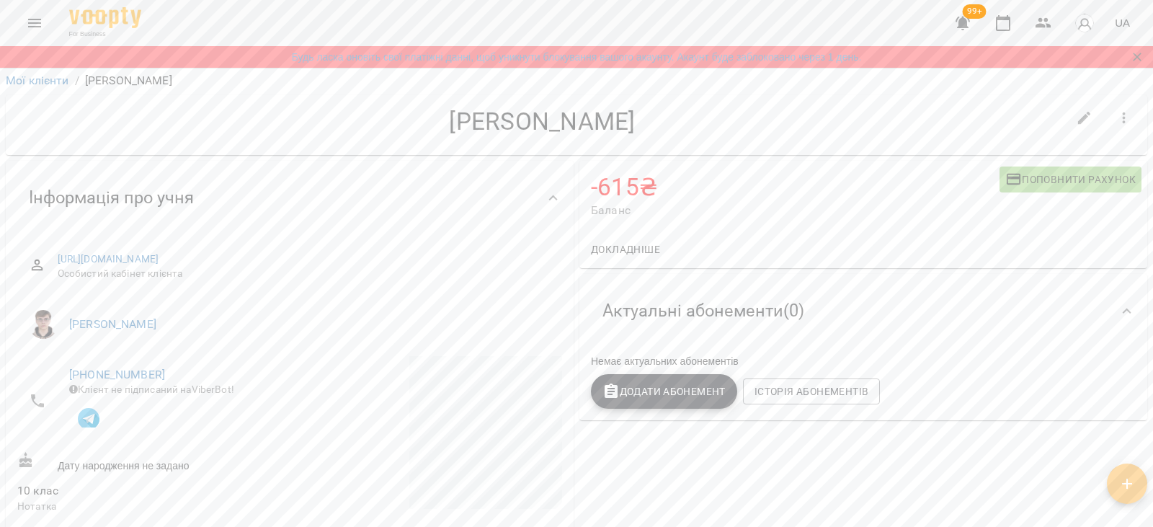
scroll to position [0, 0]
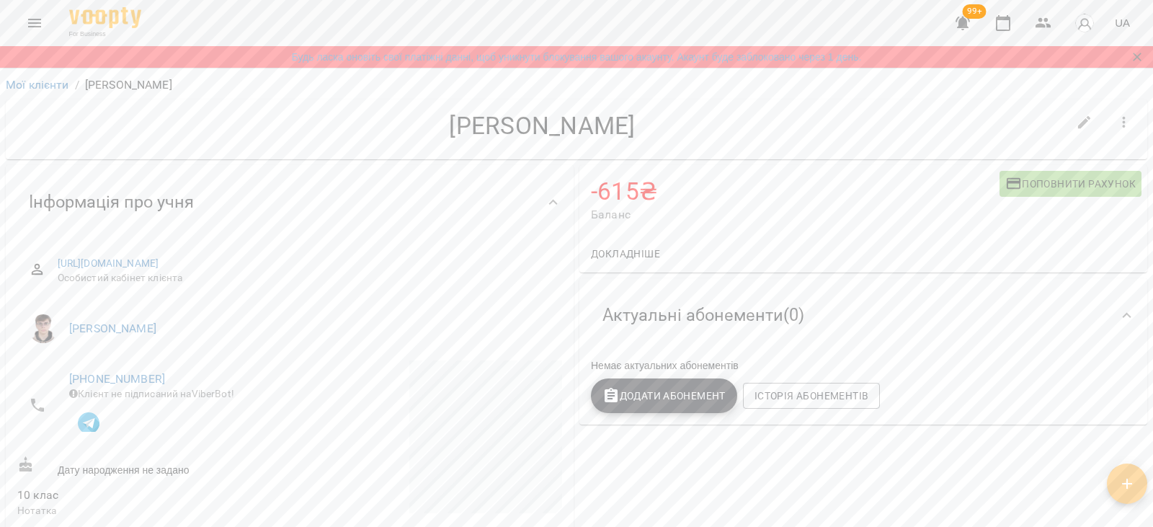
click at [623, 390] on span "Додати Абонемент" at bounding box center [663, 395] width 123 height 17
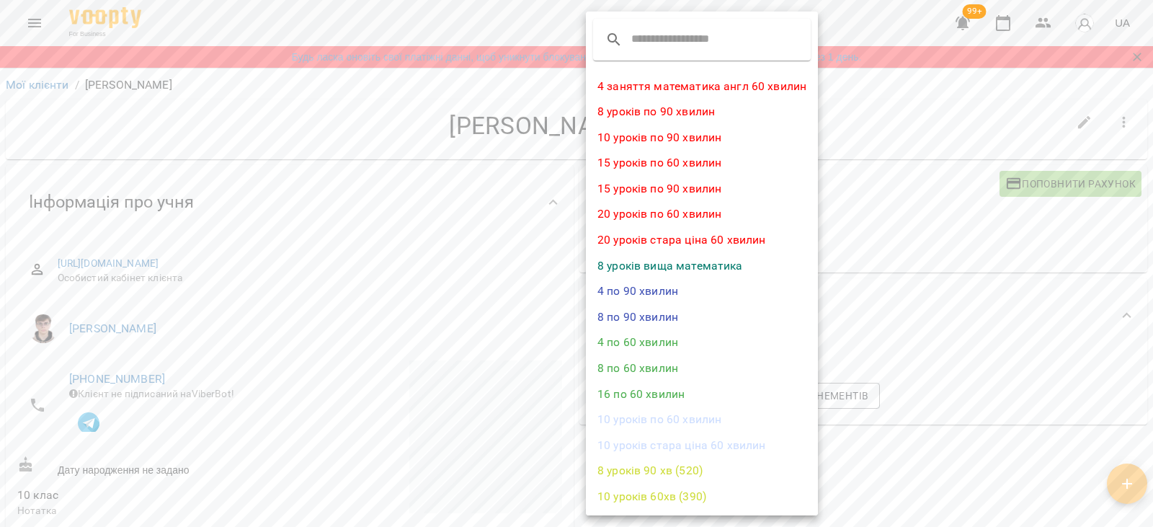
click at [637, 370] on li "8 по 60 хвилин" at bounding box center [702, 368] width 232 height 26
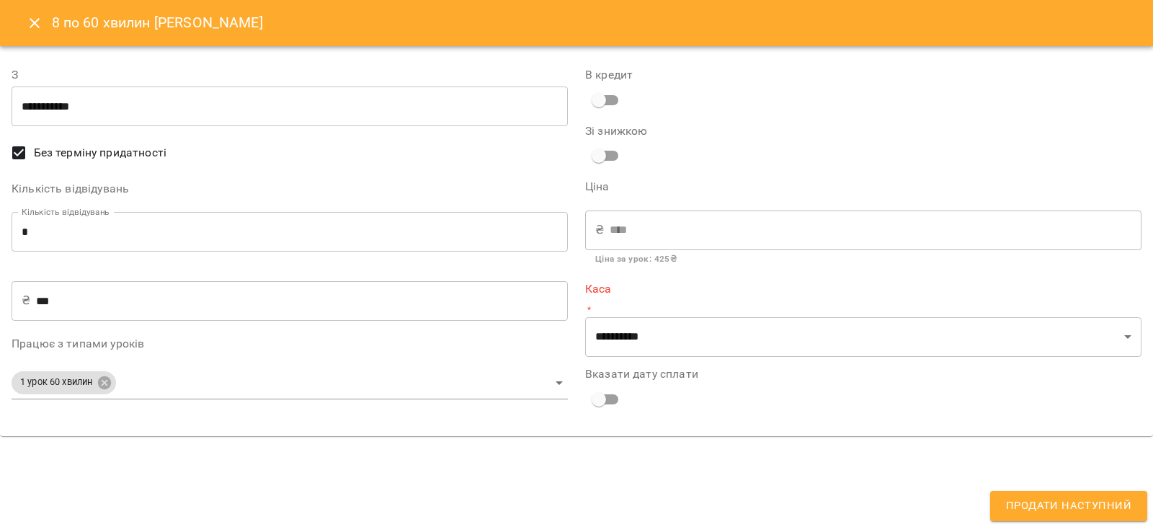
type input "**********"
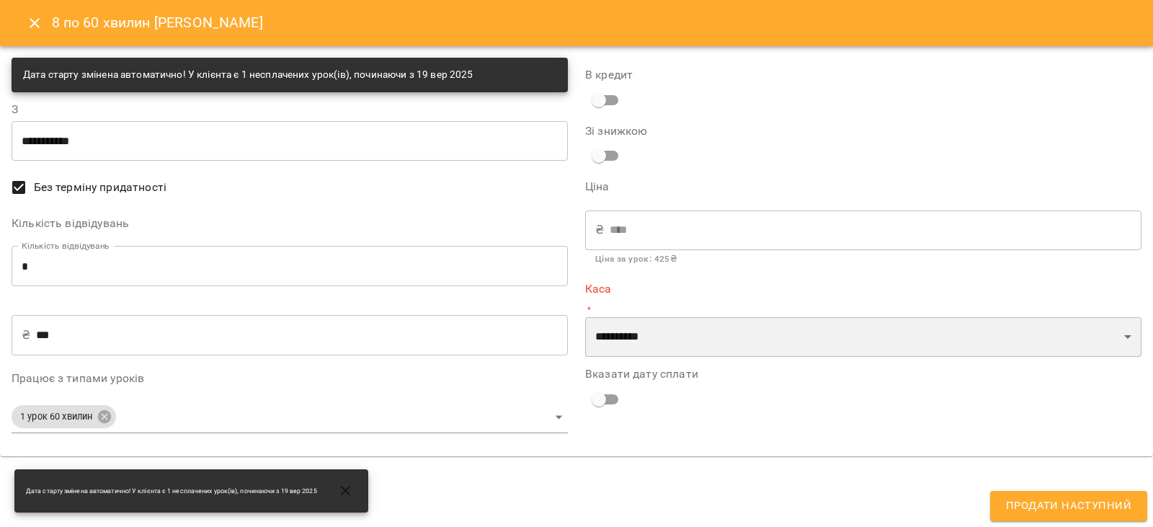
click at [619, 331] on select "**********" at bounding box center [863, 337] width 556 height 40
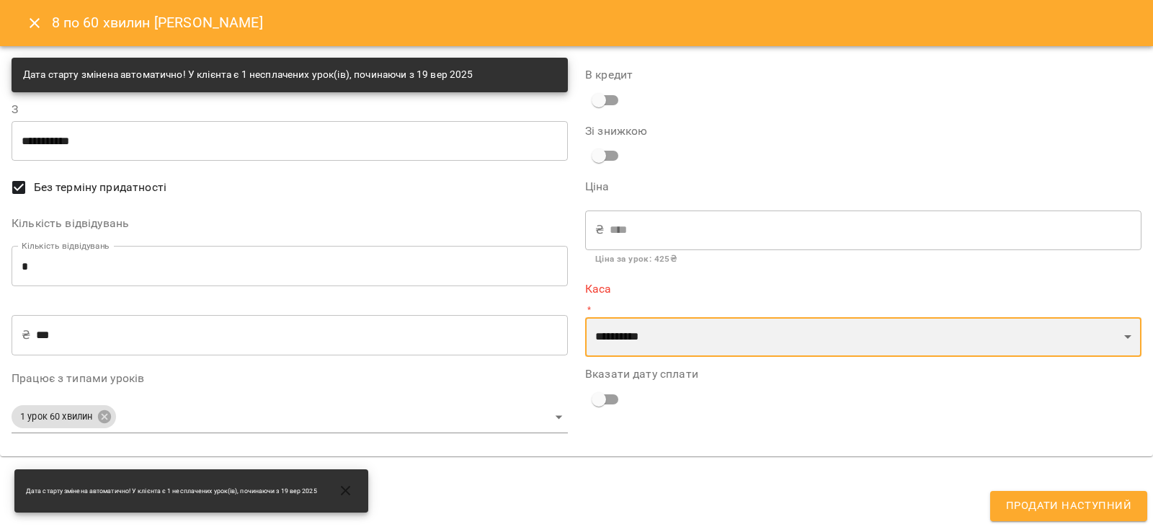
select select "****"
click at [585, 317] on select "**********" at bounding box center [863, 337] width 556 height 40
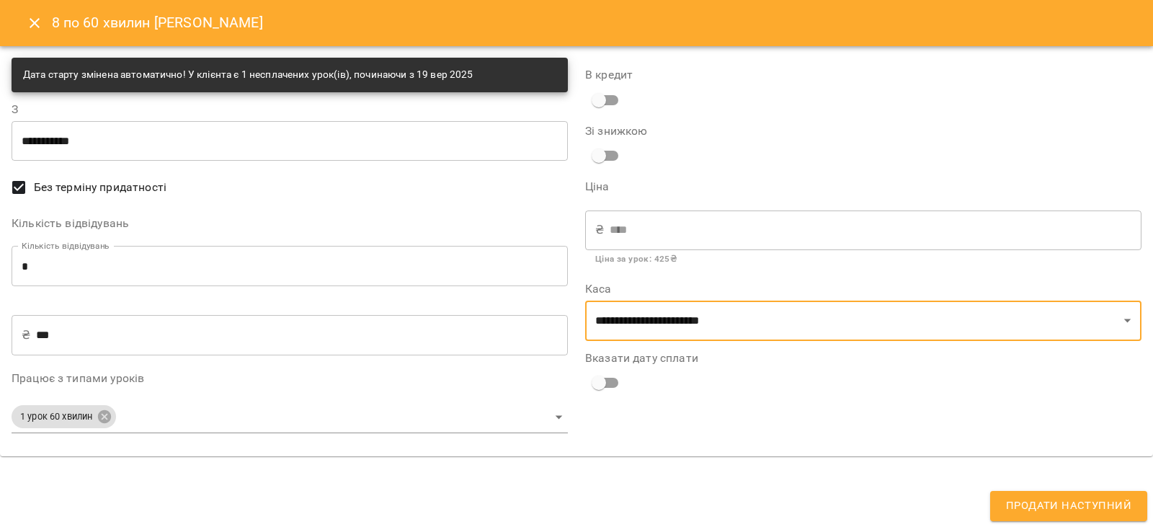
click at [1021, 499] on span "Продати наступний" at bounding box center [1068, 505] width 125 height 19
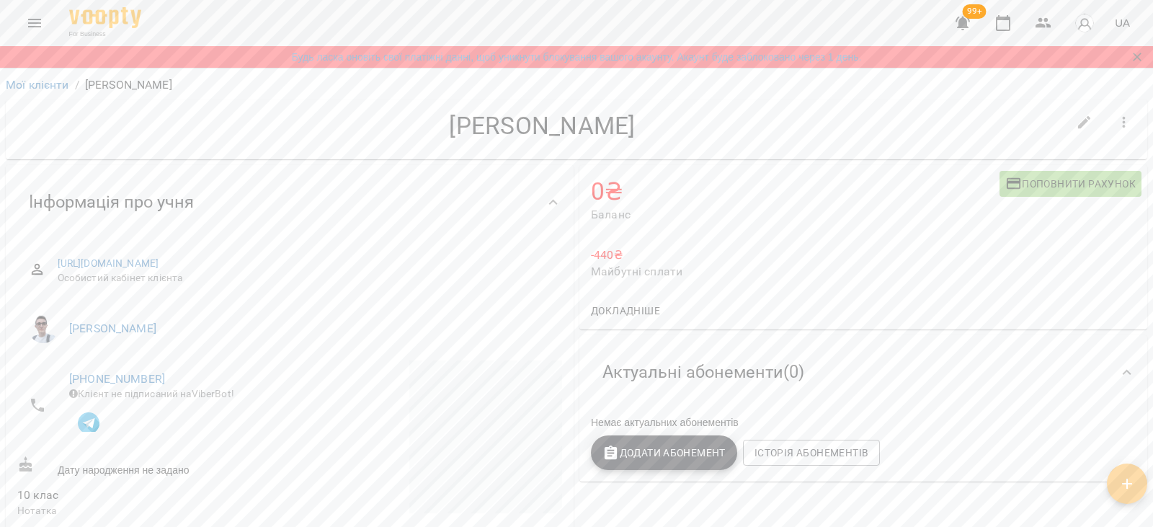
drag, startPoint x: 449, startPoint y: 129, endPoint x: 677, endPoint y: 121, distance: 228.5
click at [677, 121] on h4 "Мер'єм Чариєва" at bounding box center [542, 126] width 1050 height 30
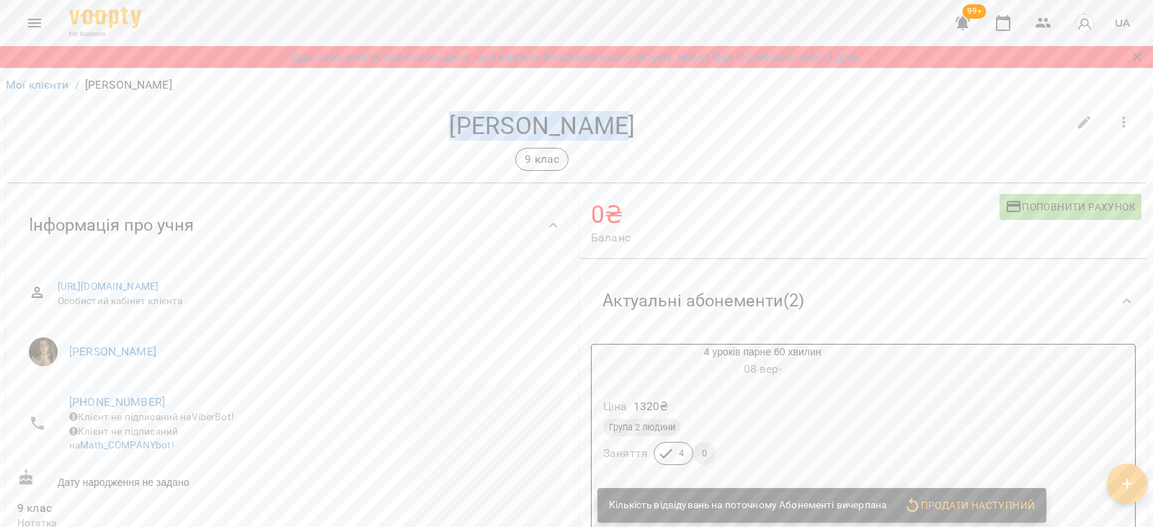
drag, startPoint x: 463, startPoint y: 130, endPoint x: 631, endPoint y: 132, distance: 167.9
click at [631, 132] on h4 "[PERSON_NAME]" at bounding box center [542, 126] width 1050 height 30
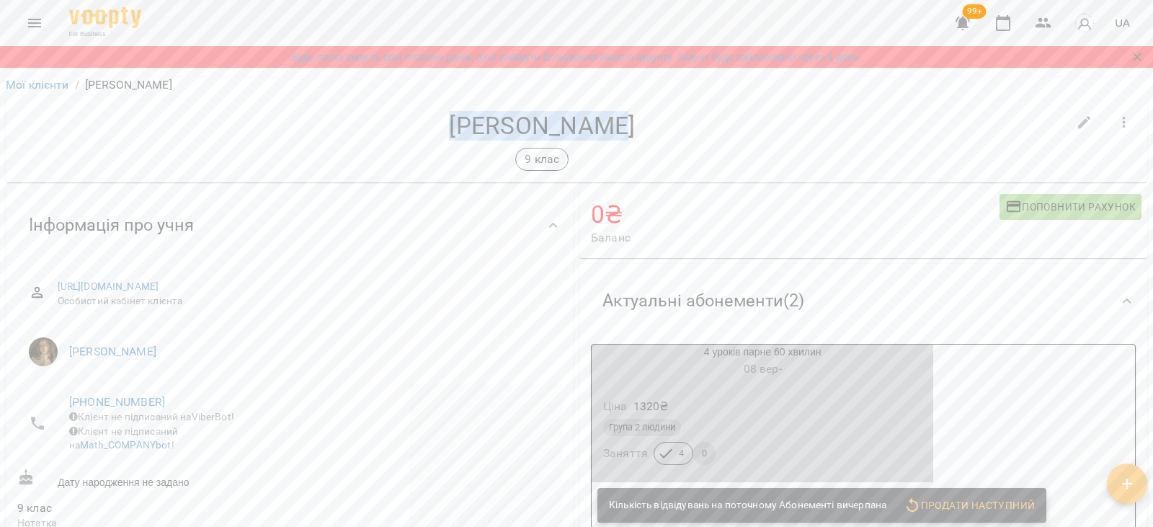
click at [685, 365] on h6 "08 вер -" at bounding box center [763, 369] width 342 height 20
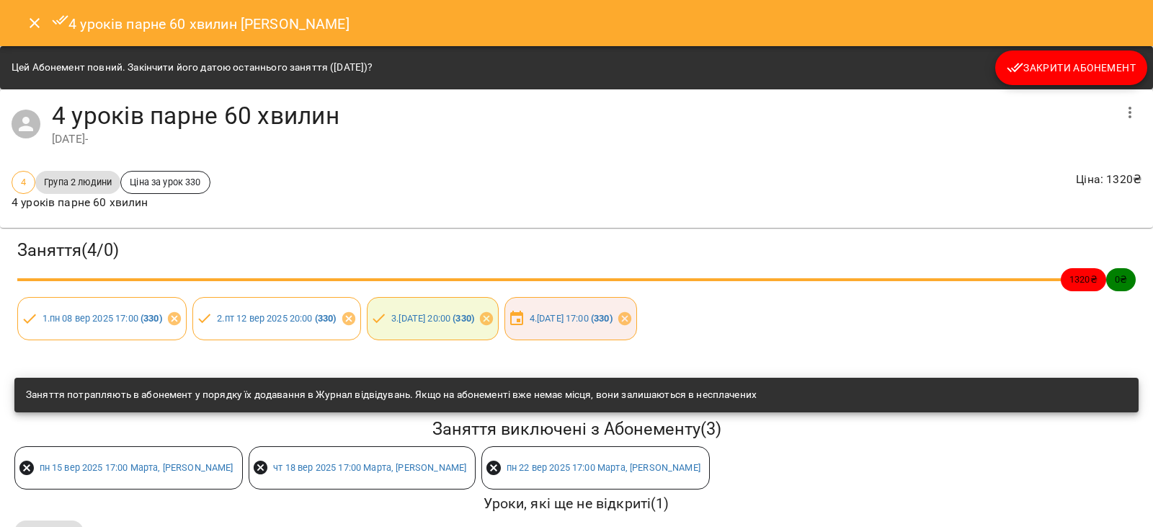
click at [1031, 87] on div "Цей Абонемент повний. Закінчити його датою останнього заняття (25 вер 2025)? За…" at bounding box center [576, 67] width 1153 height 43
click at [1022, 71] on span "Закрити Абонемент" at bounding box center [1071, 67] width 129 height 17
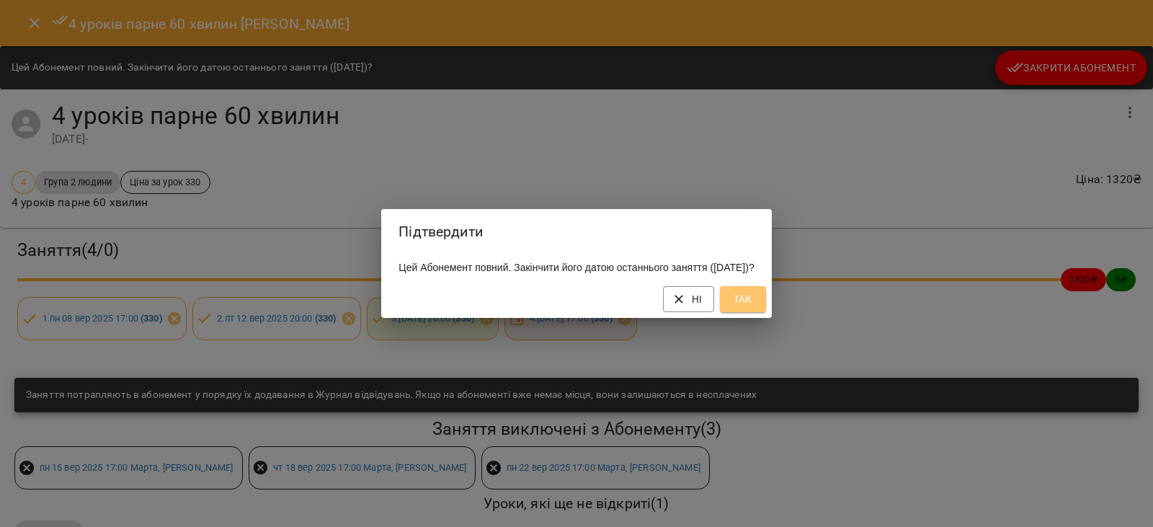
click at [766, 297] on button "Так" at bounding box center [743, 299] width 46 height 26
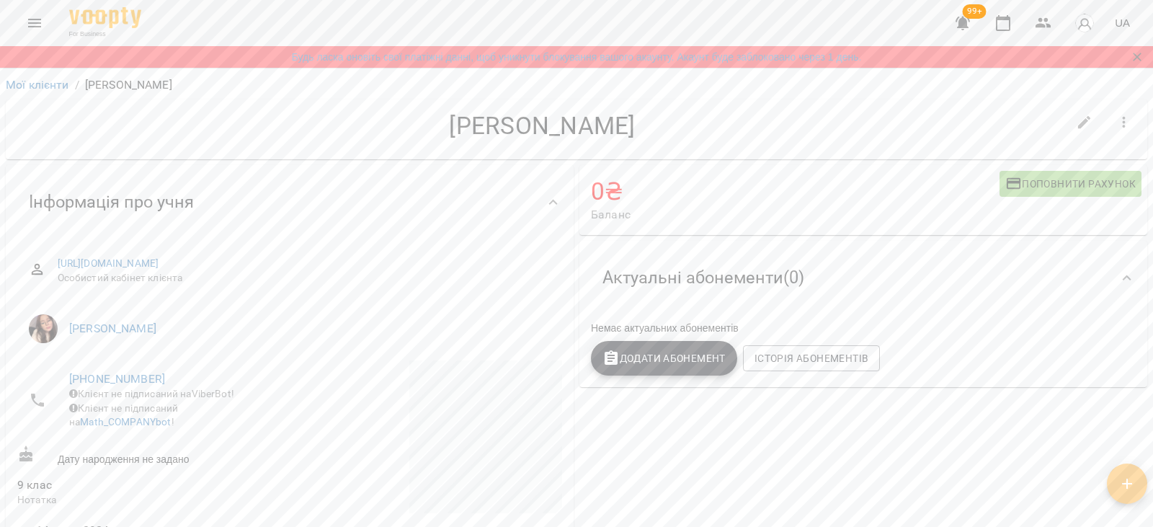
click at [1118, 128] on icon "button" at bounding box center [1123, 122] width 17 height 17
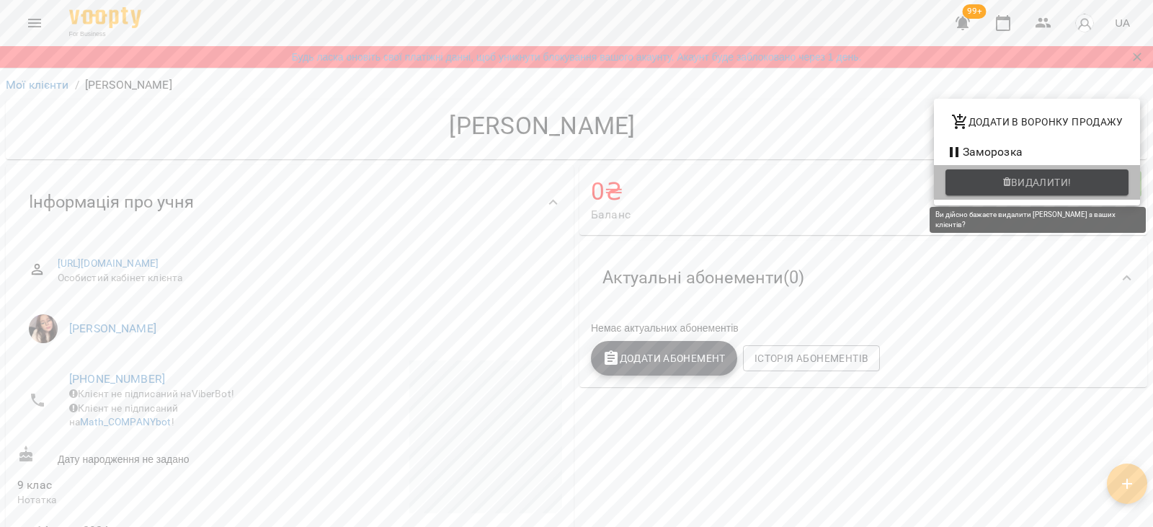
click at [1004, 176] on span "Видалити!" at bounding box center [1037, 182] width 160 height 17
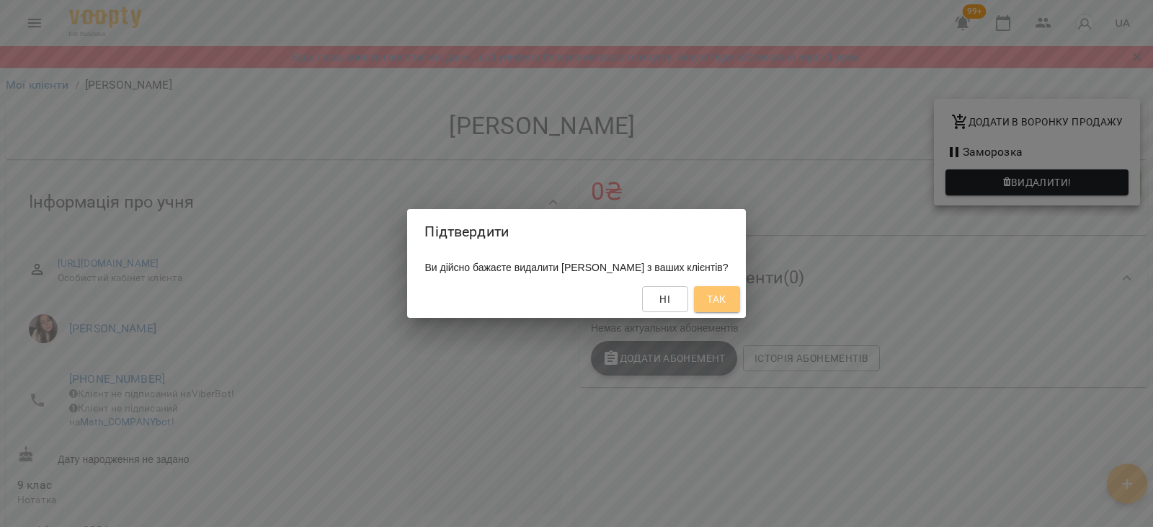
click at [726, 292] on span "Так" at bounding box center [716, 298] width 19 height 17
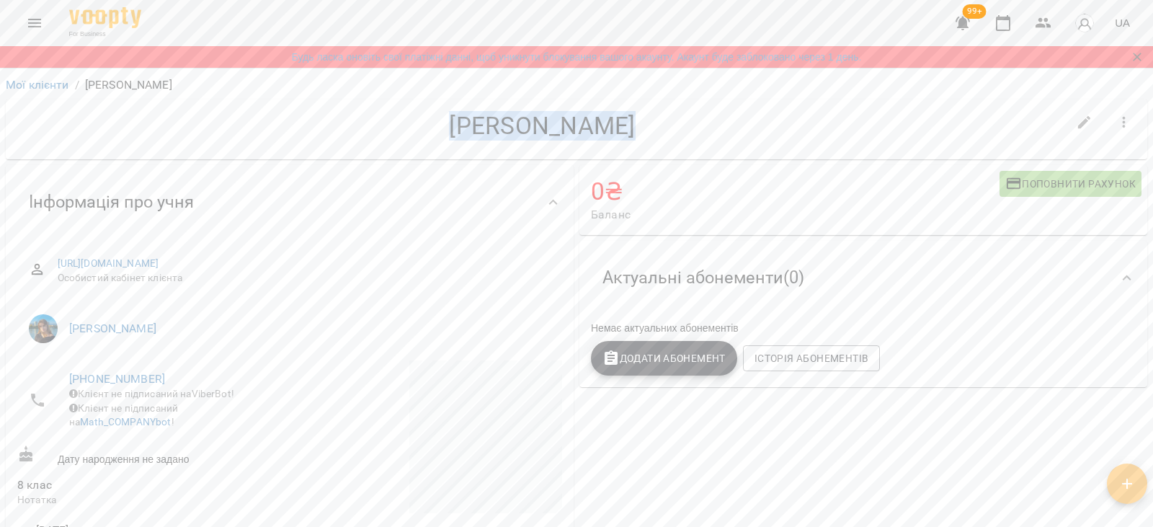
drag, startPoint x: 427, startPoint y: 133, endPoint x: 641, endPoint y: 133, distance: 214.0
click at [641, 133] on h4 "[PERSON_NAME]" at bounding box center [542, 126] width 1050 height 30
copy h4 "[PERSON_NAME]"
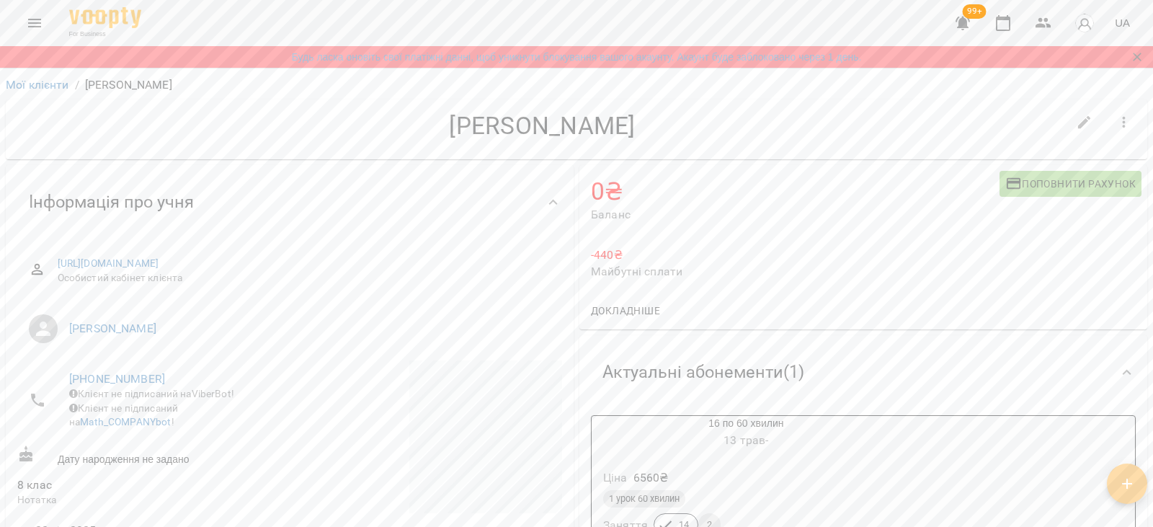
scroll to position [72, 0]
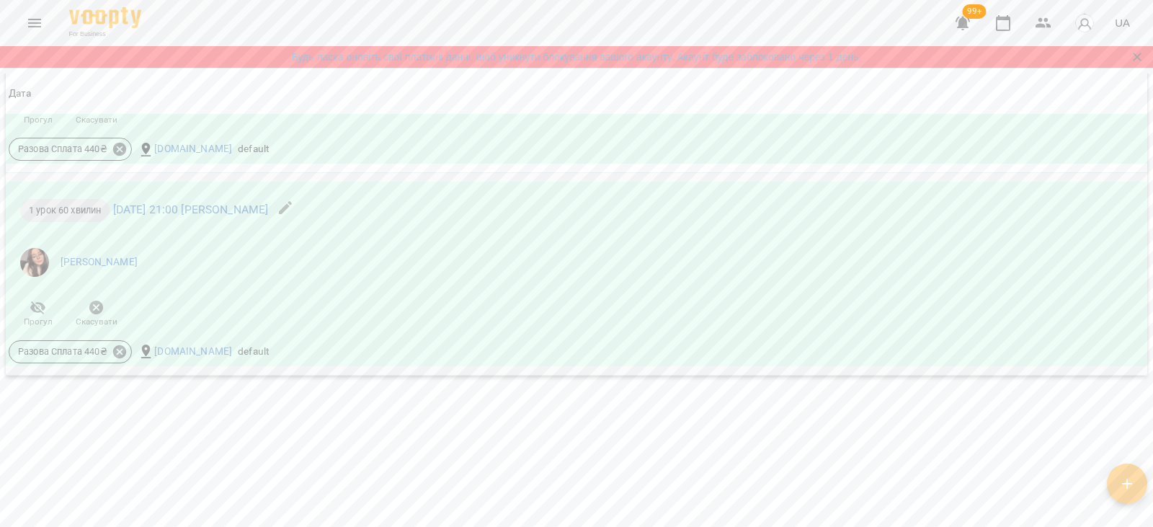
scroll to position [1684, 0]
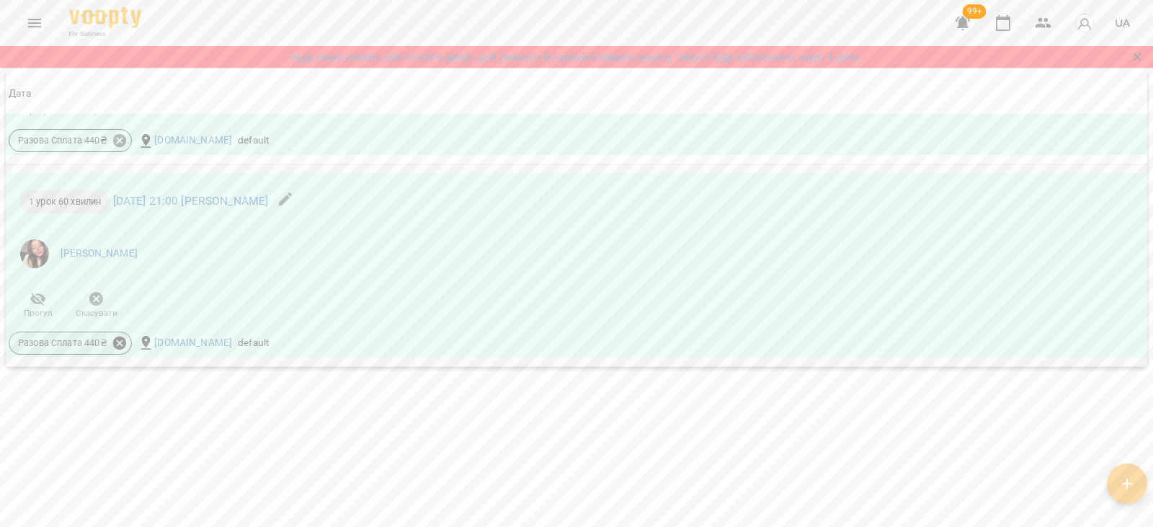
click at [120, 341] on icon at bounding box center [119, 342] width 13 height 13
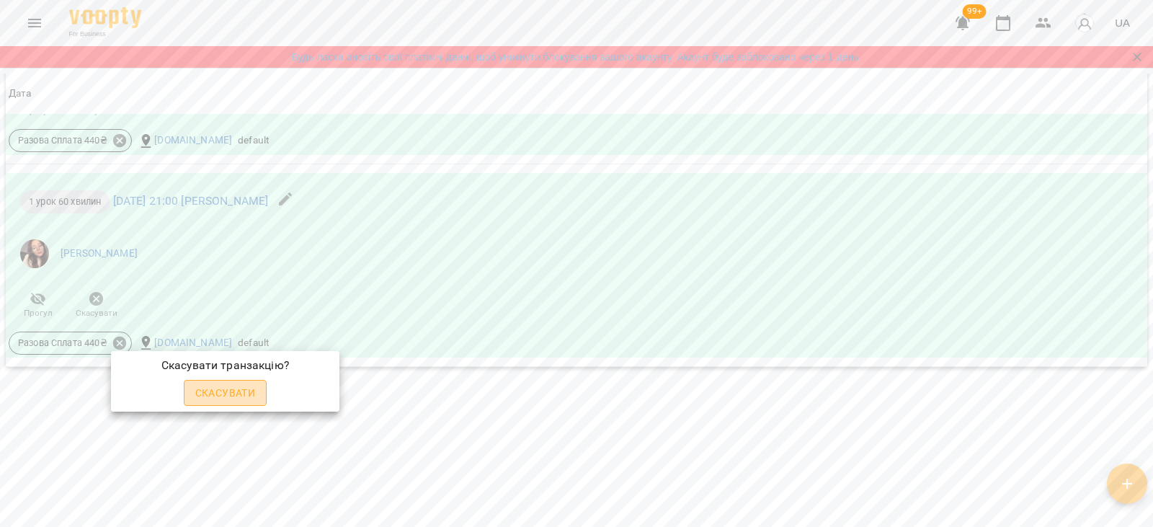
click at [251, 388] on span "Скасувати" at bounding box center [225, 392] width 61 height 17
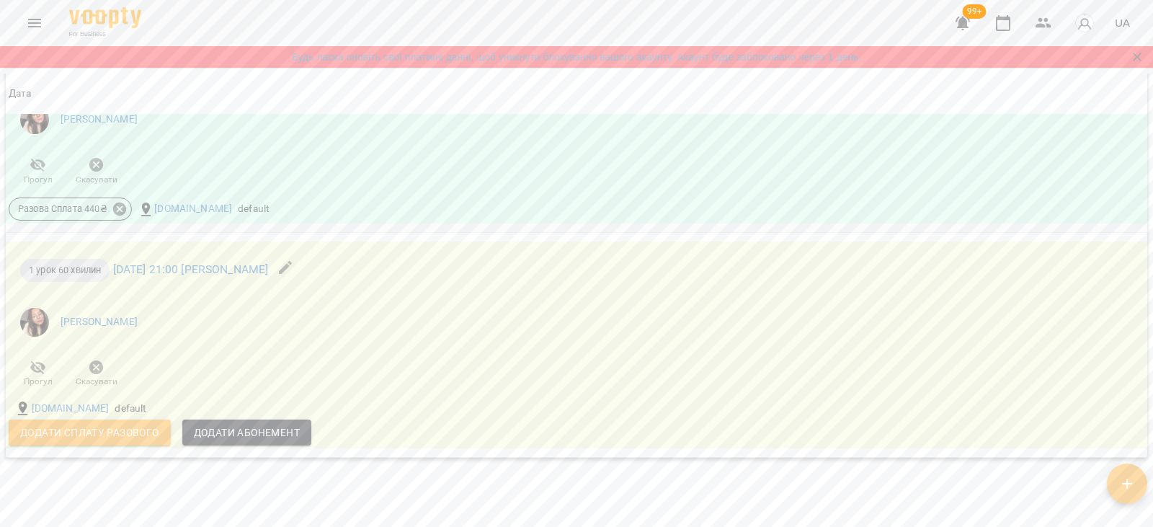
scroll to position [1706, 0]
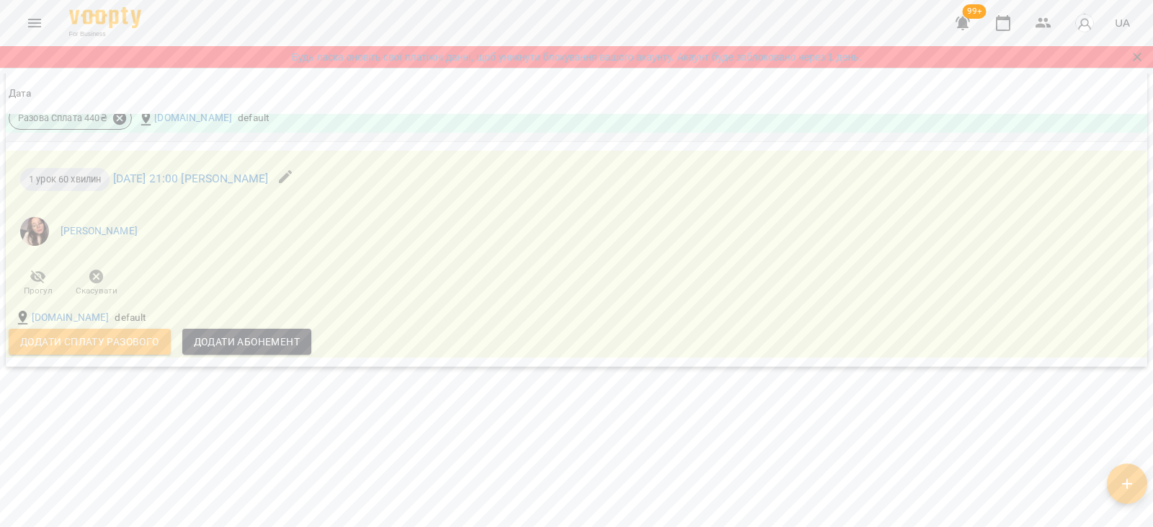
click at [116, 121] on icon at bounding box center [119, 118] width 13 height 13
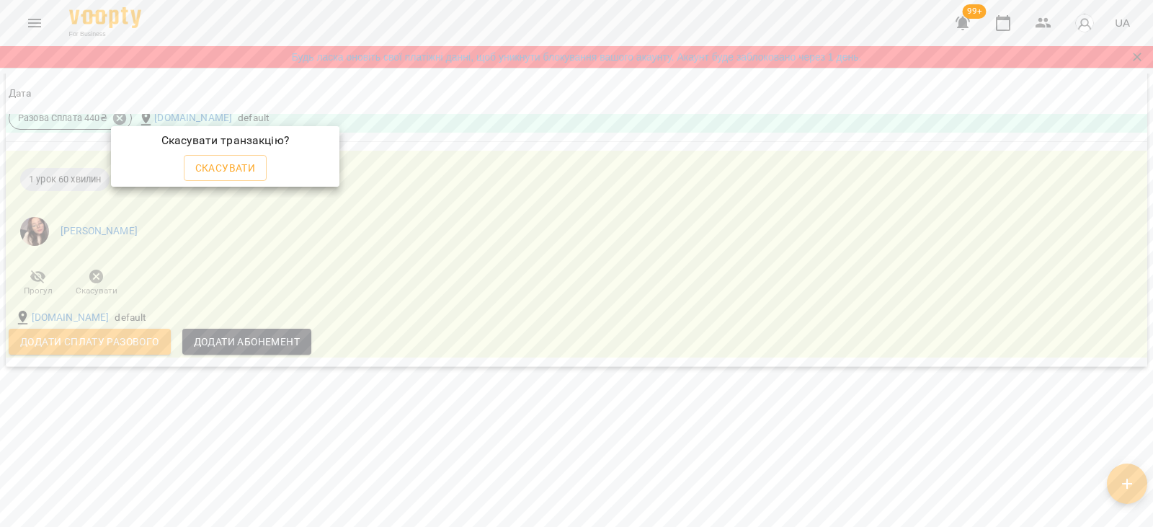
click at [267, 228] on div at bounding box center [576, 263] width 1153 height 527
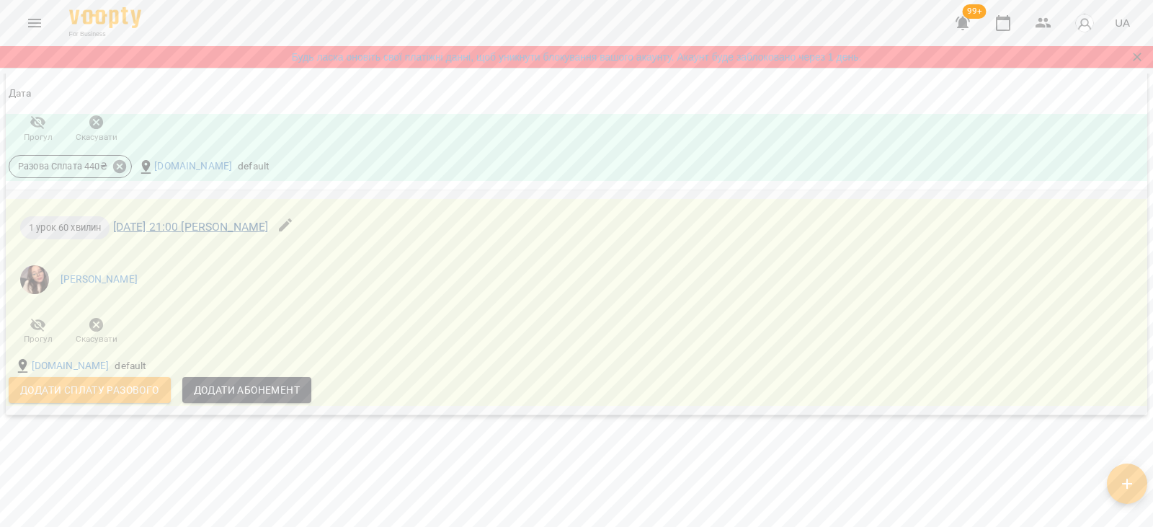
scroll to position [1634, 0]
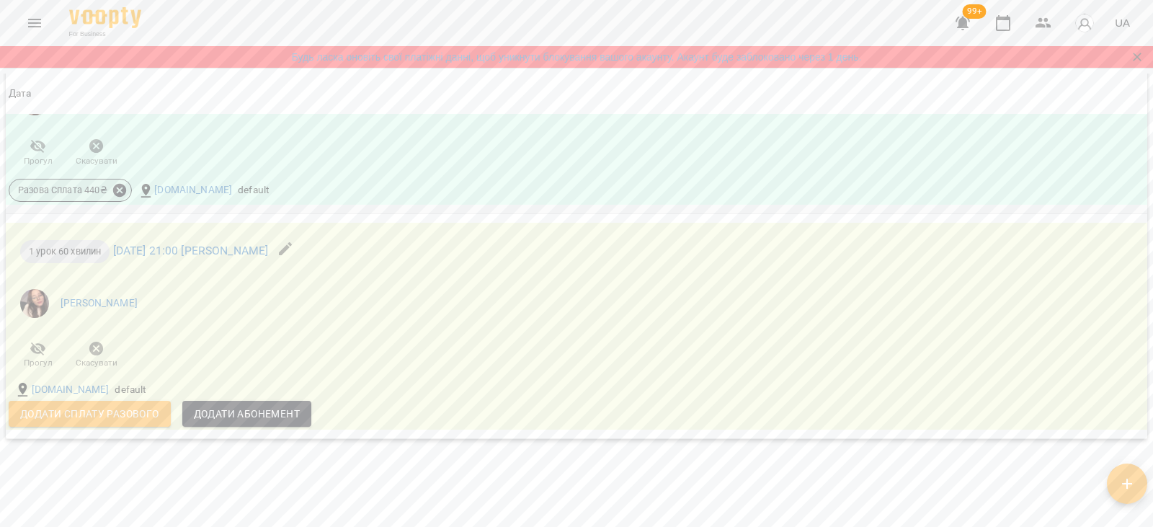
click at [120, 191] on icon at bounding box center [120, 190] width 16 height 16
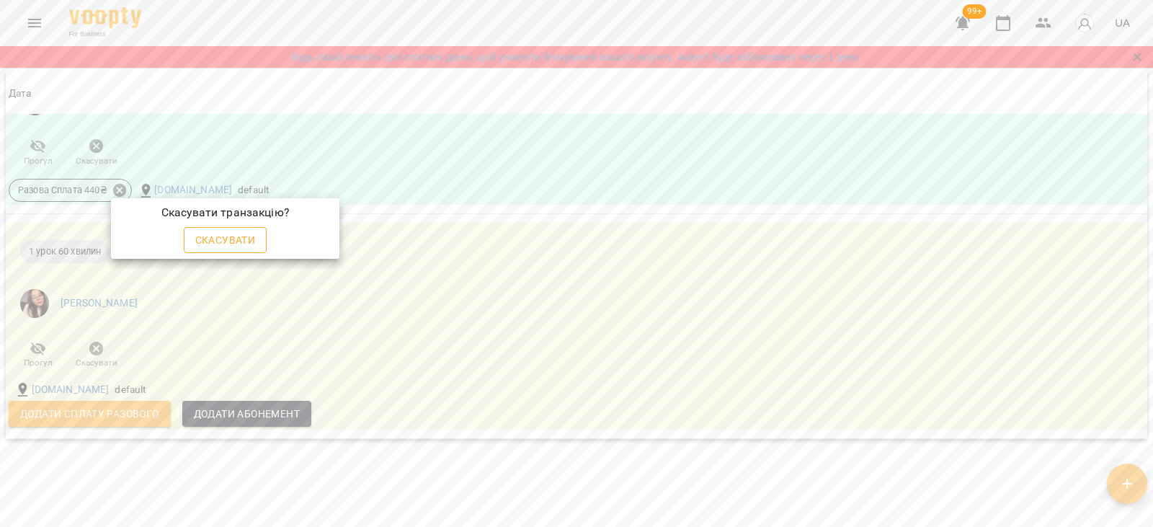
click at [219, 244] on span "Скасувати" at bounding box center [225, 239] width 61 height 17
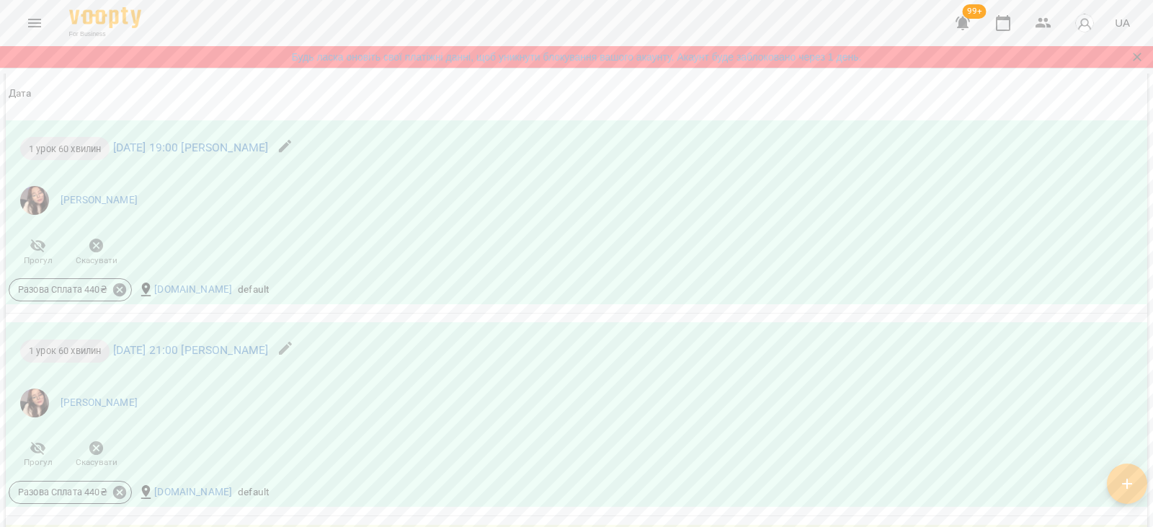
scroll to position [1182, 0]
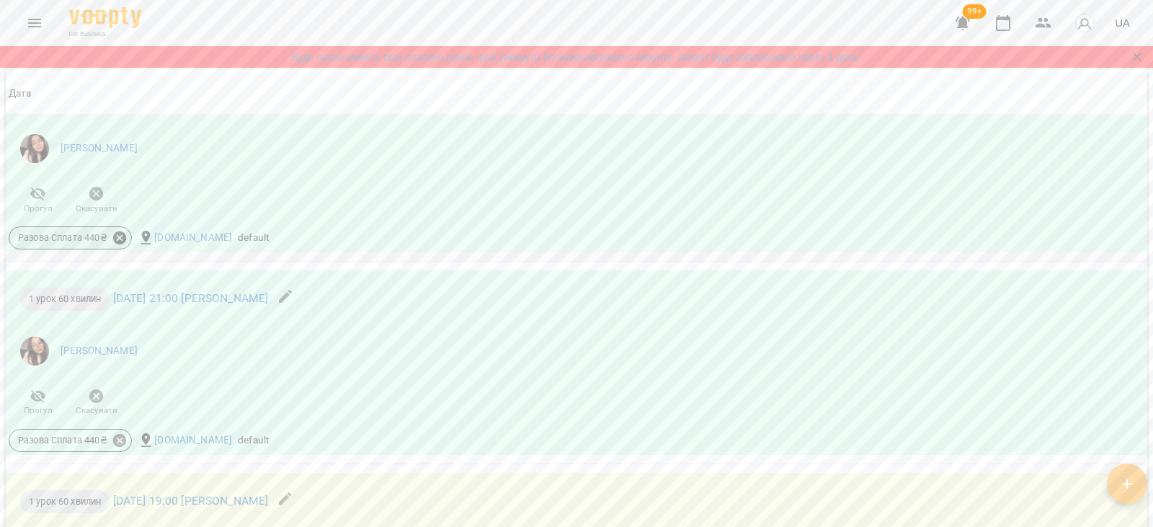
click at [120, 236] on icon at bounding box center [119, 237] width 13 height 13
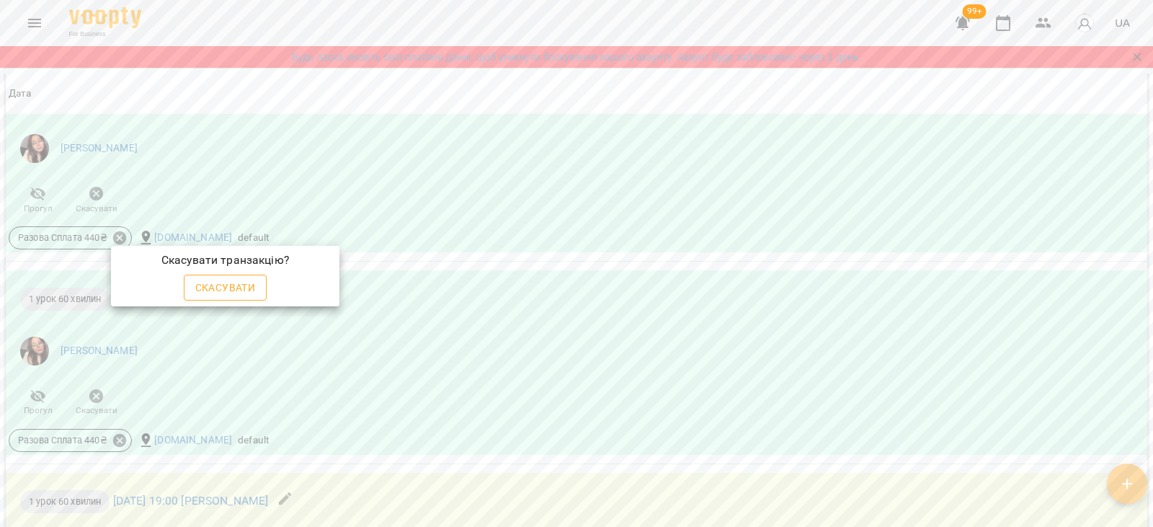
click at [211, 293] on span "Скасувати" at bounding box center [225, 287] width 61 height 17
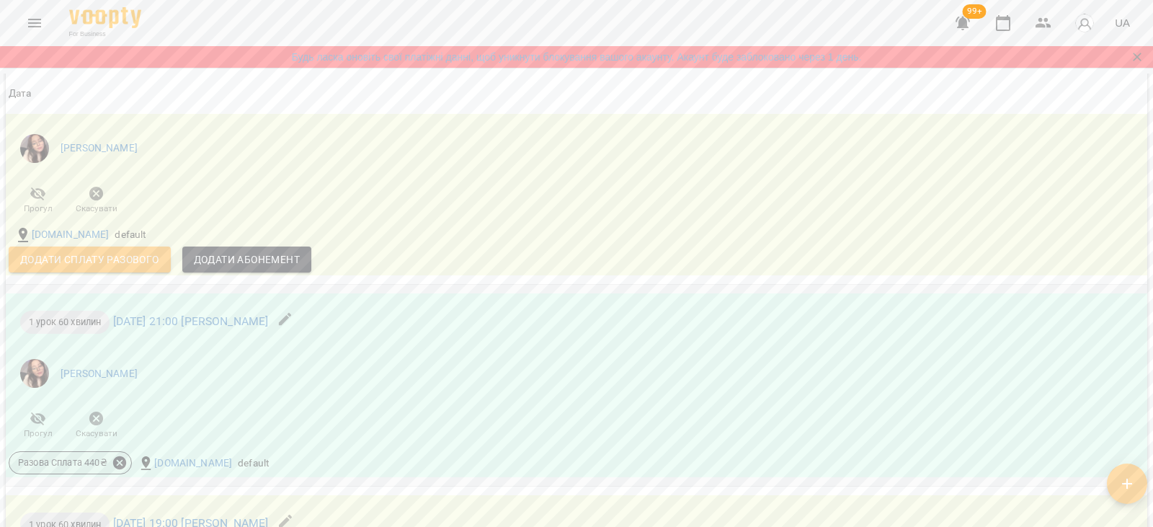
click at [116, 463] on icon at bounding box center [119, 462] width 13 height 13
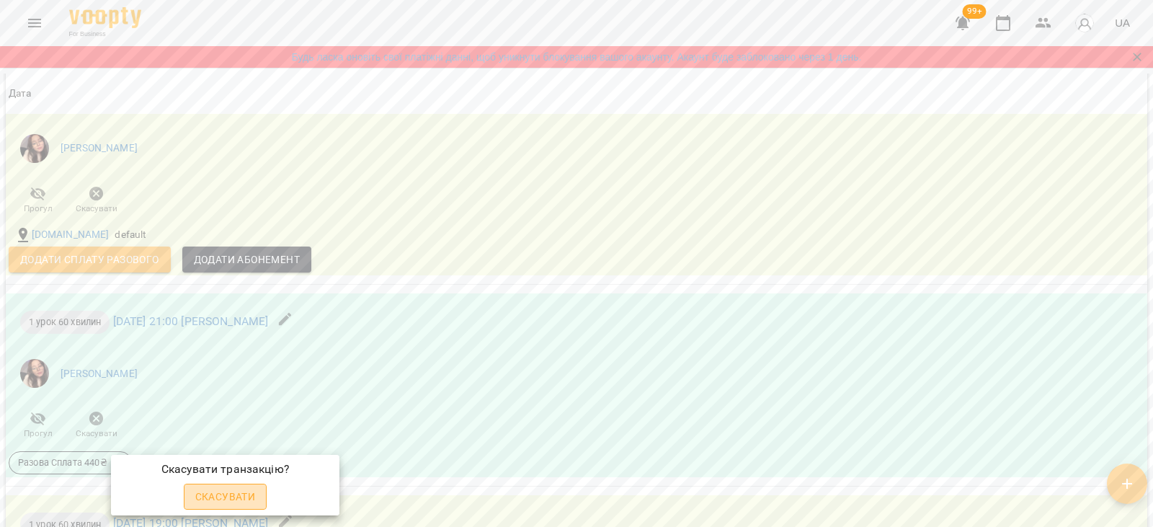
click at [231, 496] on span "Скасувати" at bounding box center [225, 496] width 61 height 17
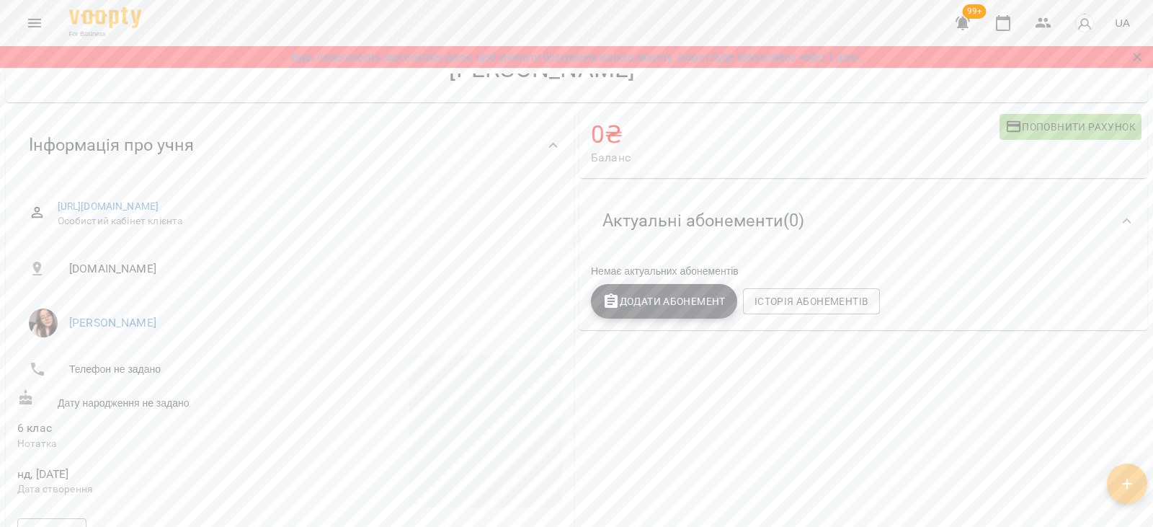
scroll to position [0, 0]
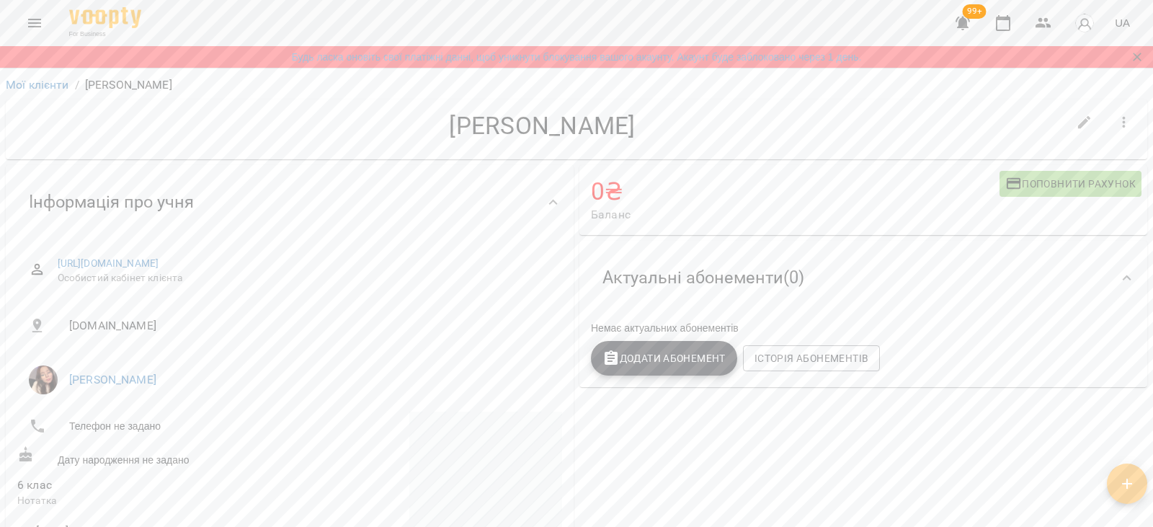
click at [625, 365] on span "Додати Абонемент" at bounding box center [663, 357] width 123 height 17
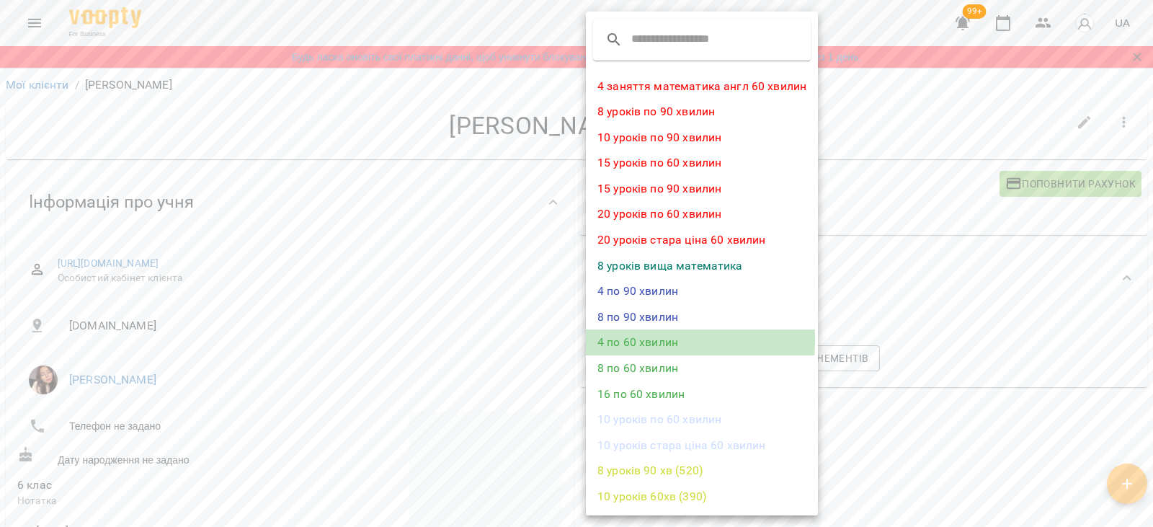
click at [619, 340] on li "4 по 60 хвилин" at bounding box center [702, 342] width 232 height 26
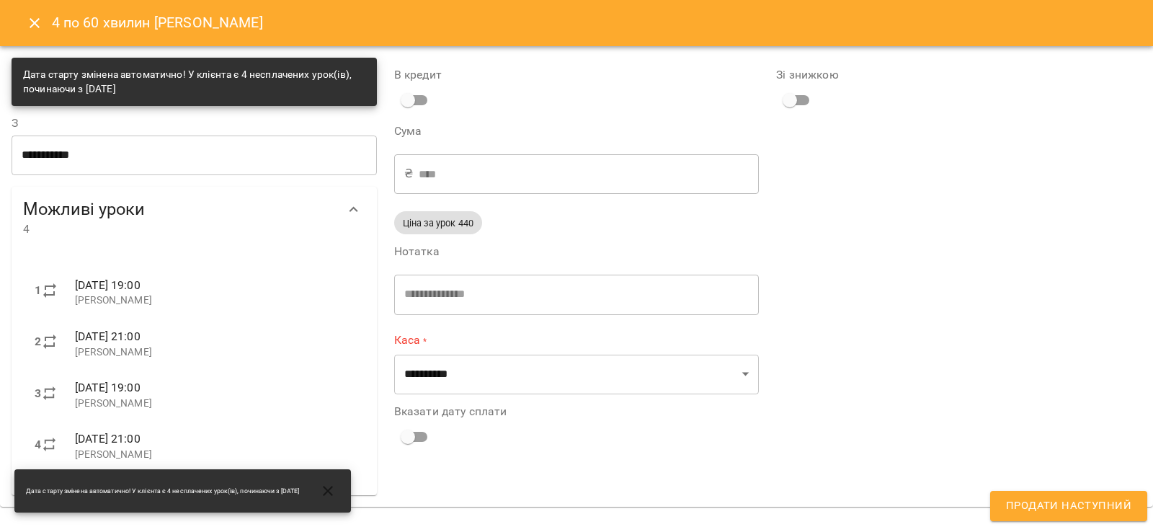
click at [437, 342] on label "Каса *" at bounding box center [576, 340] width 365 height 17
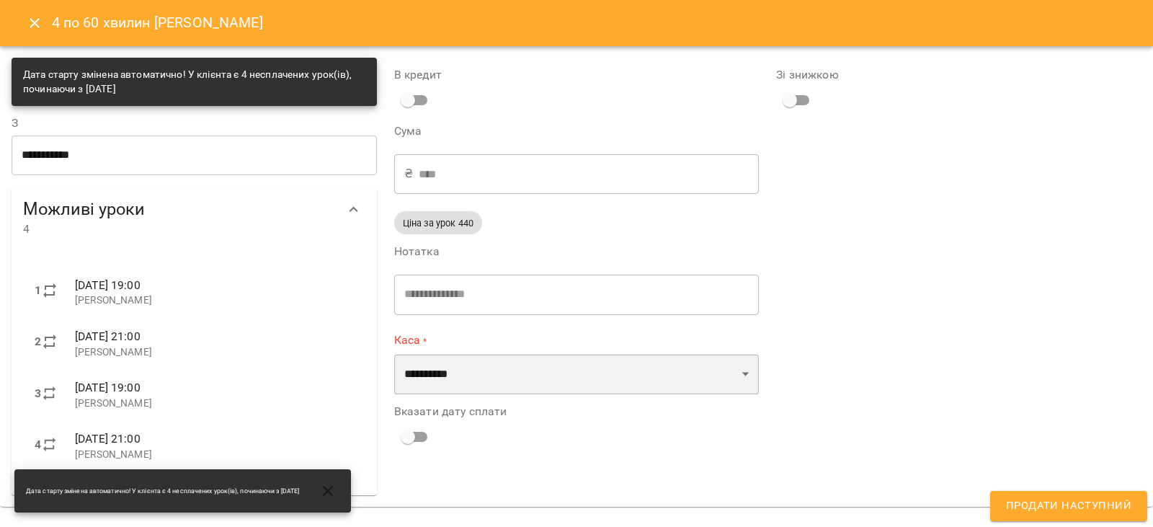
click at [437, 370] on select "**********" at bounding box center [576, 374] width 365 height 40
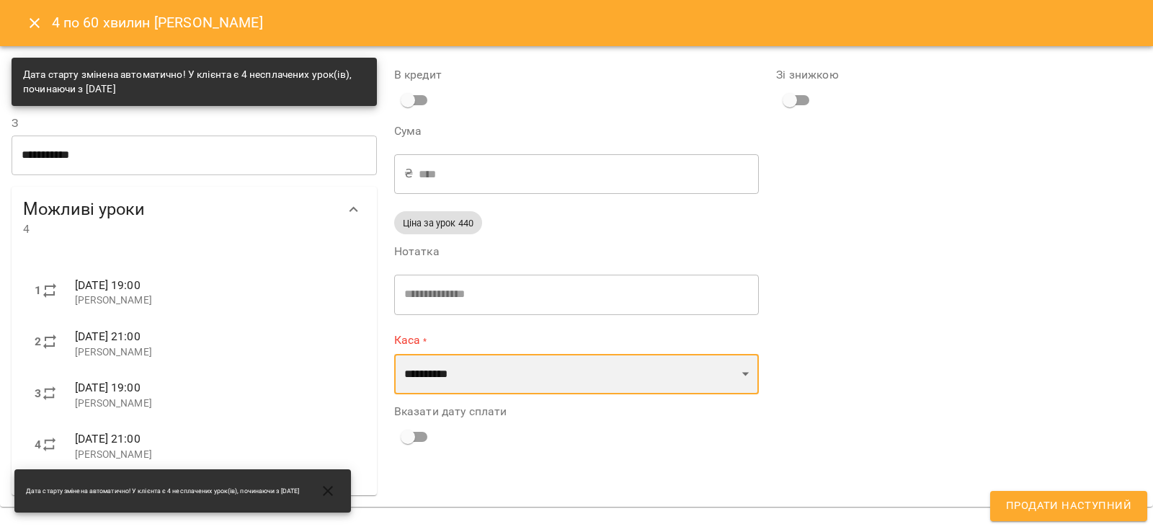
select select "****"
click at [394, 354] on select "**********" at bounding box center [576, 374] width 365 height 40
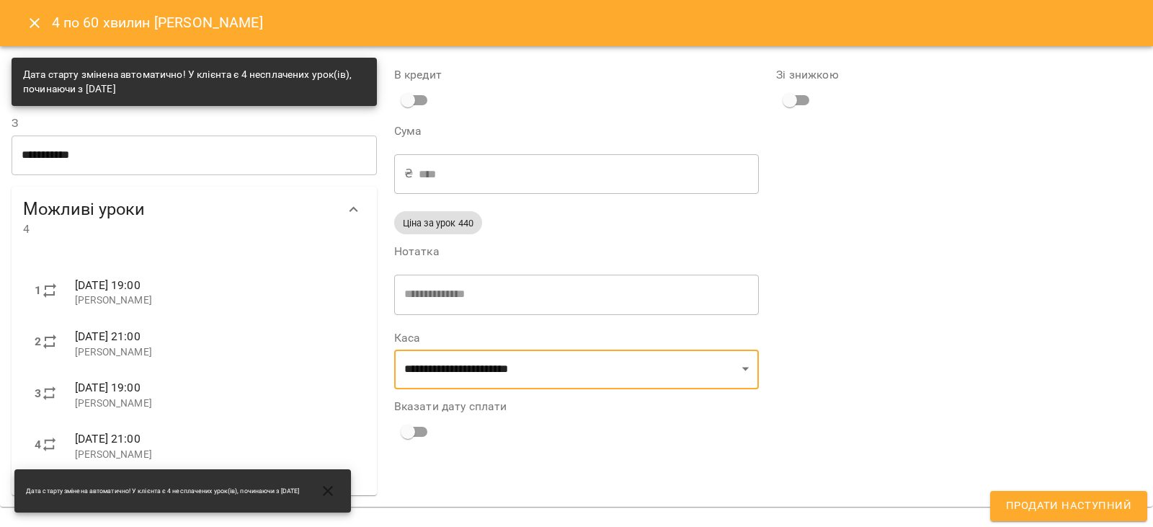
click at [1057, 508] on span "Продати наступний" at bounding box center [1068, 505] width 125 height 19
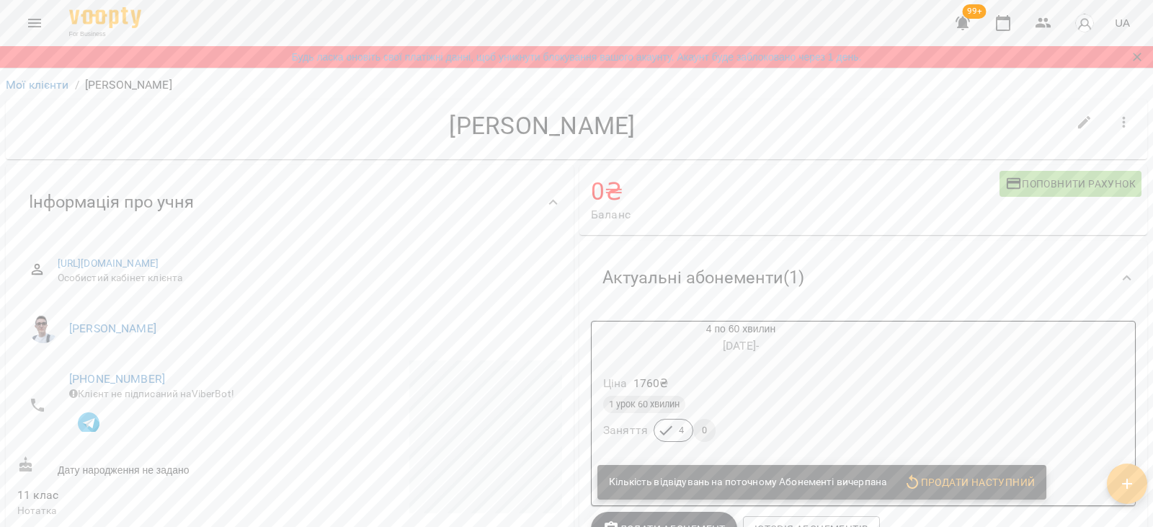
drag, startPoint x: 441, startPoint y: 120, endPoint x: 633, endPoint y: 129, distance: 192.6
click at [633, 129] on h4 "[PERSON_NAME]" at bounding box center [542, 126] width 1050 height 30
copy h4 "[PERSON_NAME]"
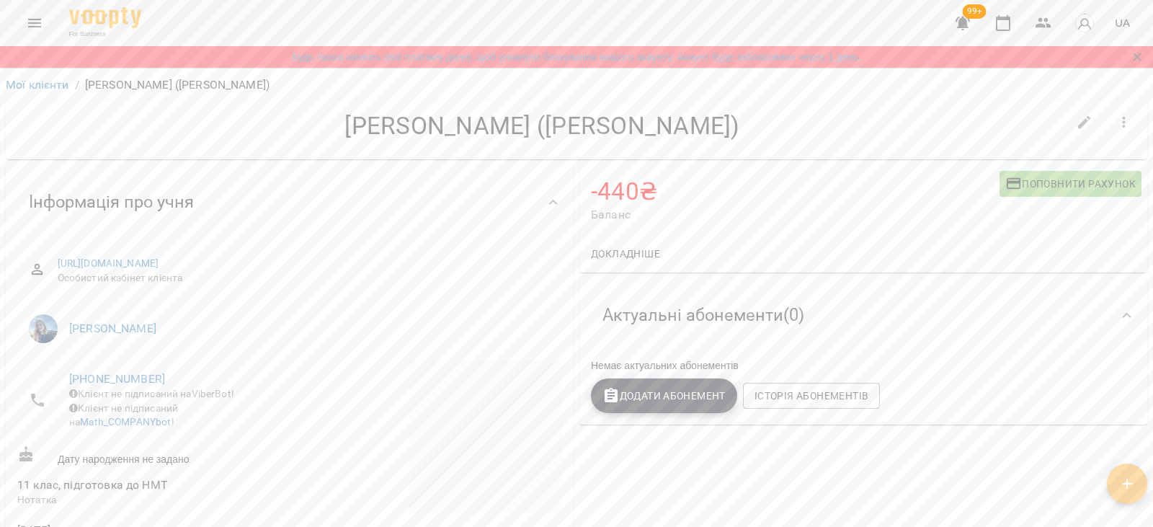
click at [1107, 129] on button "button" at bounding box center [1124, 122] width 35 height 35
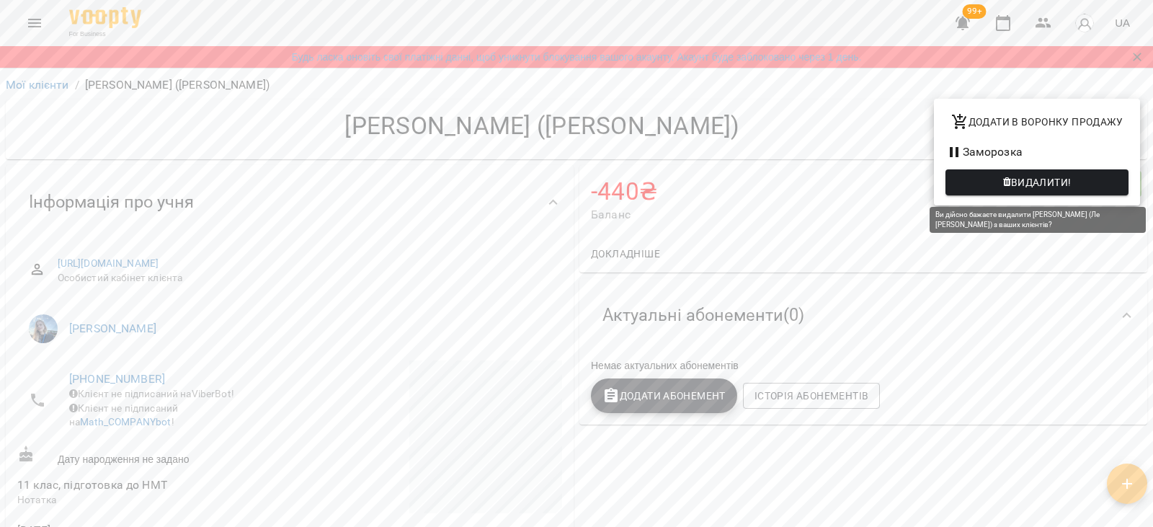
click at [992, 189] on span "Видалити!" at bounding box center [1037, 182] width 160 height 17
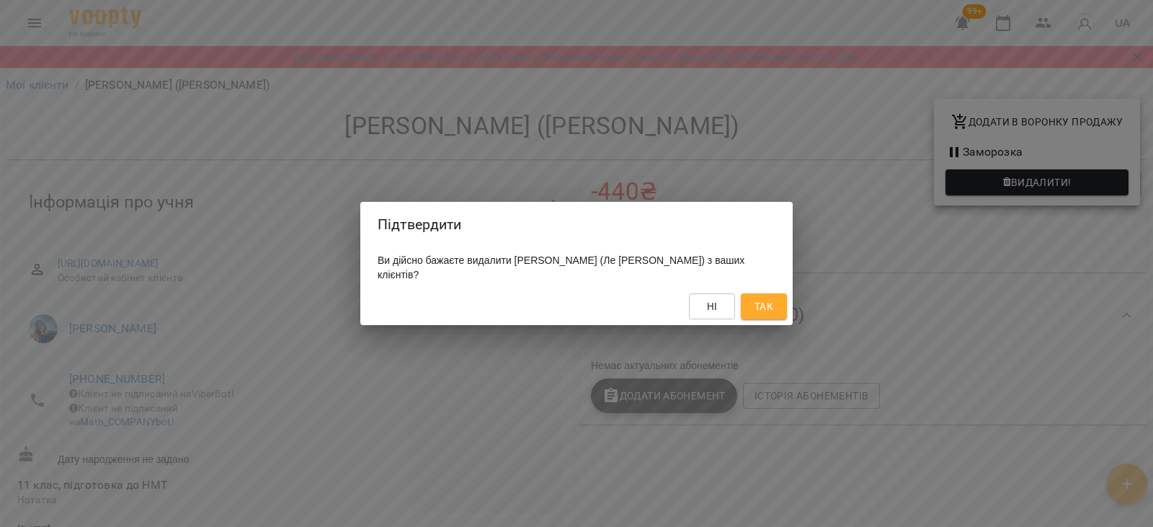
click at [759, 299] on span "Так" at bounding box center [763, 306] width 19 height 17
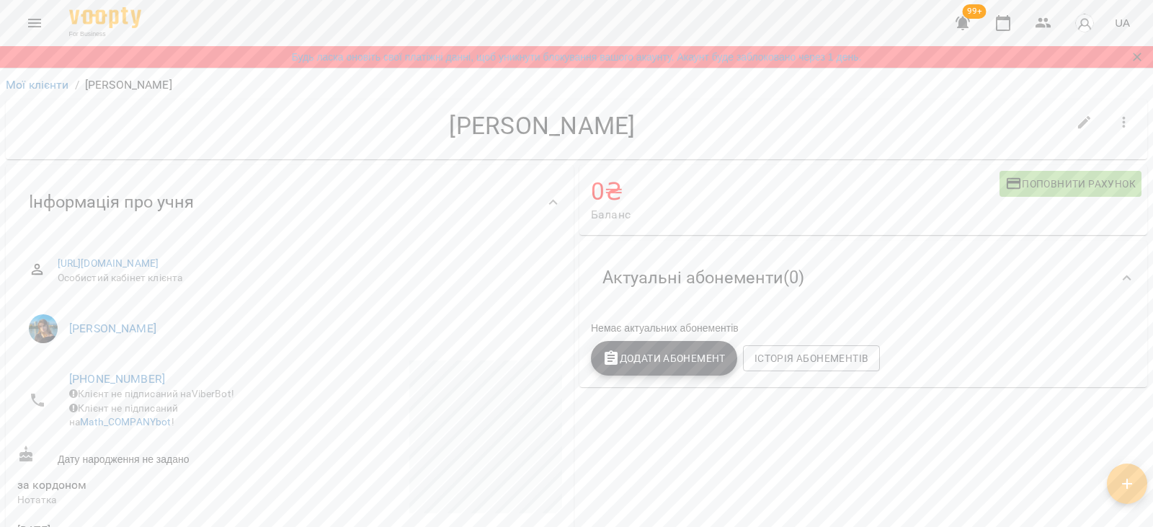
click at [1115, 124] on icon "button" at bounding box center [1123, 122] width 17 height 17
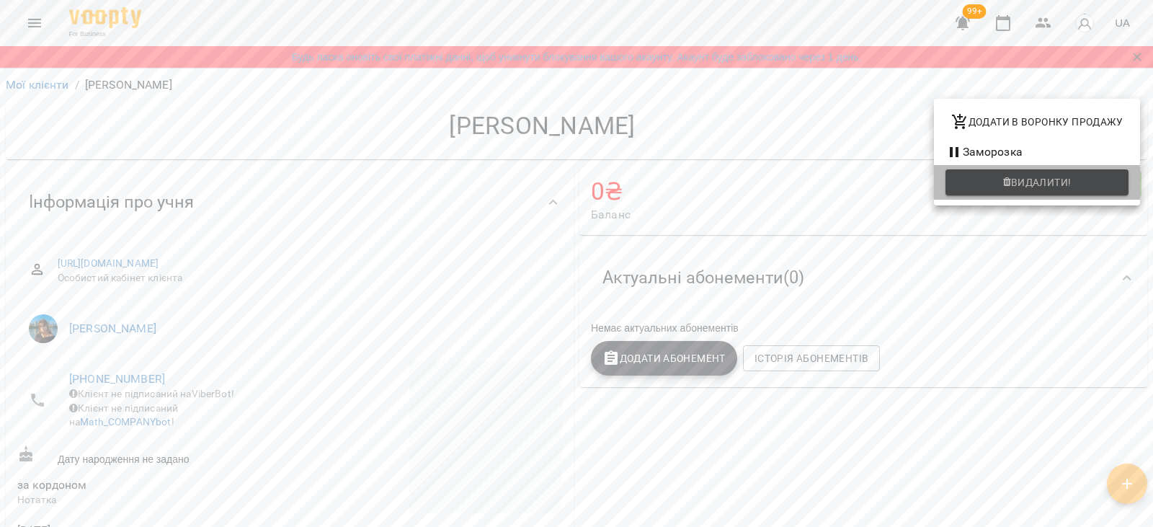
click at [976, 190] on span "Видалити!" at bounding box center [1037, 182] width 160 height 17
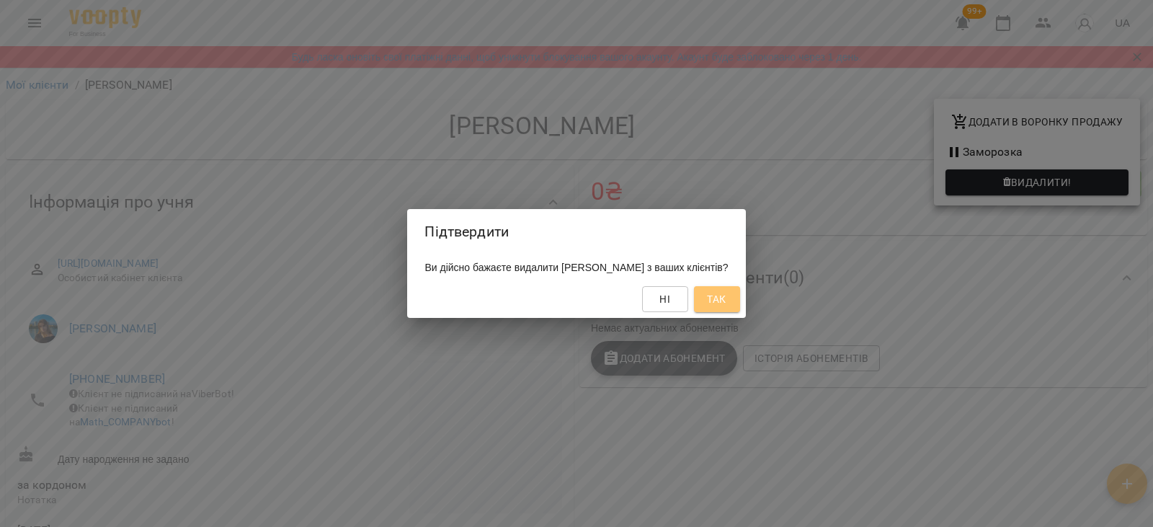
click at [726, 298] on span "Так" at bounding box center [716, 298] width 19 height 17
